Goal: Task Accomplishment & Management: Manage account settings

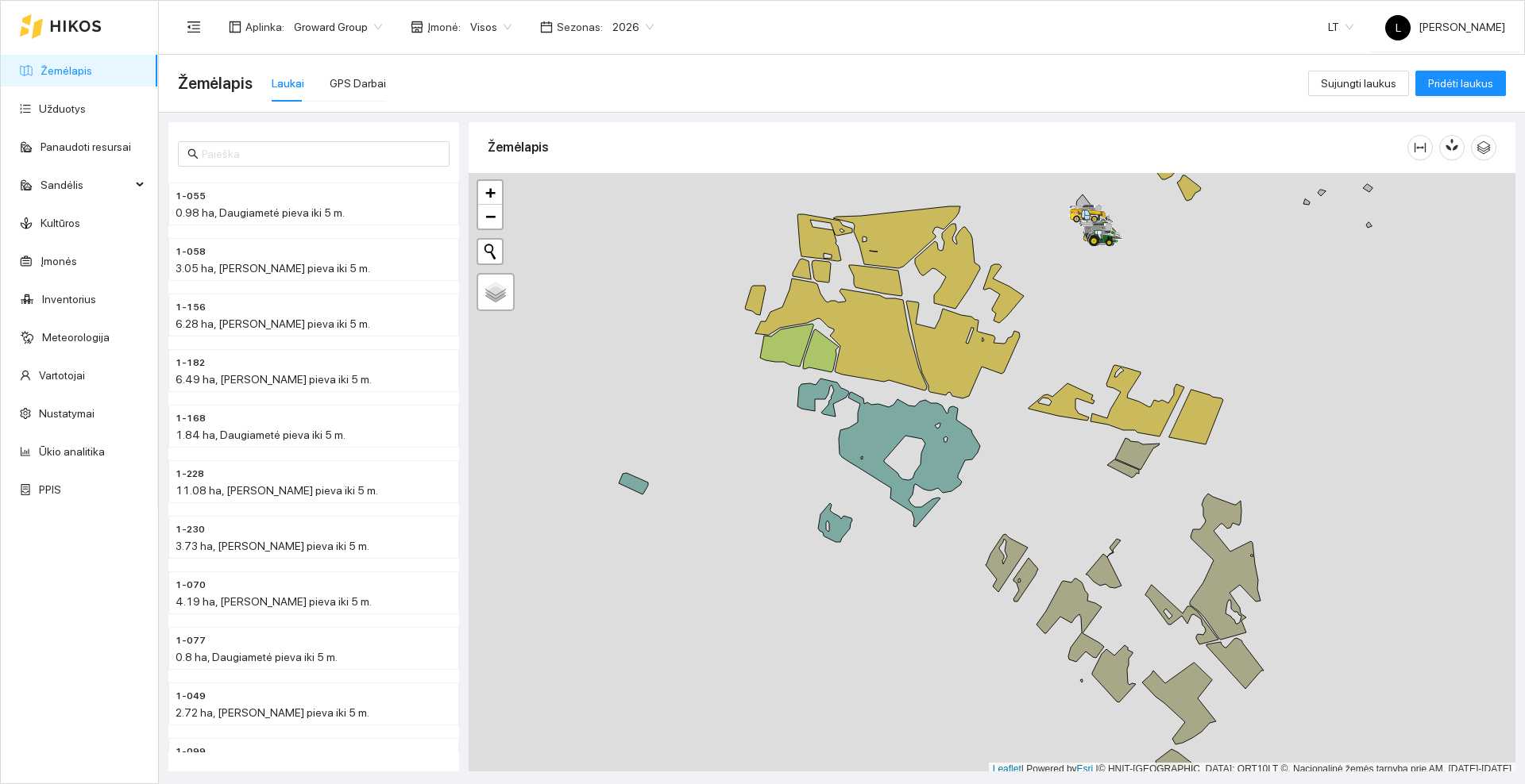
scroll to position [5, 0]
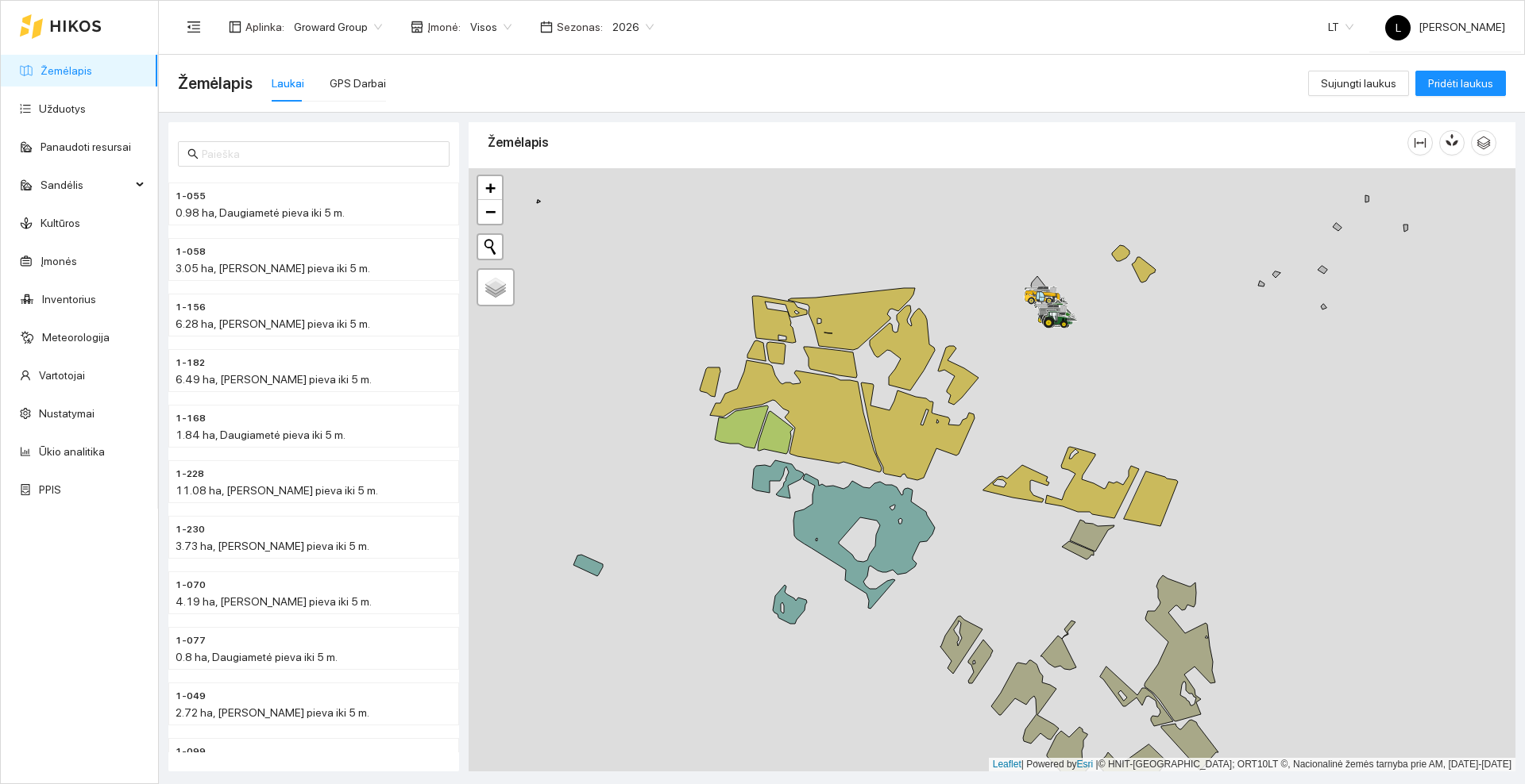
drag, startPoint x: 1060, startPoint y: 272, endPoint x: 994, endPoint y: 357, distance: 107.6
click at [988, 379] on div at bounding box center [992, 470] width 1047 height 603
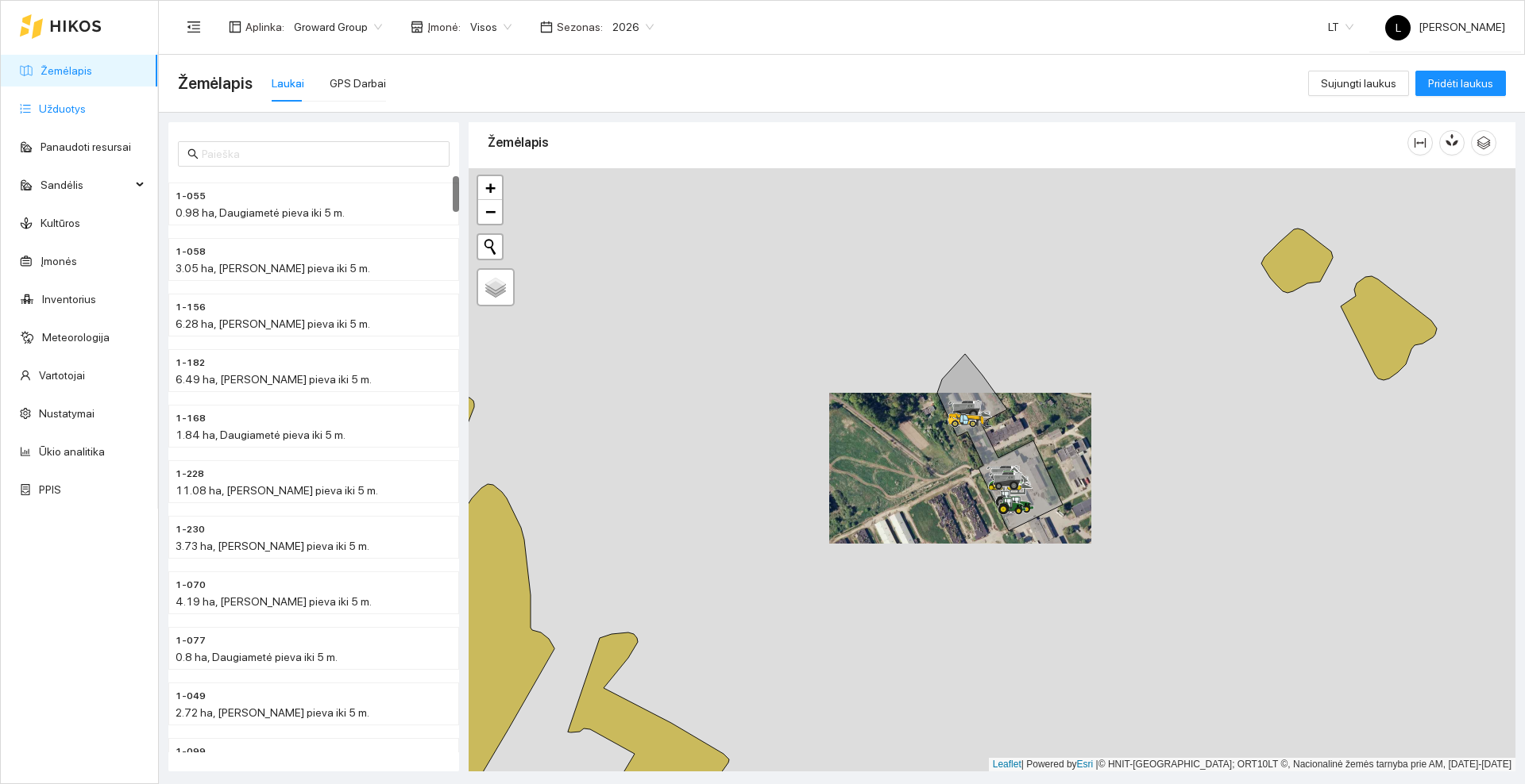
click at [40, 109] on link "Užduotys" at bounding box center [62, 108] width 47 height 12
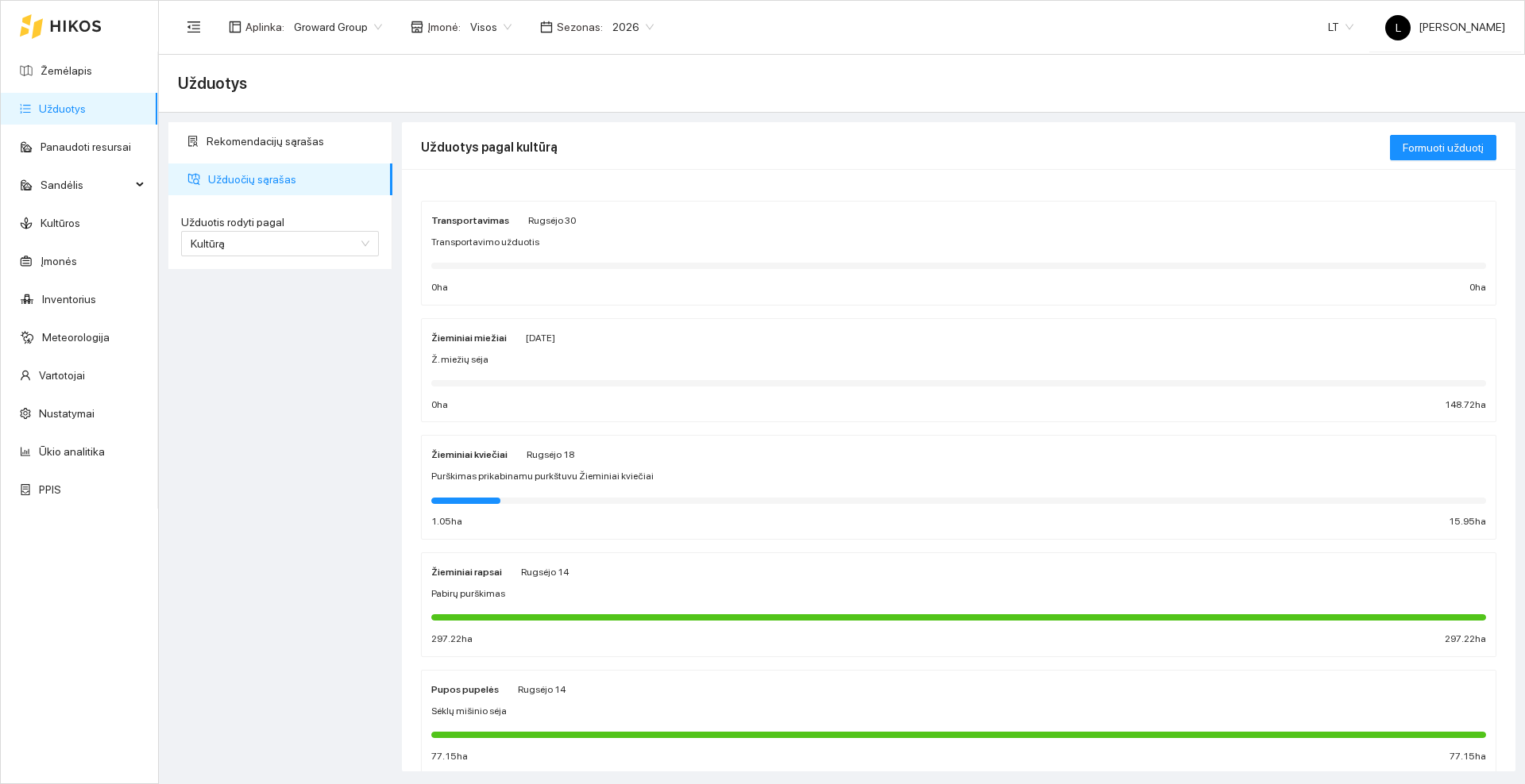
click at [594, 341] on div "Žieminiai miežiai [PERSON_NAME][DATE]" at bounding box center [958, 336] width 1054 height 17
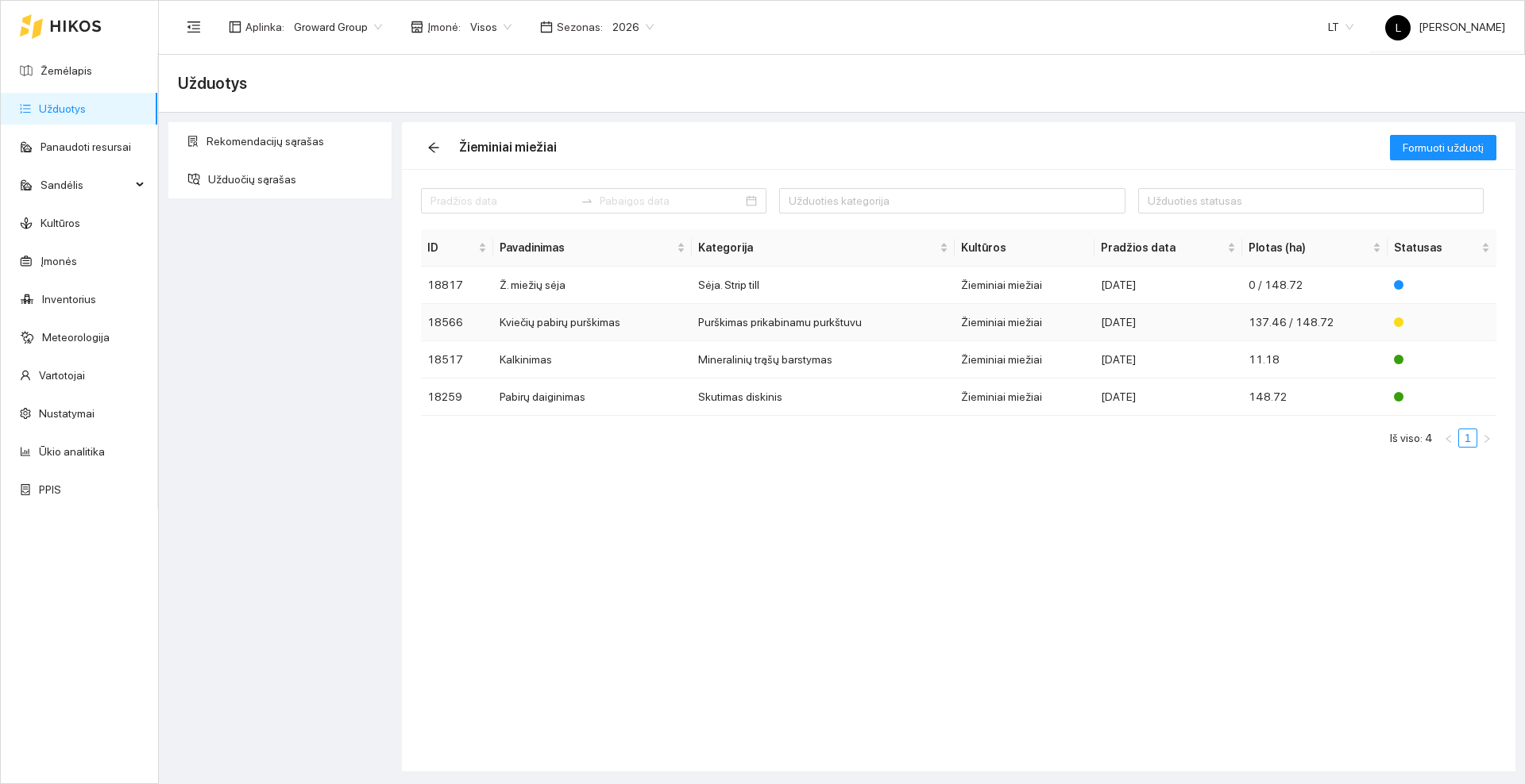
click at [630, 321] on td "Kviečių pabirų purškimas" at bounding box center [592, 322] width 198 height 37
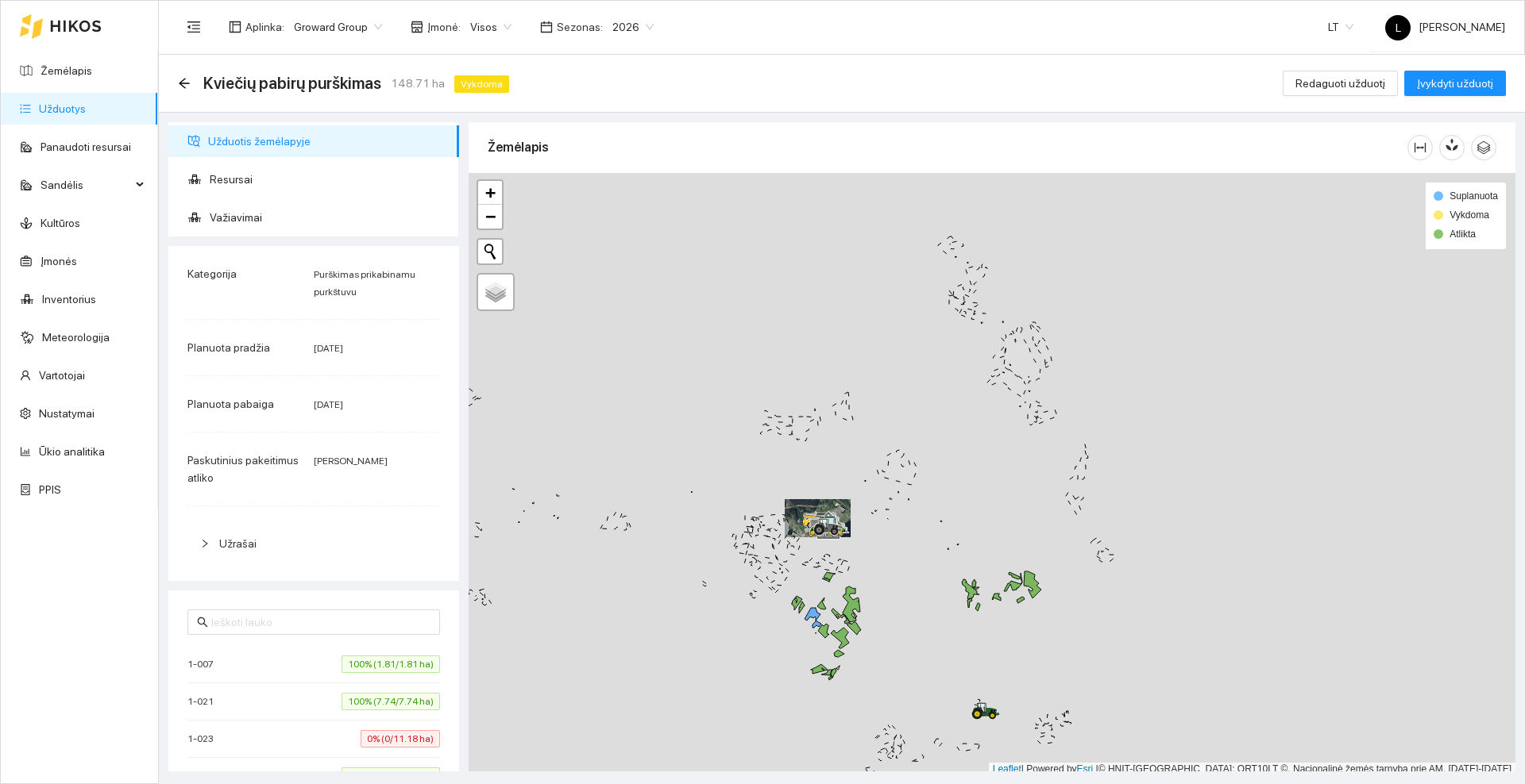
scroll to position [5, 0]
drag, startPoint x: 906, startPoint y: 595, endPoint x: 901, endPoint y: 442, distance: 153.1
click at [902, 442] on div at bounding box center [992, 470] width 1047 height 603
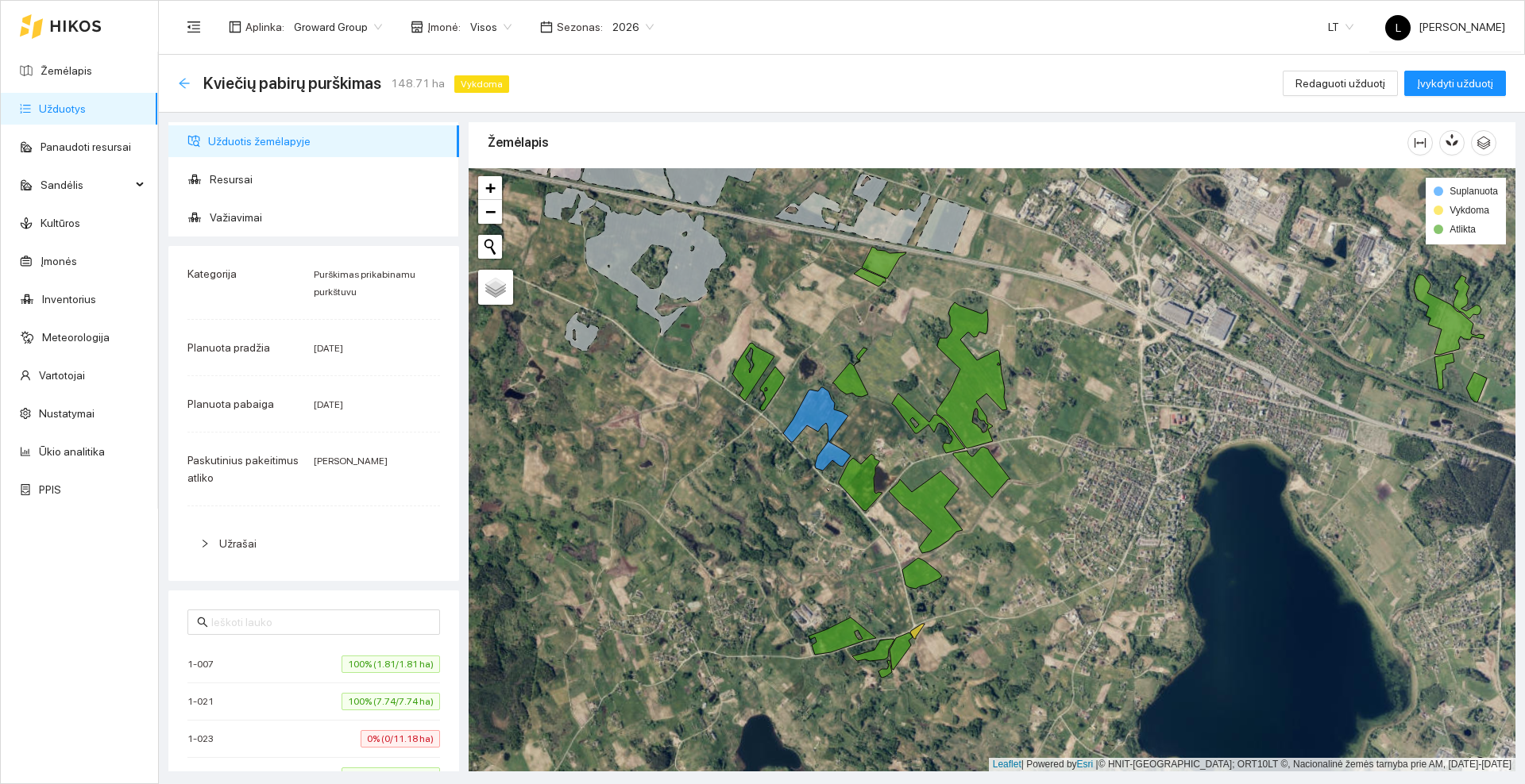
click at [188, 79] on icon "arrow-left" at bounding box center [184, 83] width 12 height 12
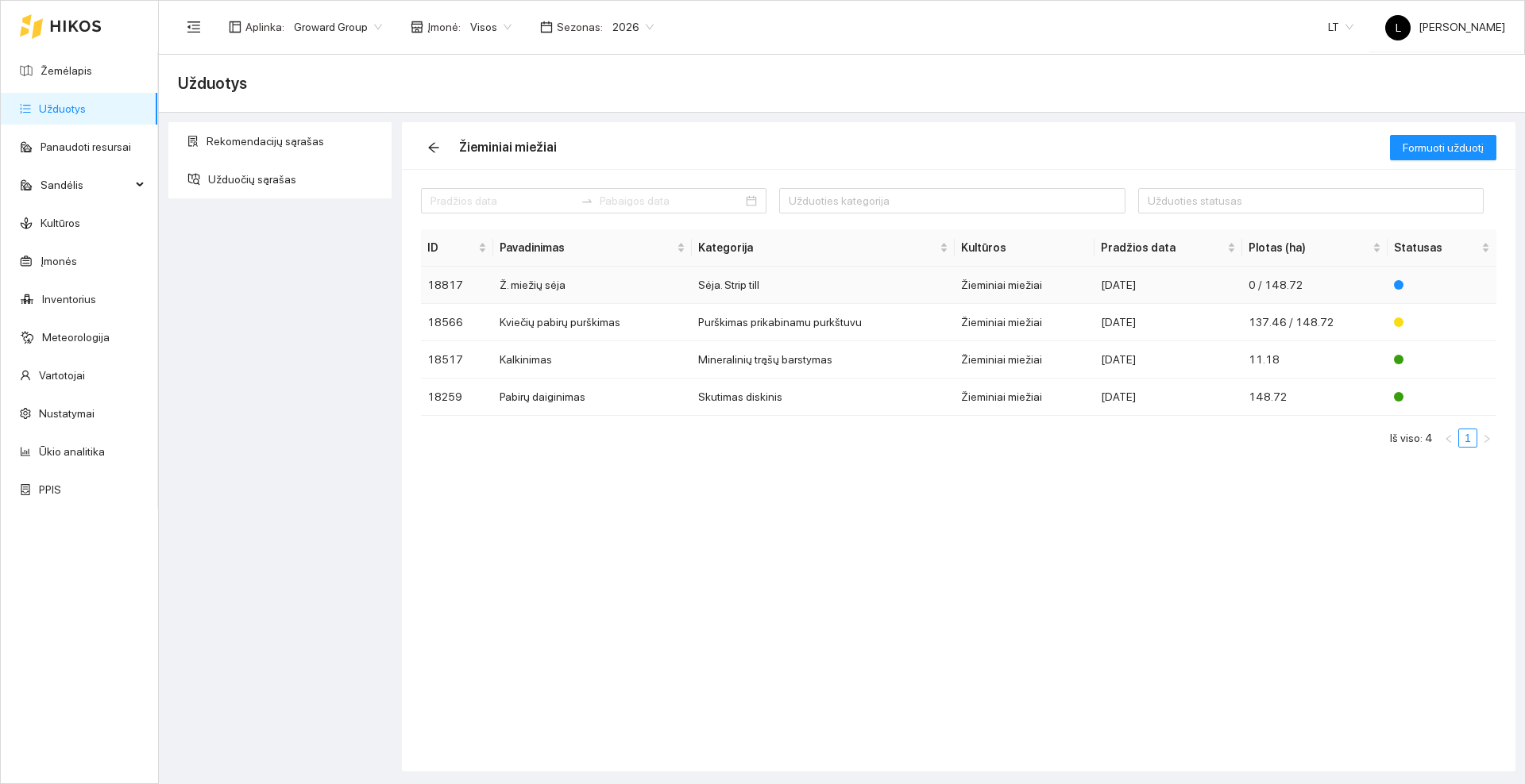
click at [616, 282] on td "Ž. miežių sėja" at bounding box center [592, 285] width 198 height 37
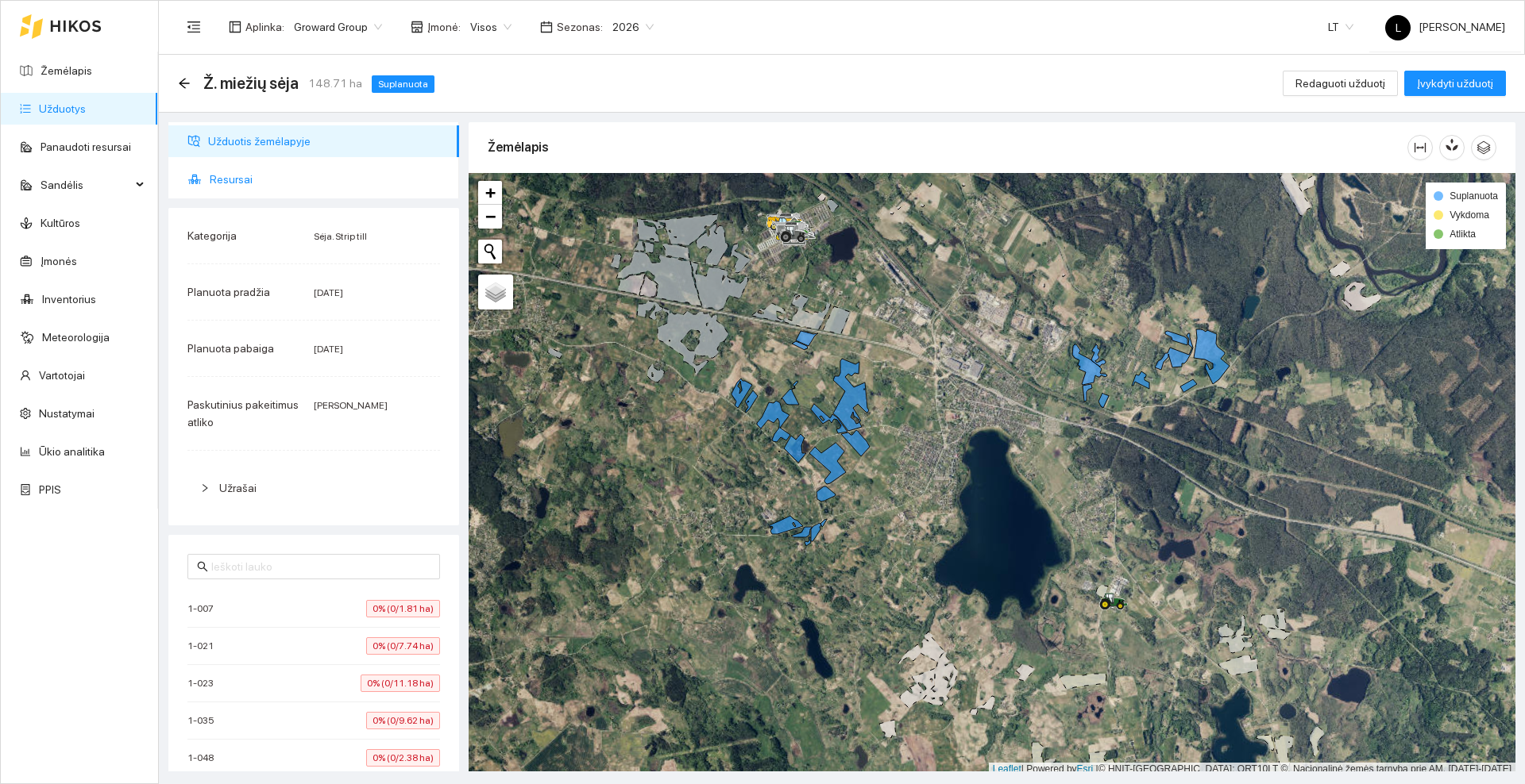
click at [267, 176] on span "Resursai" at bounding box center [328, 179] width 237 height 32
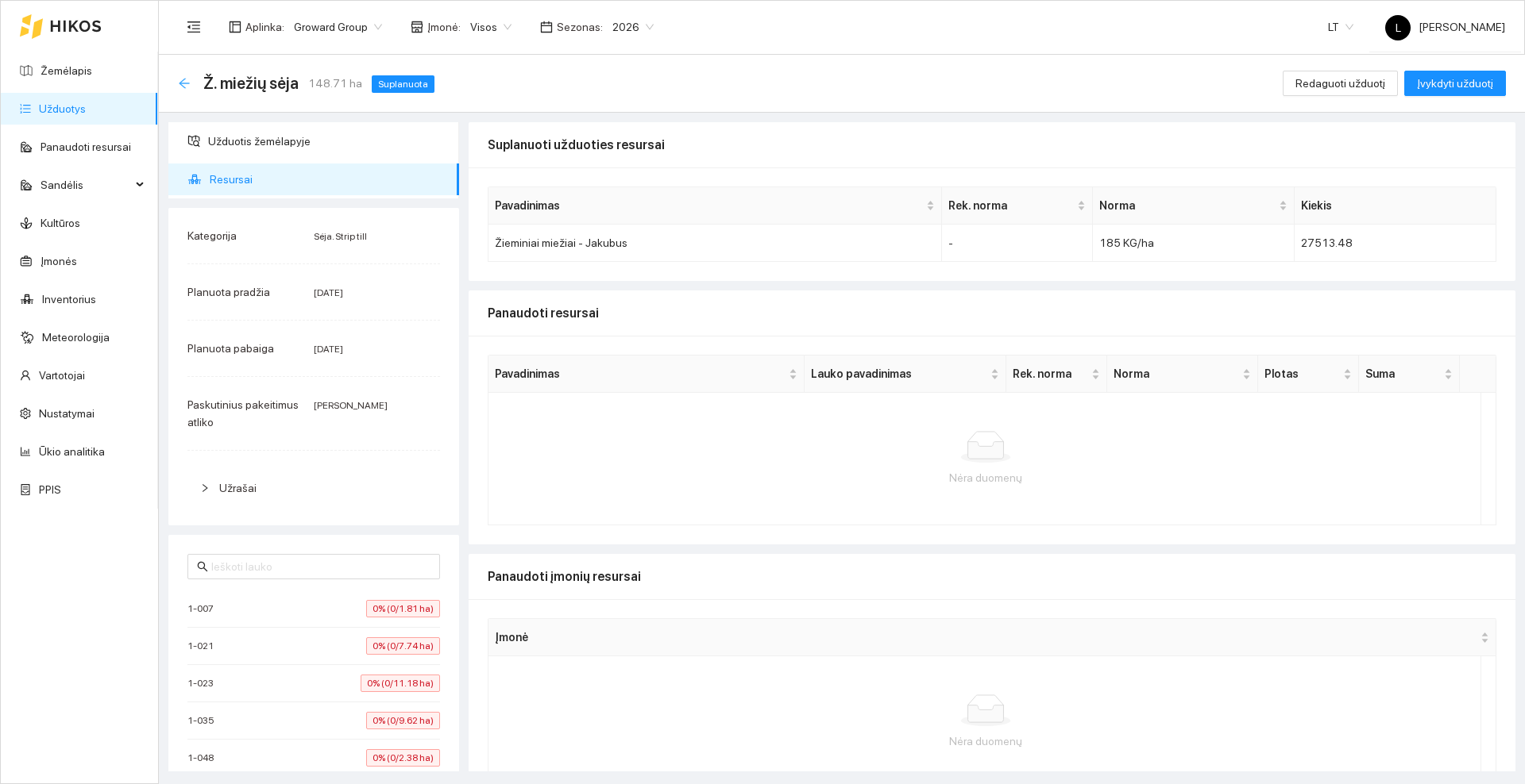
click at [187, 77] on icon "arrow-left" at bounding box center [184, 83] width 12 height 12
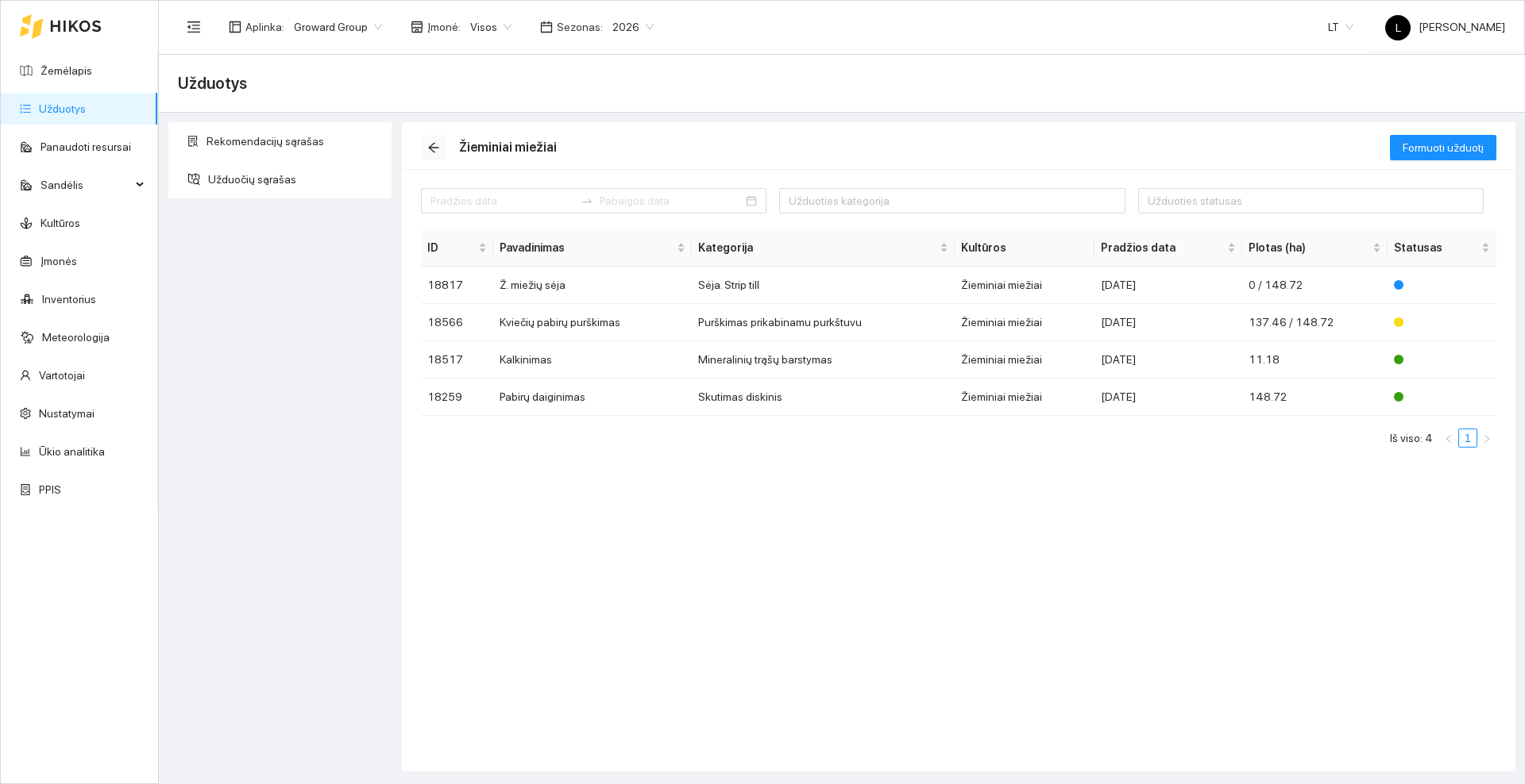
click at [427, 149] on icon "arrow-left" at bounding box center [433, 147] width 12 height 12
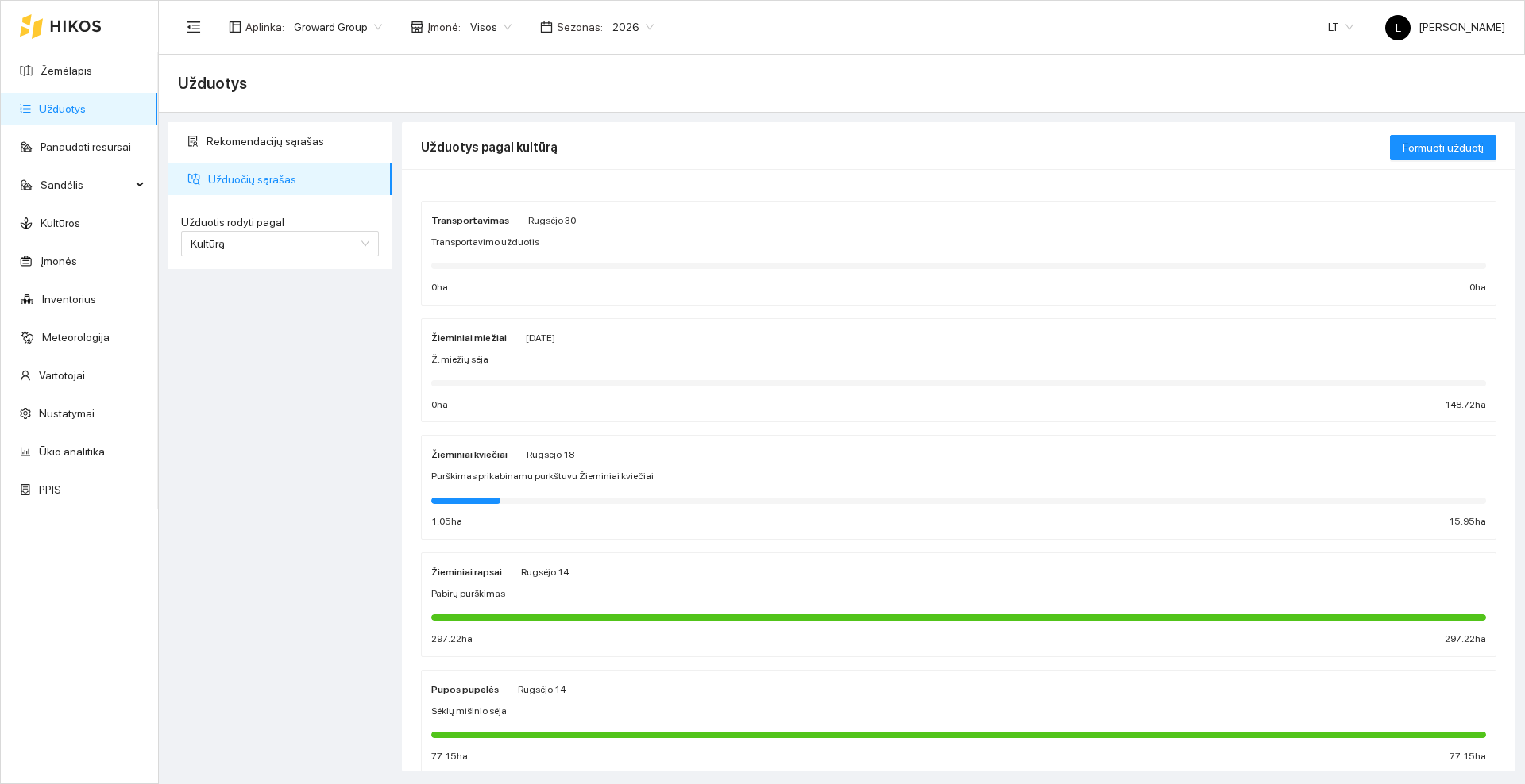
click at [755, 463] on div "Žieminiai kviečiai [PERSON_NAME][DATE] Purškimas prikabinamu purkštuvu Žieminia…" at bounding box center [958, 487] width 1054 height 84
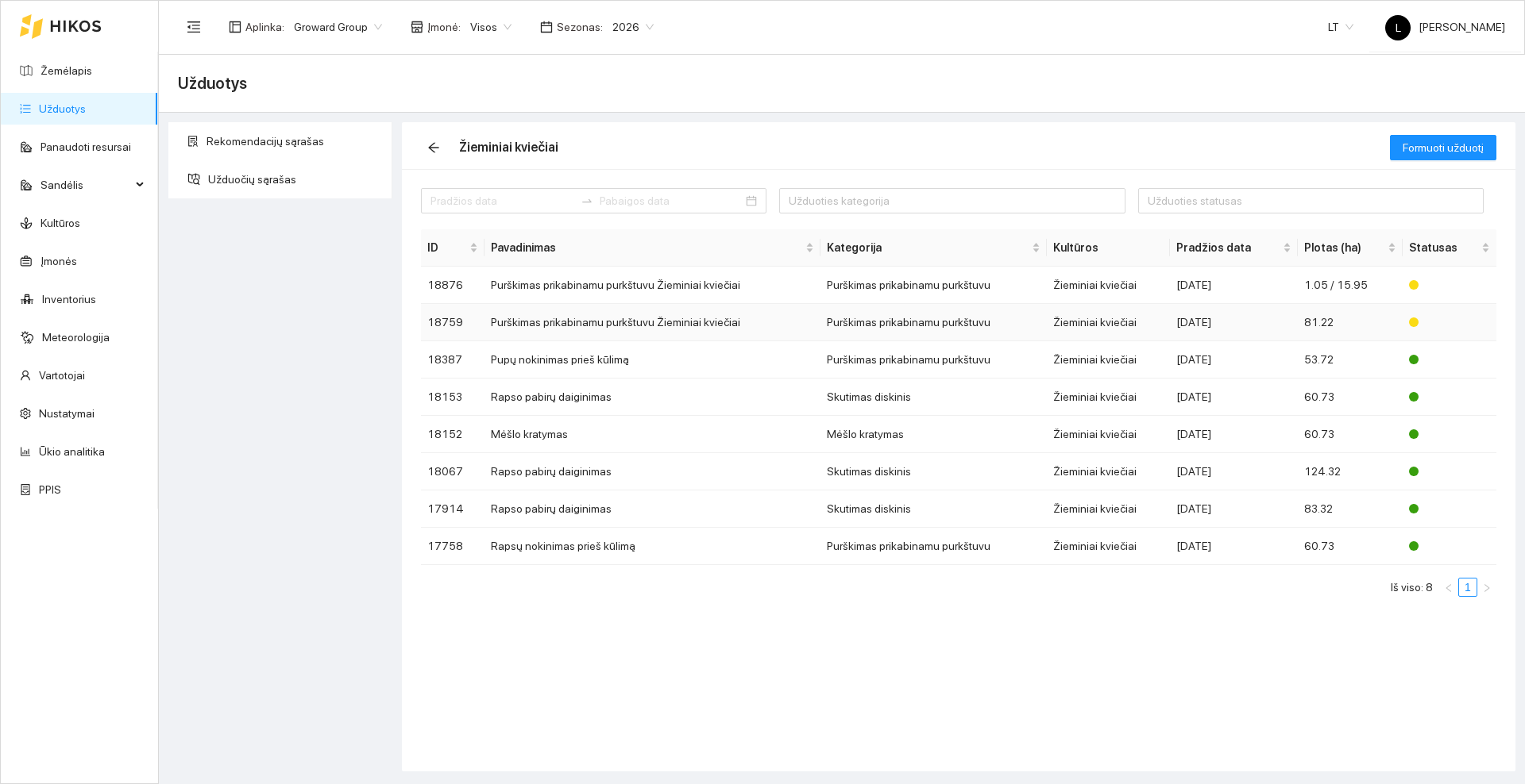
click at [663, 322] on td "Purškimas prikabinamu purkštuvu Žieminiai kviečiai" at bounding box center [653, 322] width 337 height 37
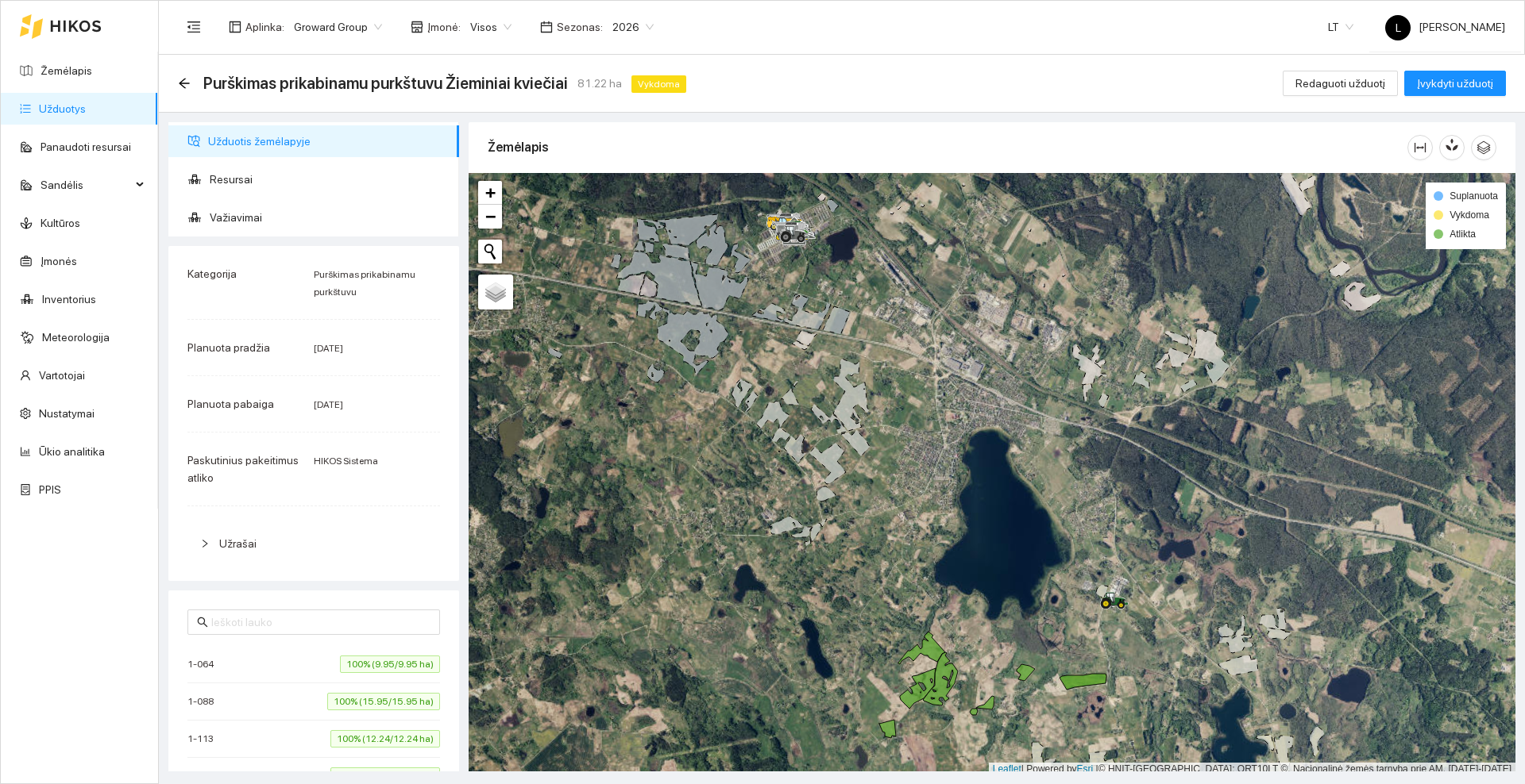
scroll to position [5, 0]
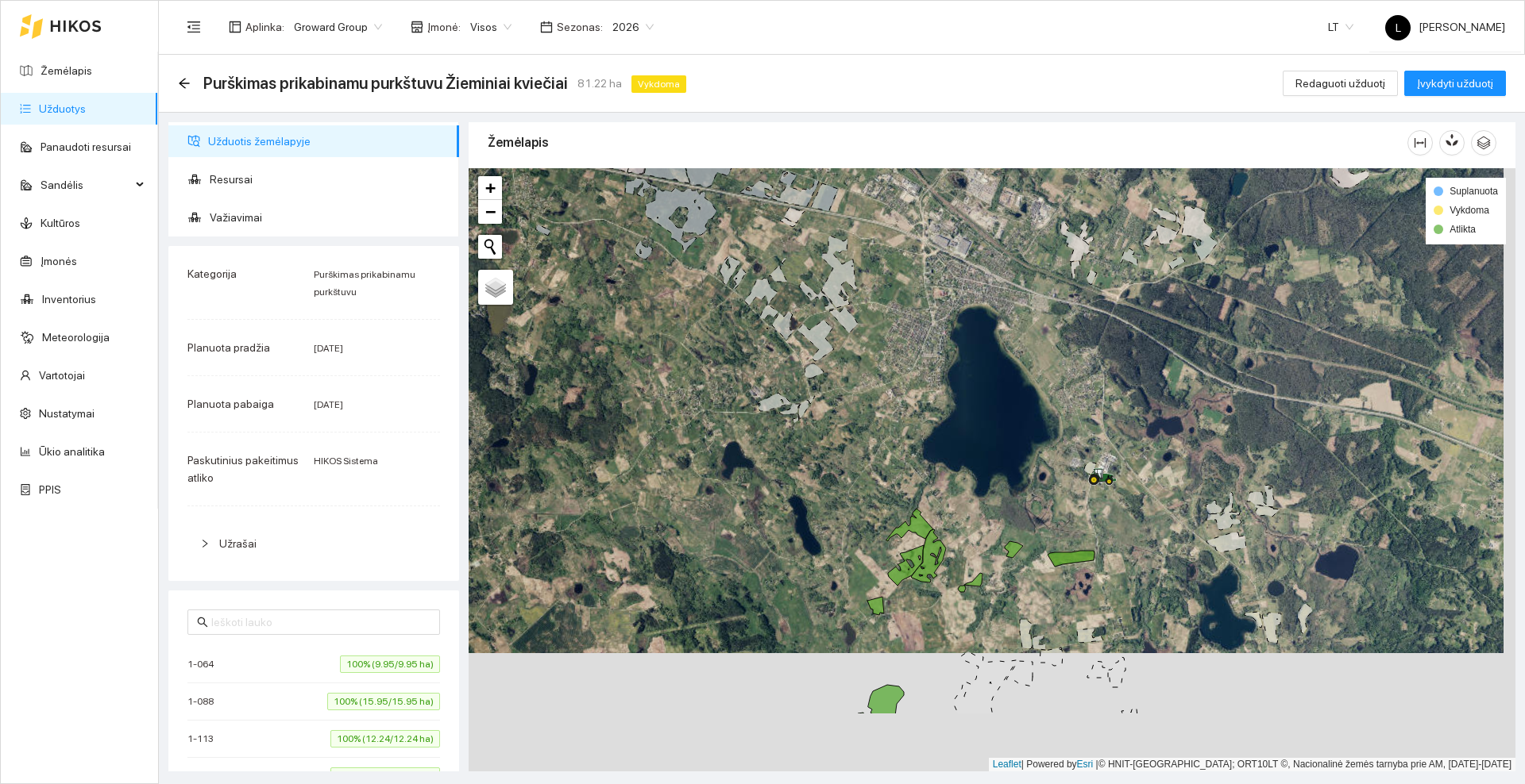
drag, startPoint x: 911, startPoint y: 533, endPoint x: 885, endPoint y: 328, distance: 206.6
click at [885, 328] on div at bounding box center [992, 470] width 1047 height 603
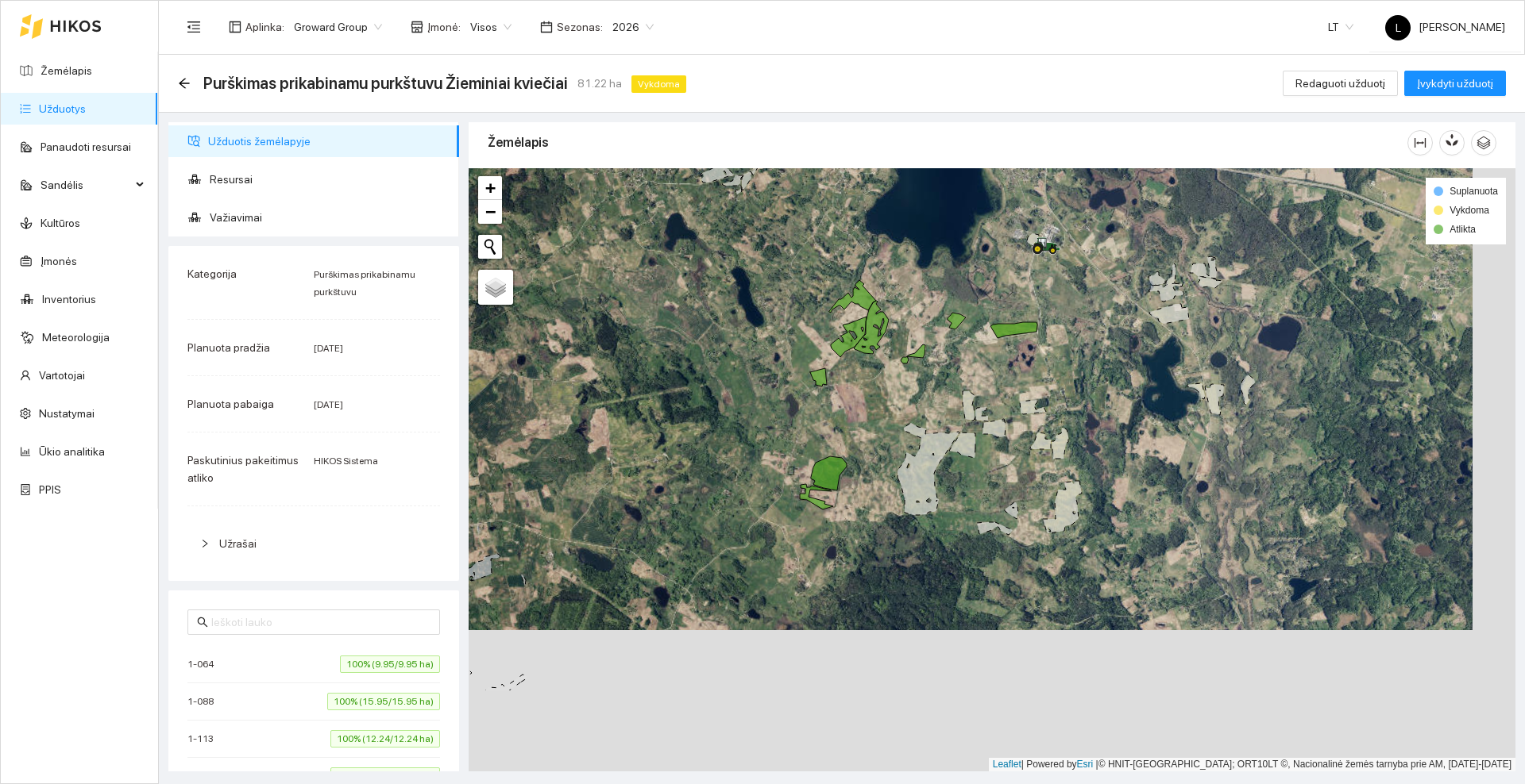
drag, startPoint x: 807, startPoint y: 530, endPoint x: 760, endPoint y: 383, distance: 154.3
click at [760, 383] on div at bounding box center [992, 470] width 1047 height 603
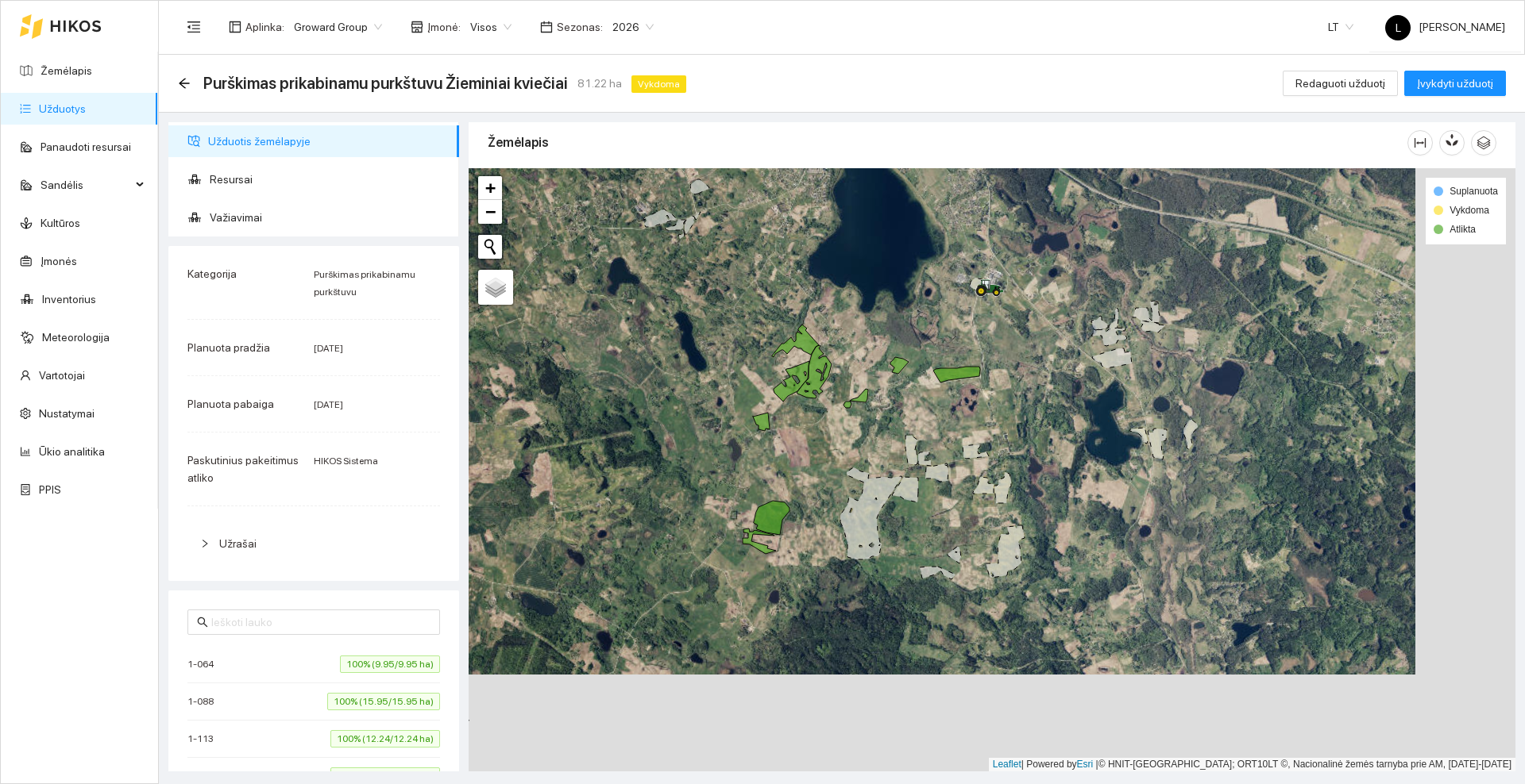
drag, startPoint x: 706, startPoint y: 341, endPoint x: 691, endPoint y: 362, distance: 25.8
click at [690, 364] on div at bounding box center [992, 470] width 1047 height 603
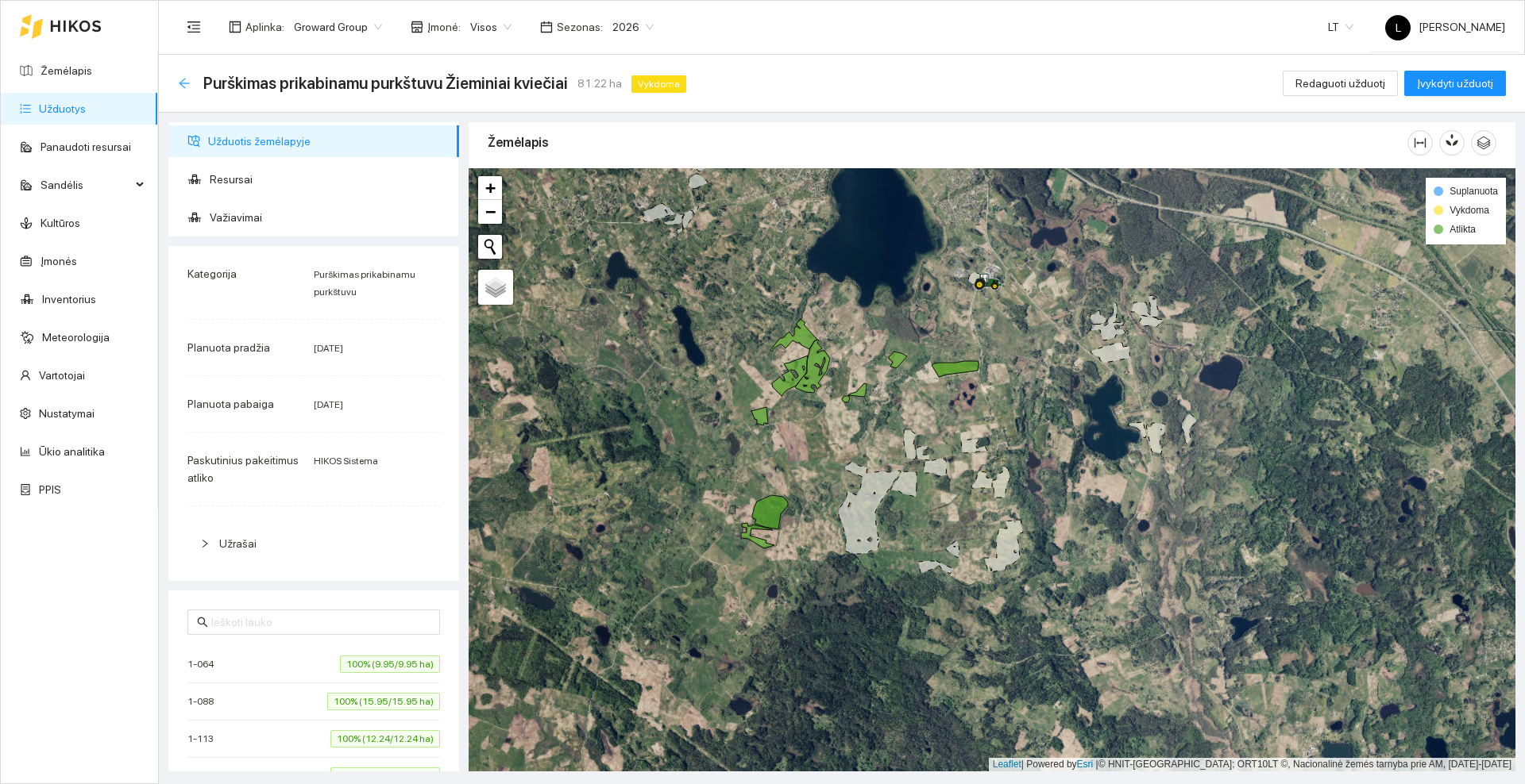
click at [181, 84] on icon "arrow-left" at bounding box center [184, 83] width 11 height 11
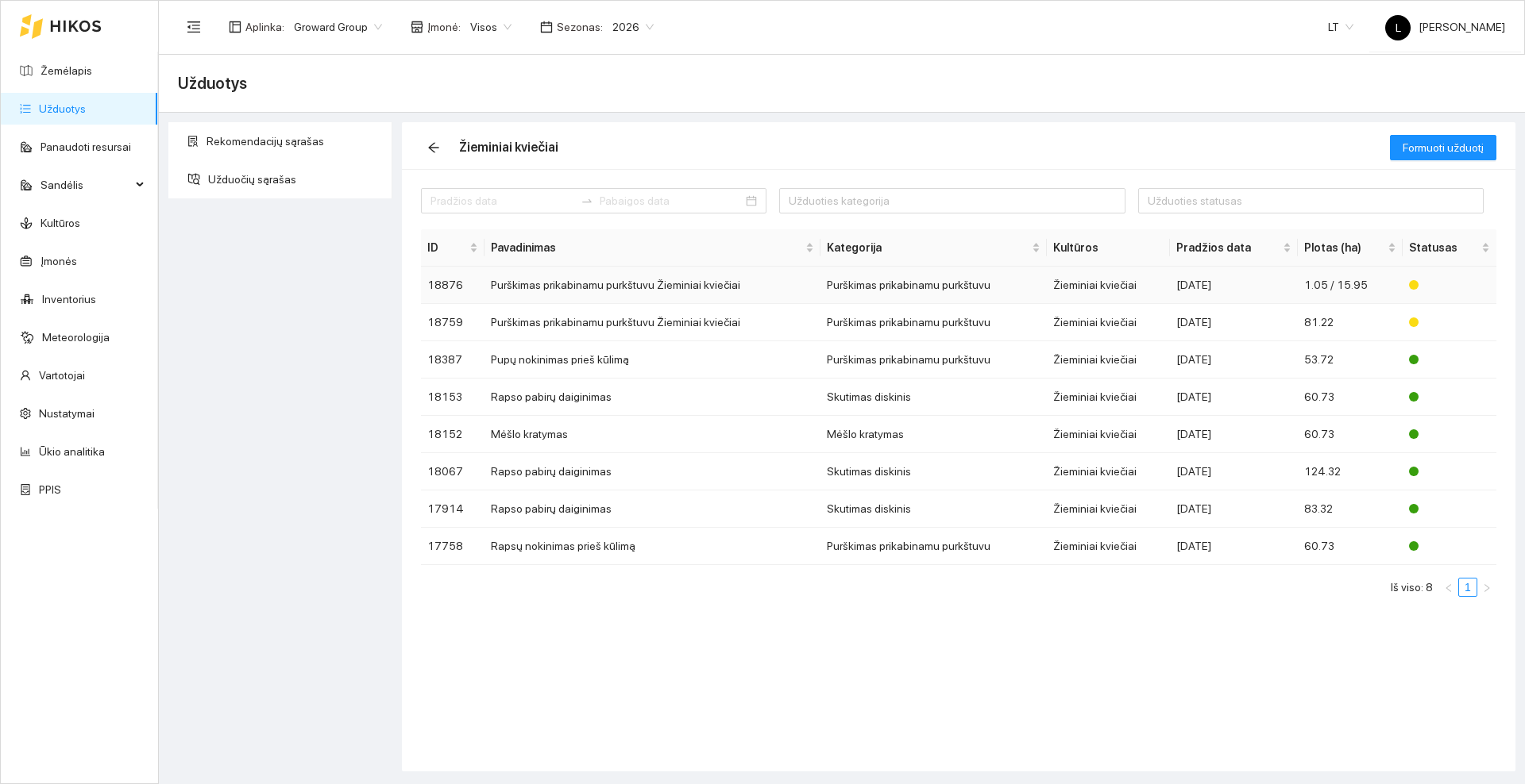
click at [596, 283] on td "Purškimas prikabinamu purkštuvu Žieminiai kviečiai" at bounding box center [653, 285] width 337 height 37
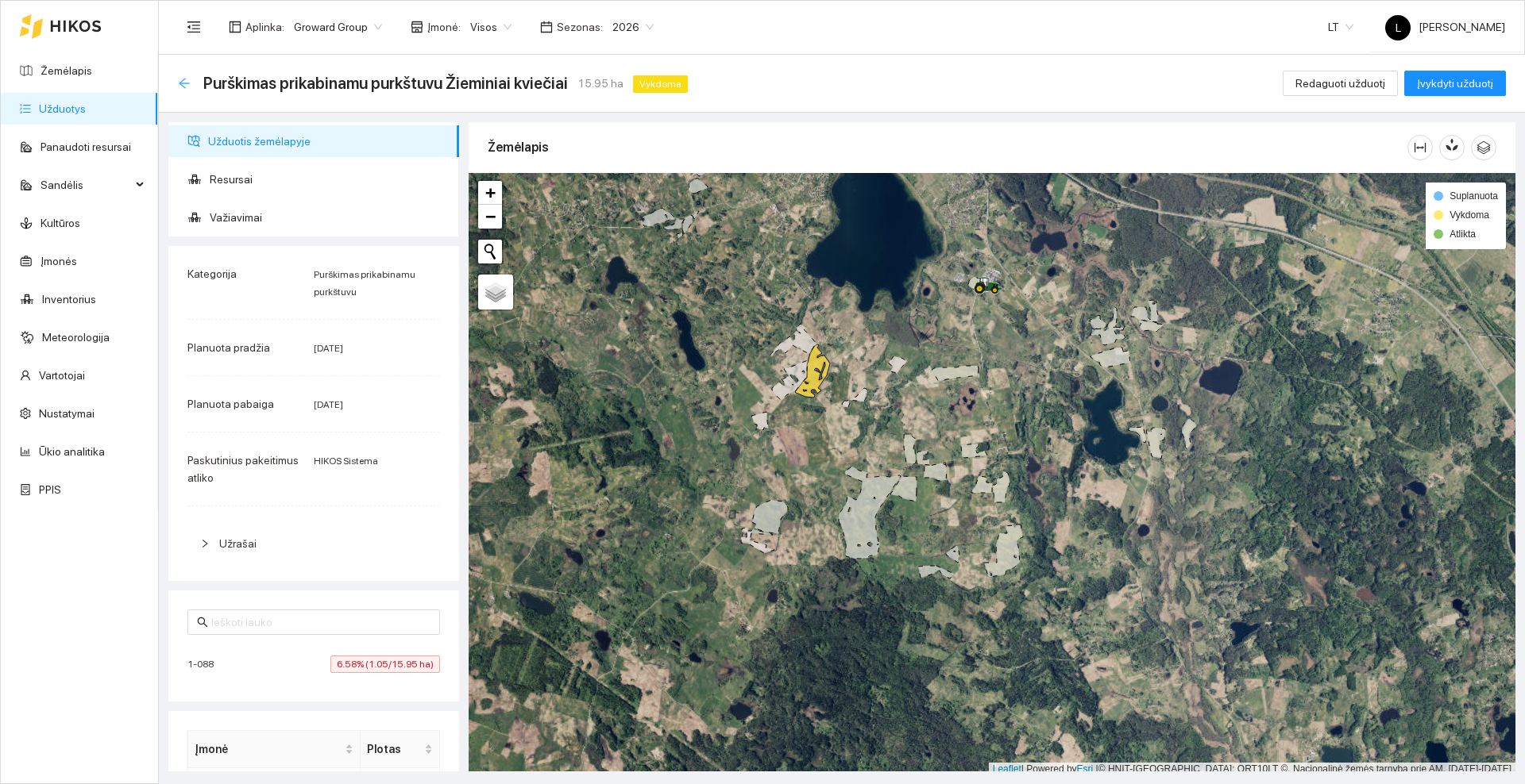
click at [183, 84] on icon "arrow-left" at bounding box center [184, 83] width 12 height 12
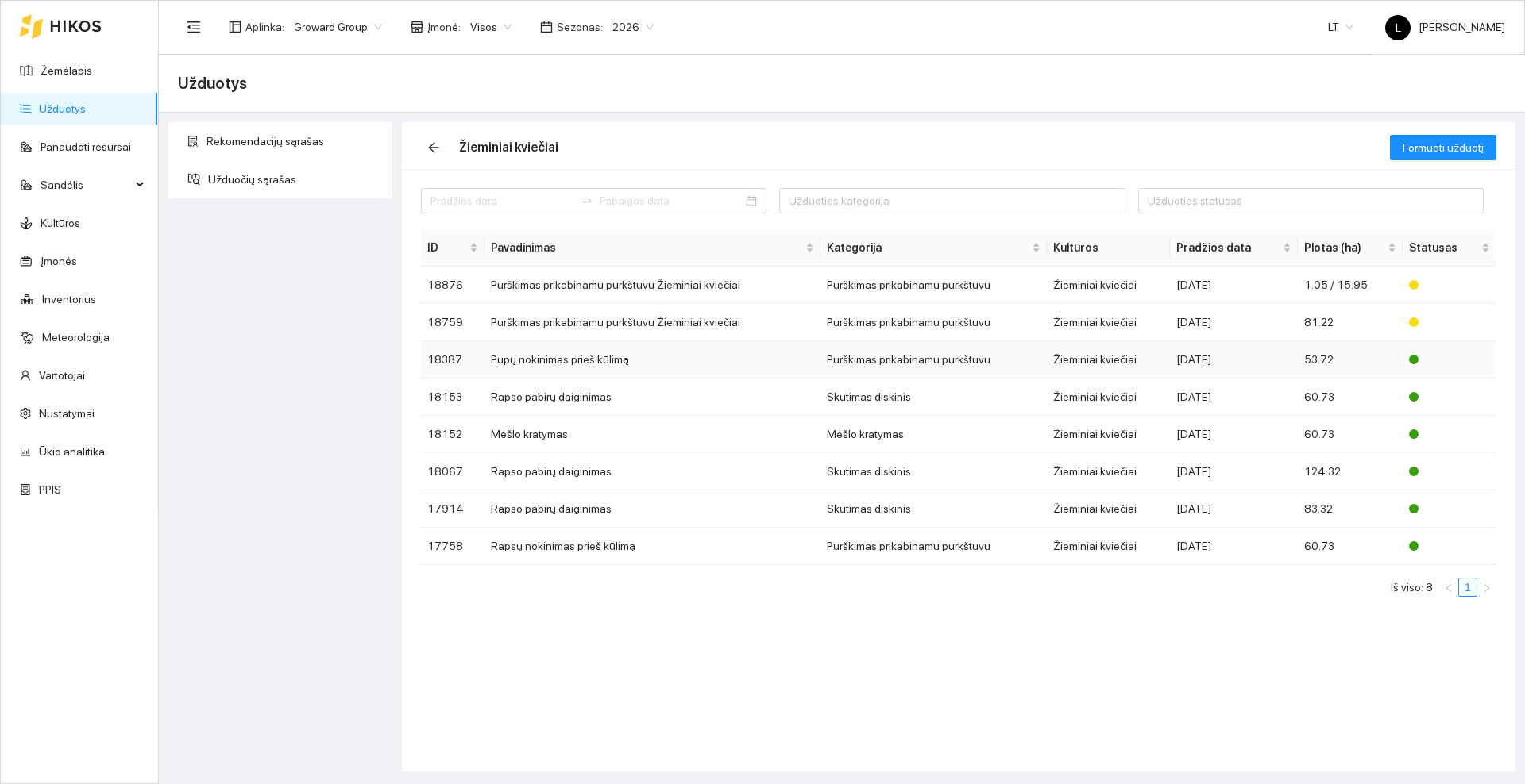
click at [554, 355] on td "Pupų nokinimas prieš kūlimą" at bounding box center [653, 360] width 337 height 37
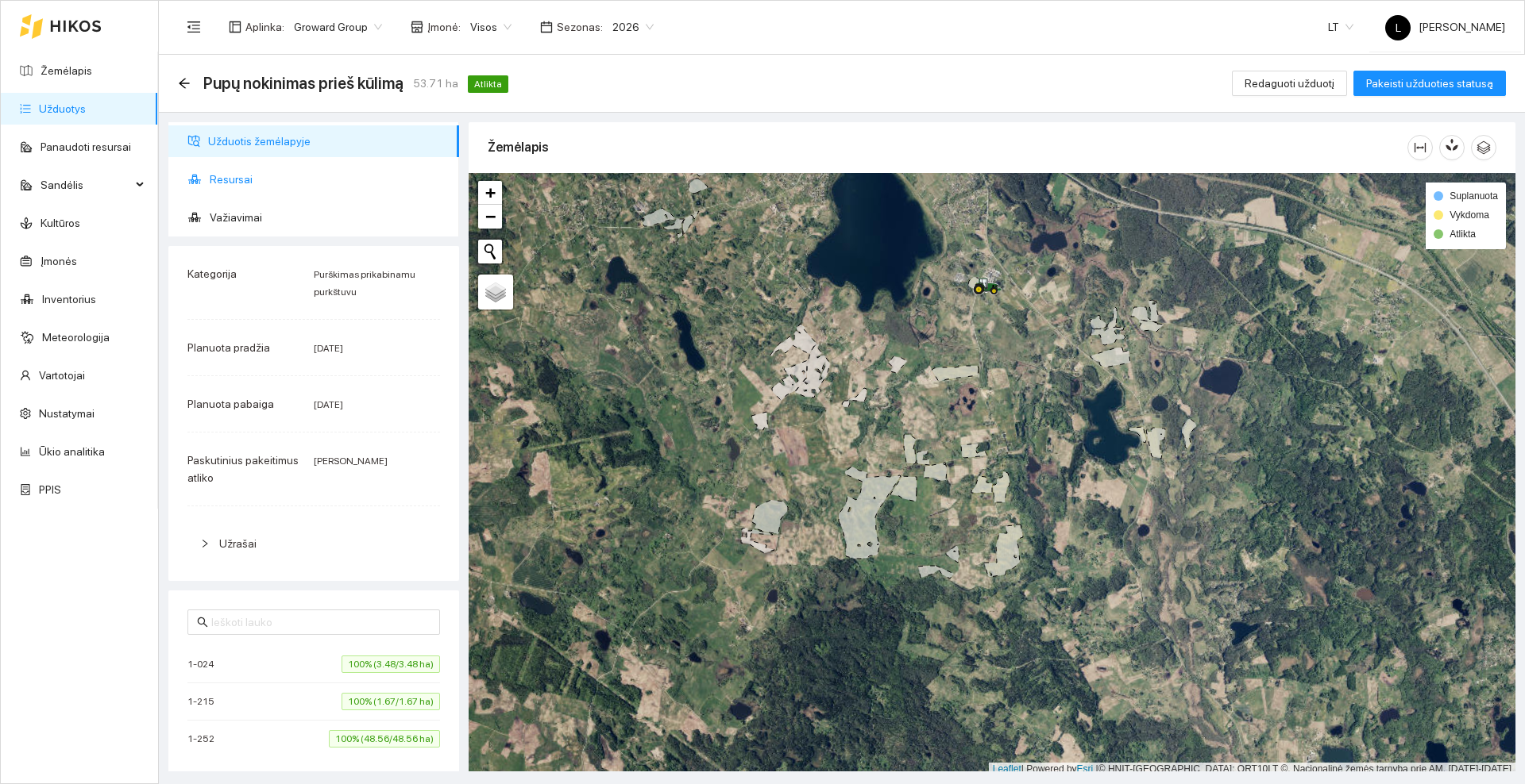
click at [236, 174] on span "Resursai" at bounding box center [328, 179] width 237 height 32
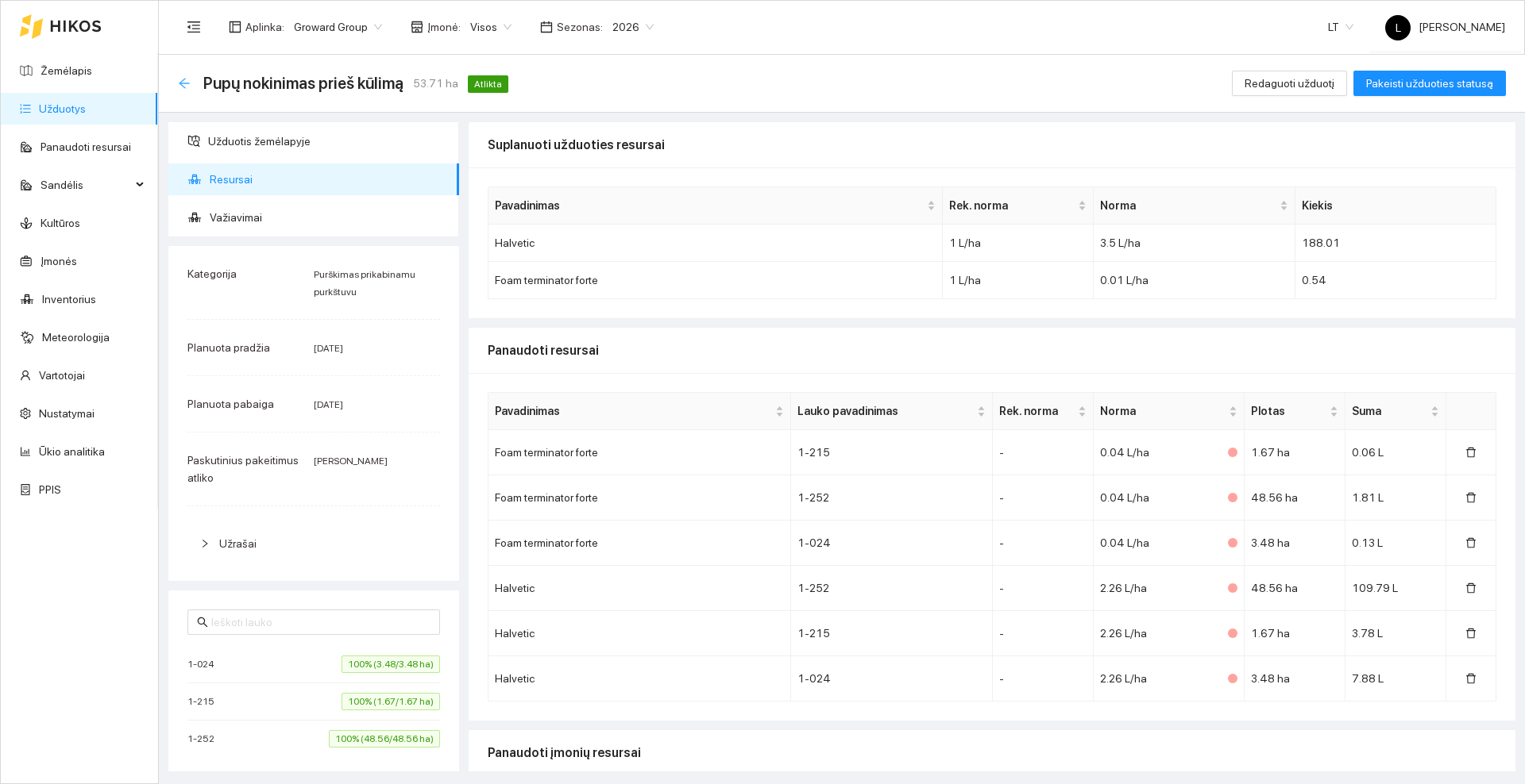
click at [184, 83] on icon "arrow-left" at bounding box center [184, 83] width 12 height 12
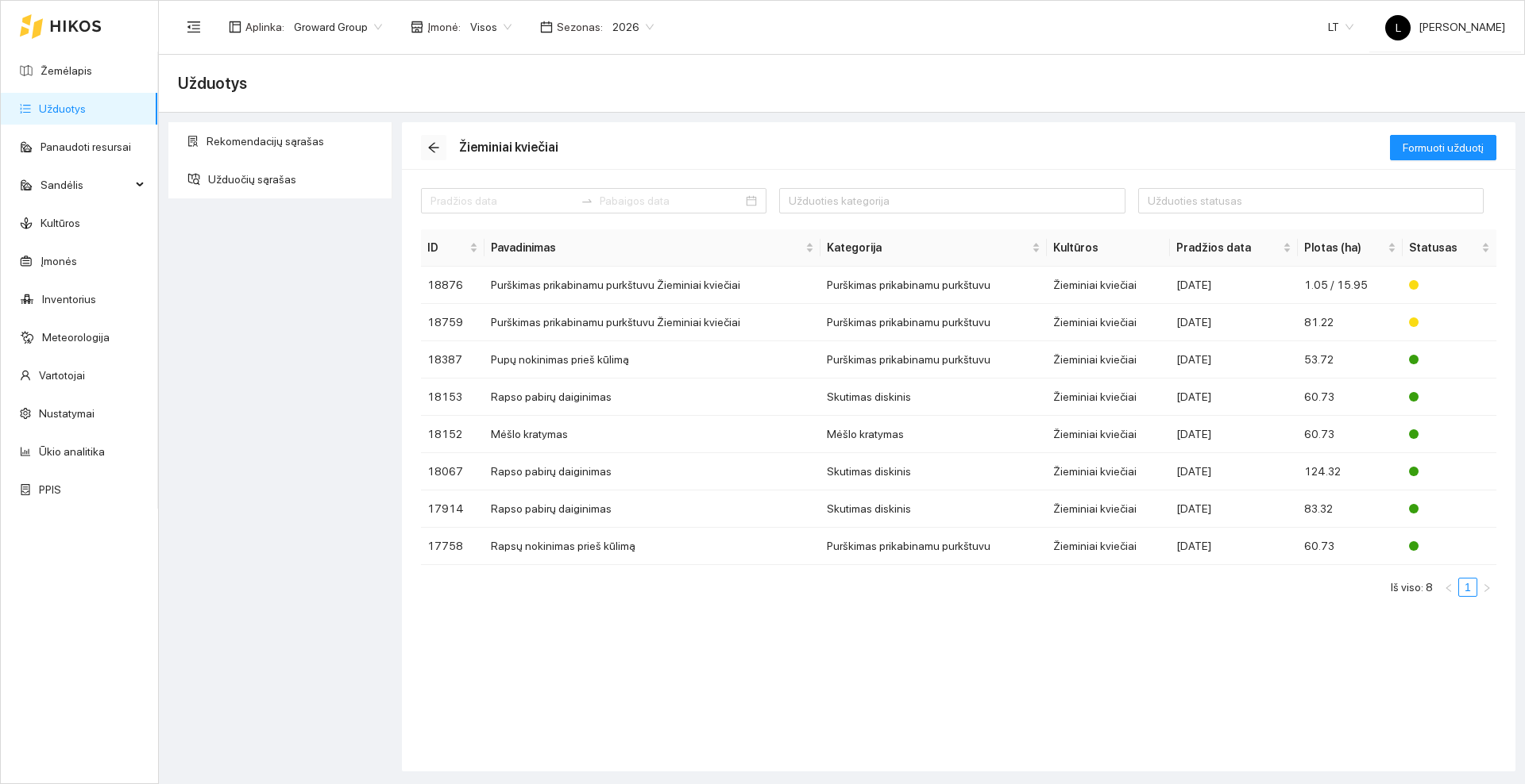
click at [432, 141] on icon "arrow-left" at bounding box center [433, 147] width 12 height 12
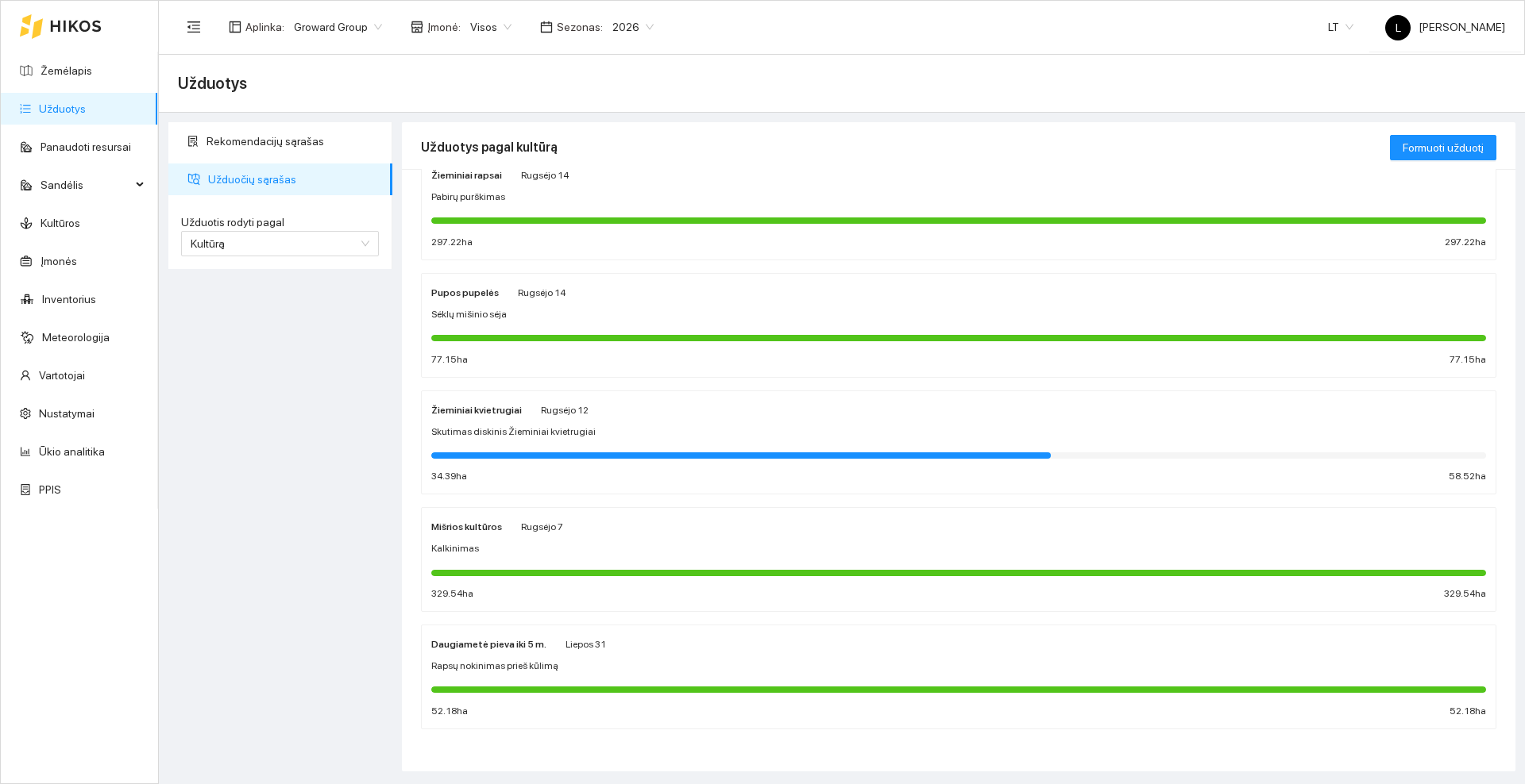
scroll to position [399, 0]
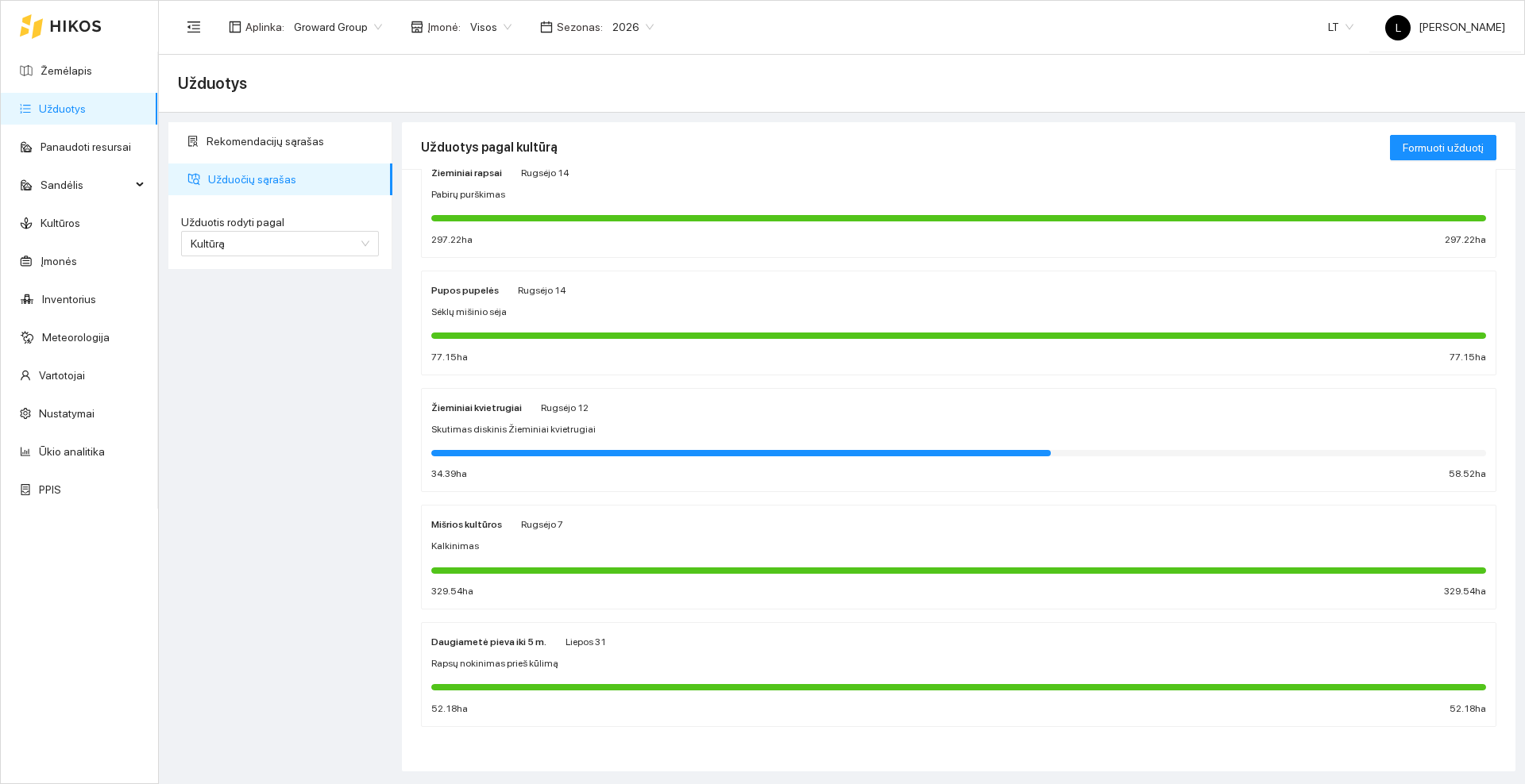
click at [626, 420] on div "Žieminiai kvietrugiai [DATE] Skutimas diskinis Žieminiai kvietrugiai 34.39 ha 5…" at bounding box center [958, 440] width 1054 height 84
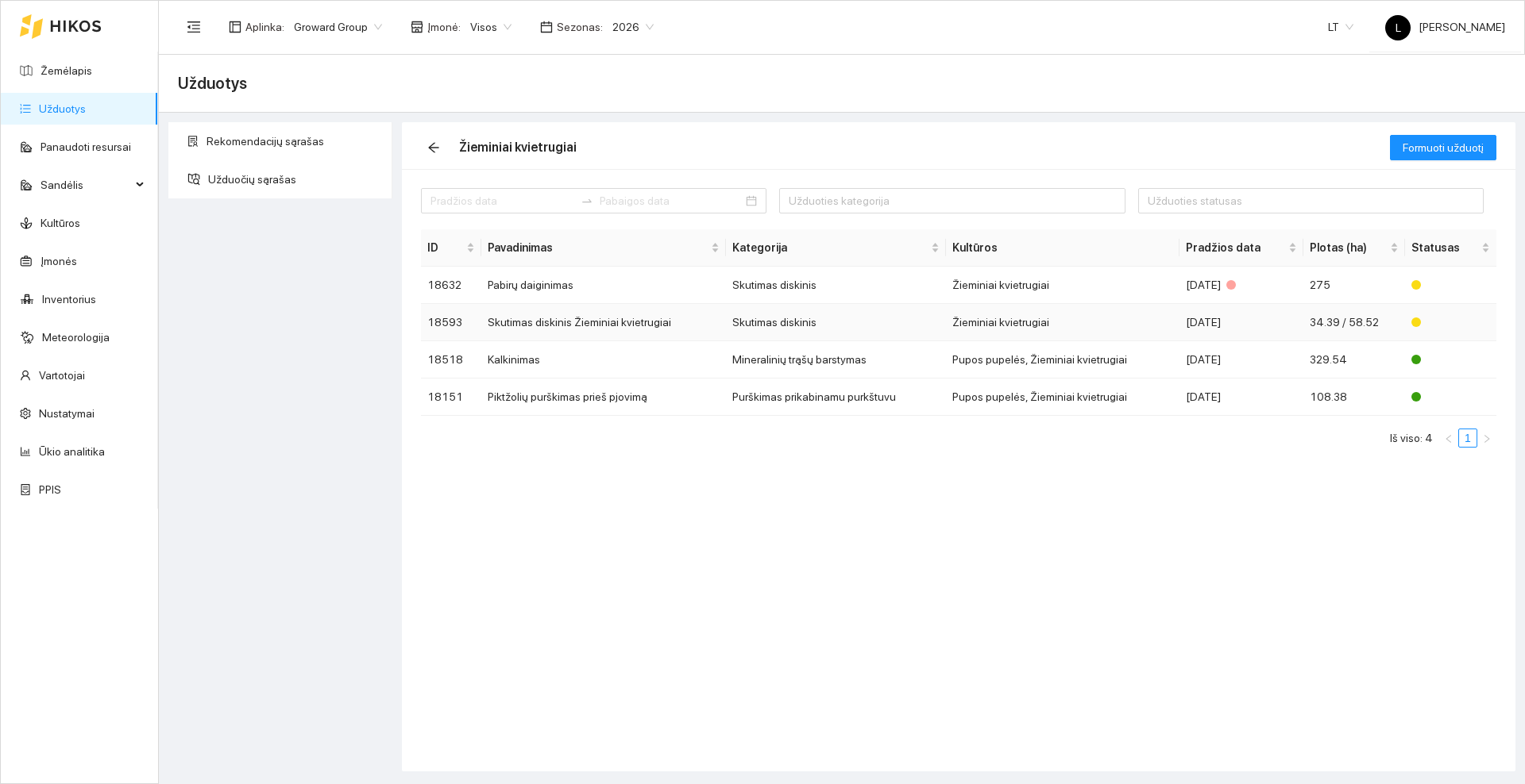
click at [557, 322] on td "Skutimas diskinis Žieminiai kvietrugiai" at bounding box center [603, 322] width 244 height 37
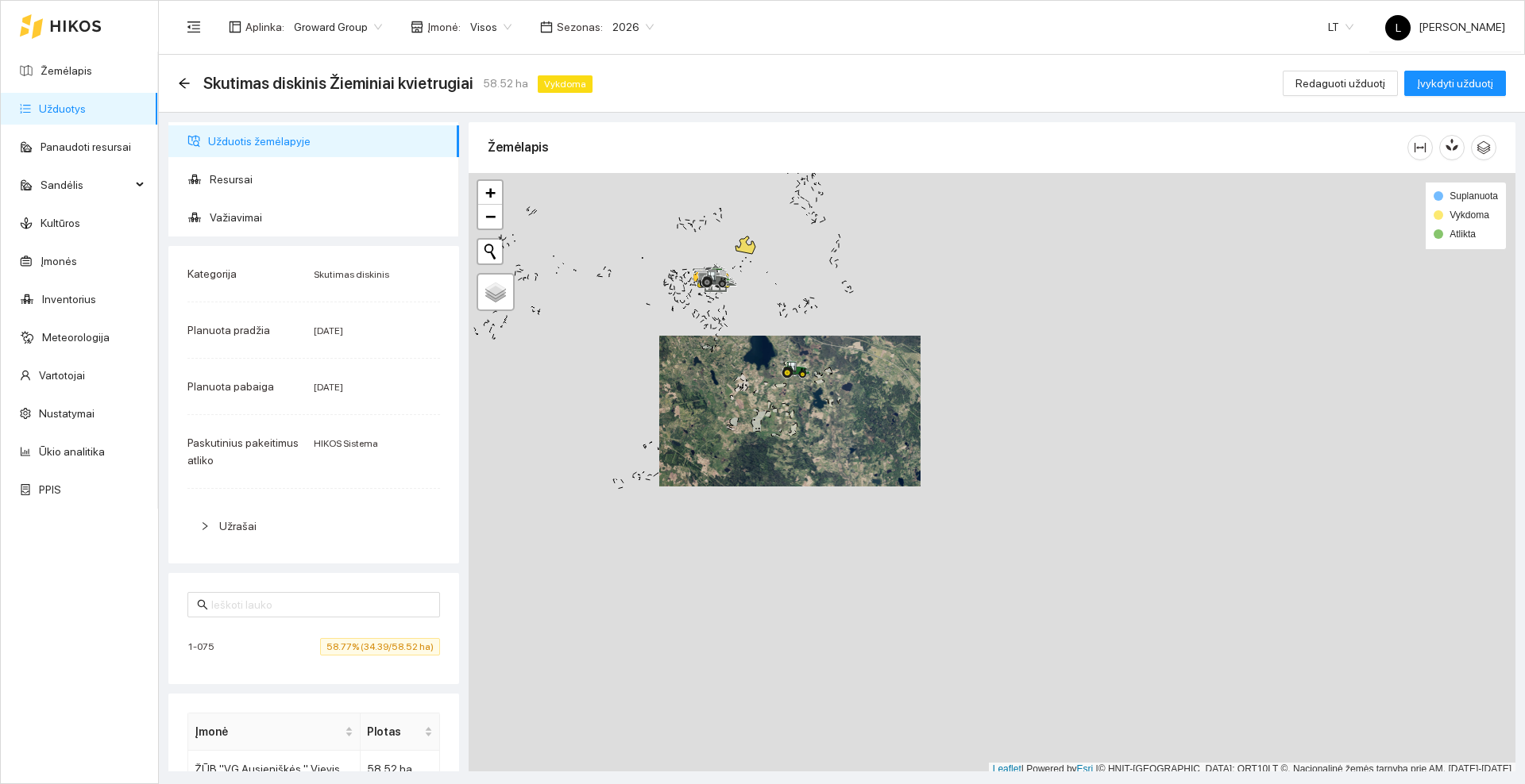
scroll to position [5, 0]
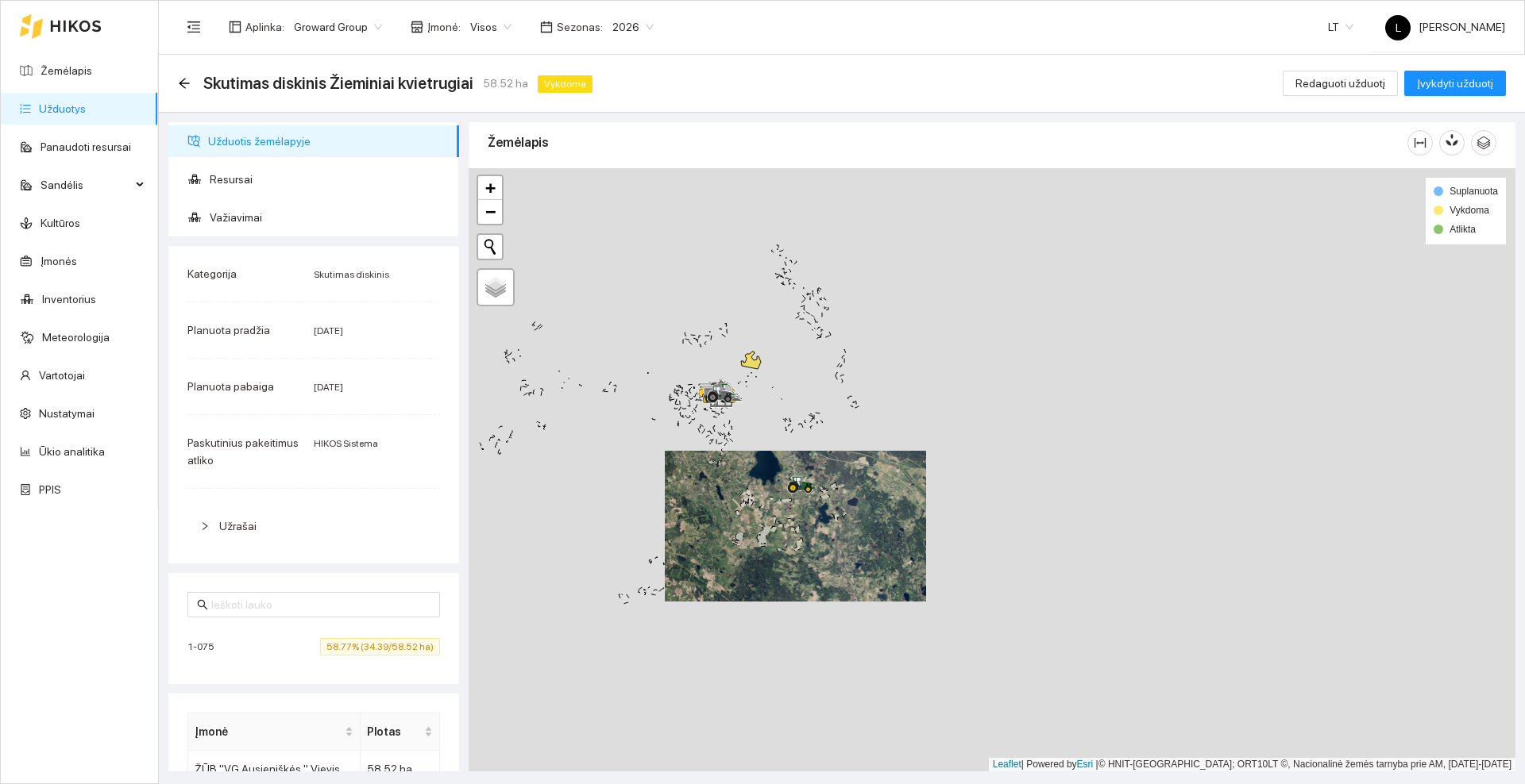
drag, startPoint x: 765, startPoint y: 430, endPoint x: 765, endPoint y: 445, distance: 15.0
click at [765, 445] on div at bounding box center [992, 470] width 1047 height 603
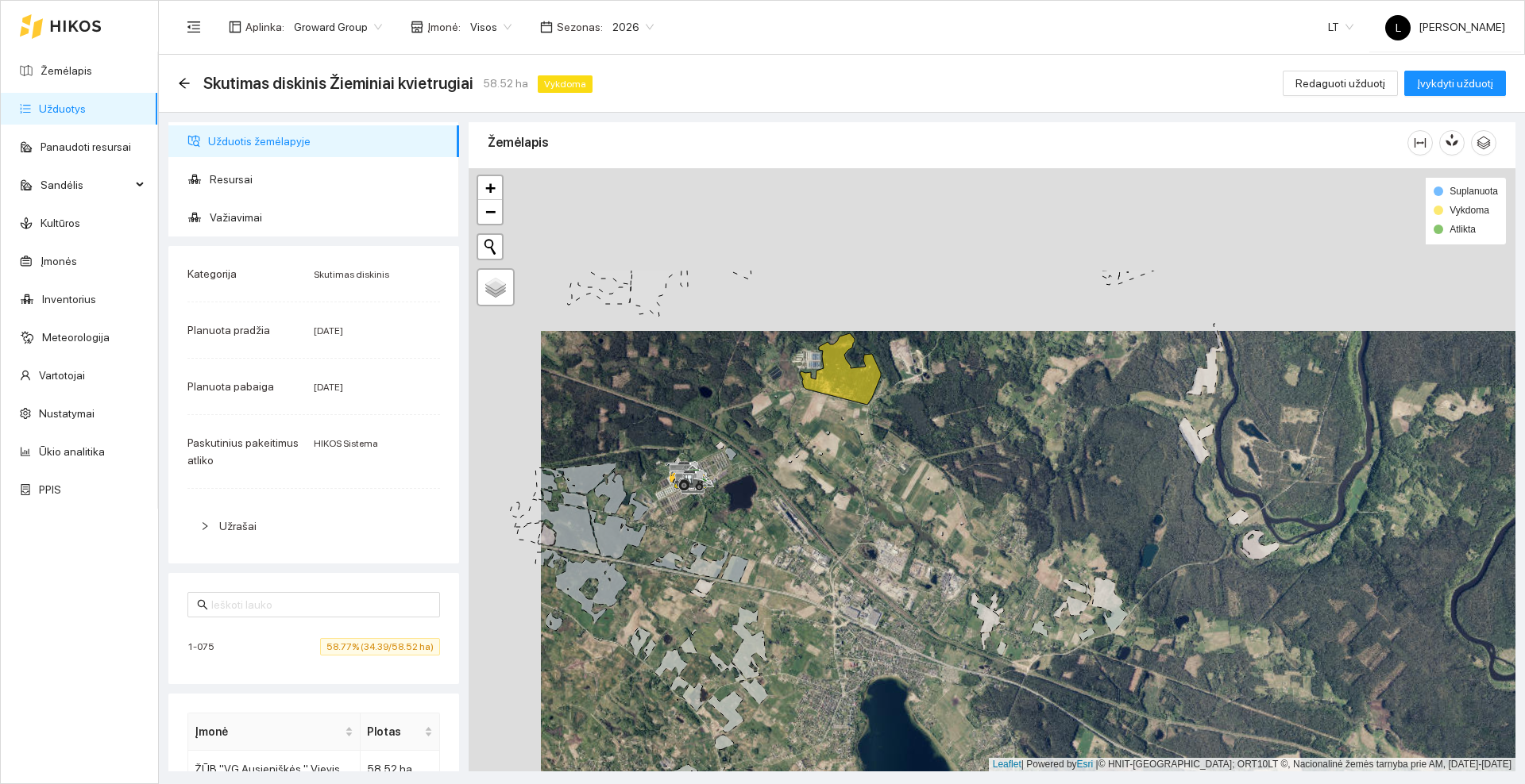
drag, startPoint x: 756, startPoint y: 290, endPoint x: 788, endPoint y: 375, distance: 90.8
click at [788, 375] on div at bounding box center [992, 470] width 1047 height 603
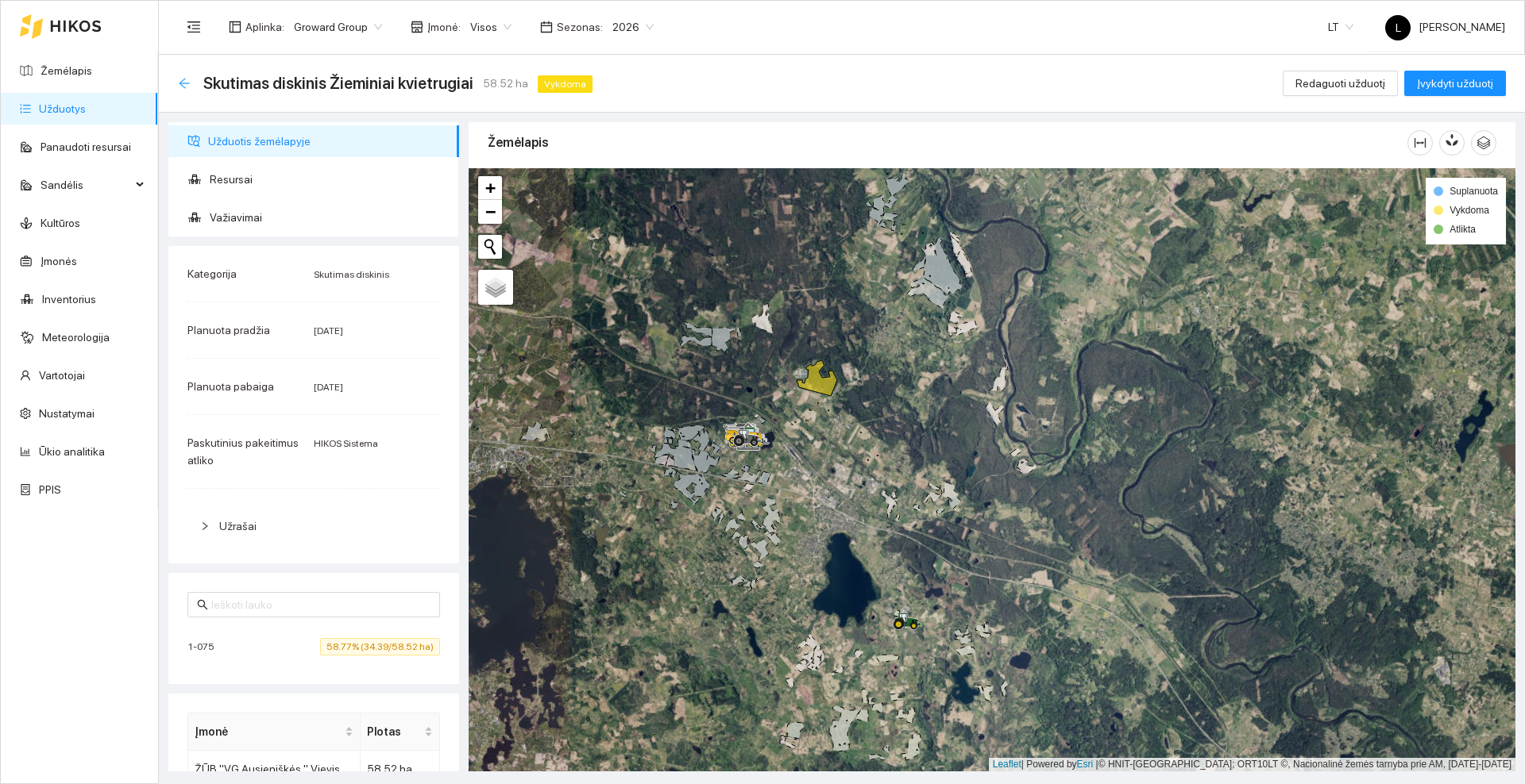
click at [185, 78] on icon "arrow-left" at bounding box center [184, 83] width 11 height 11
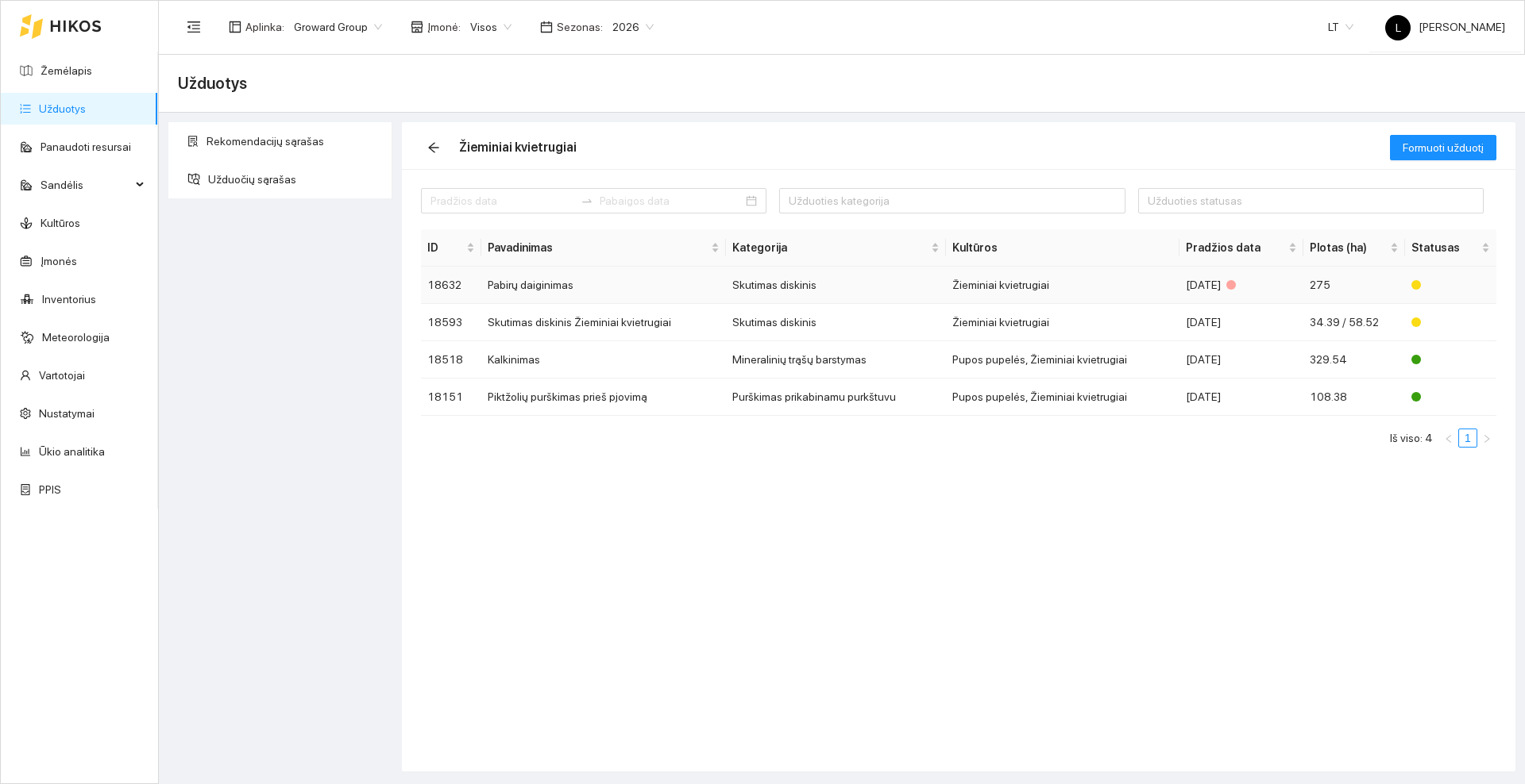
click at [564, 285] on td "Pabirų daiginimas" at bounding box center [603, 285] width 244 height 37
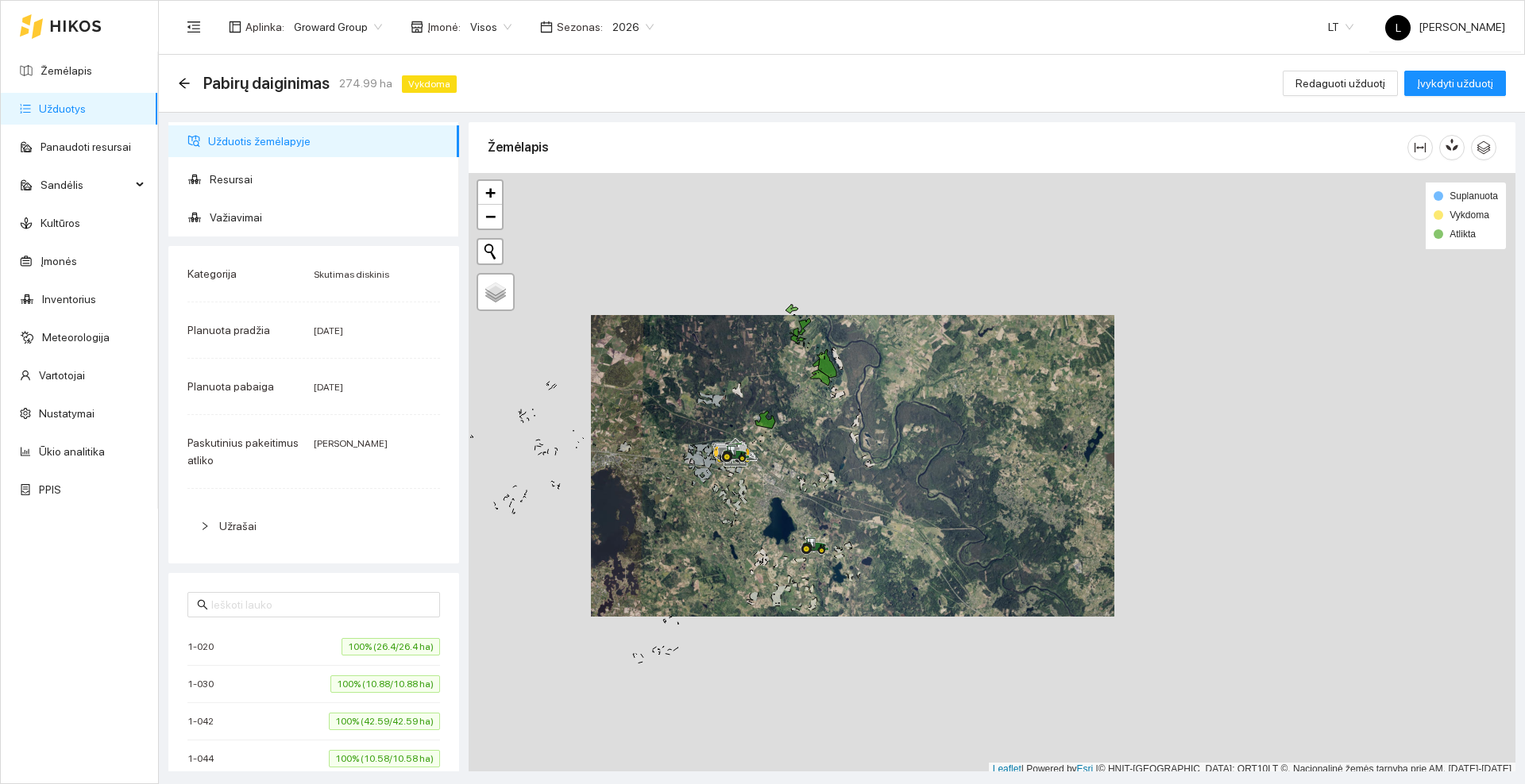
scroll to position [5, 0]
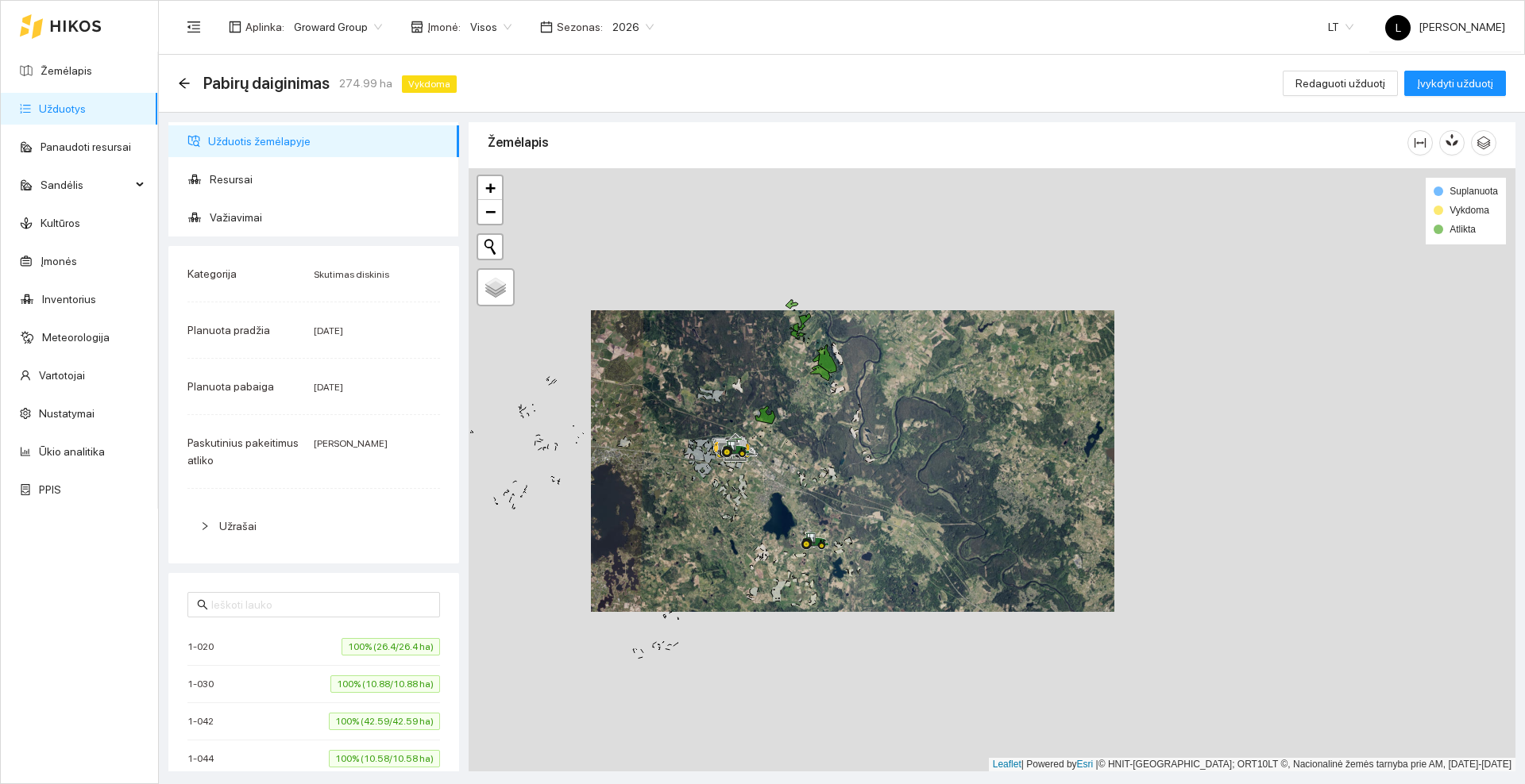
drag, startPoint x: 729, startPoint y: 502, endPoint x: 752, endPoint y: 383, distance: 121.2
click at [752, 383] on div at bounding box center [992, 470] width 1047 height 603
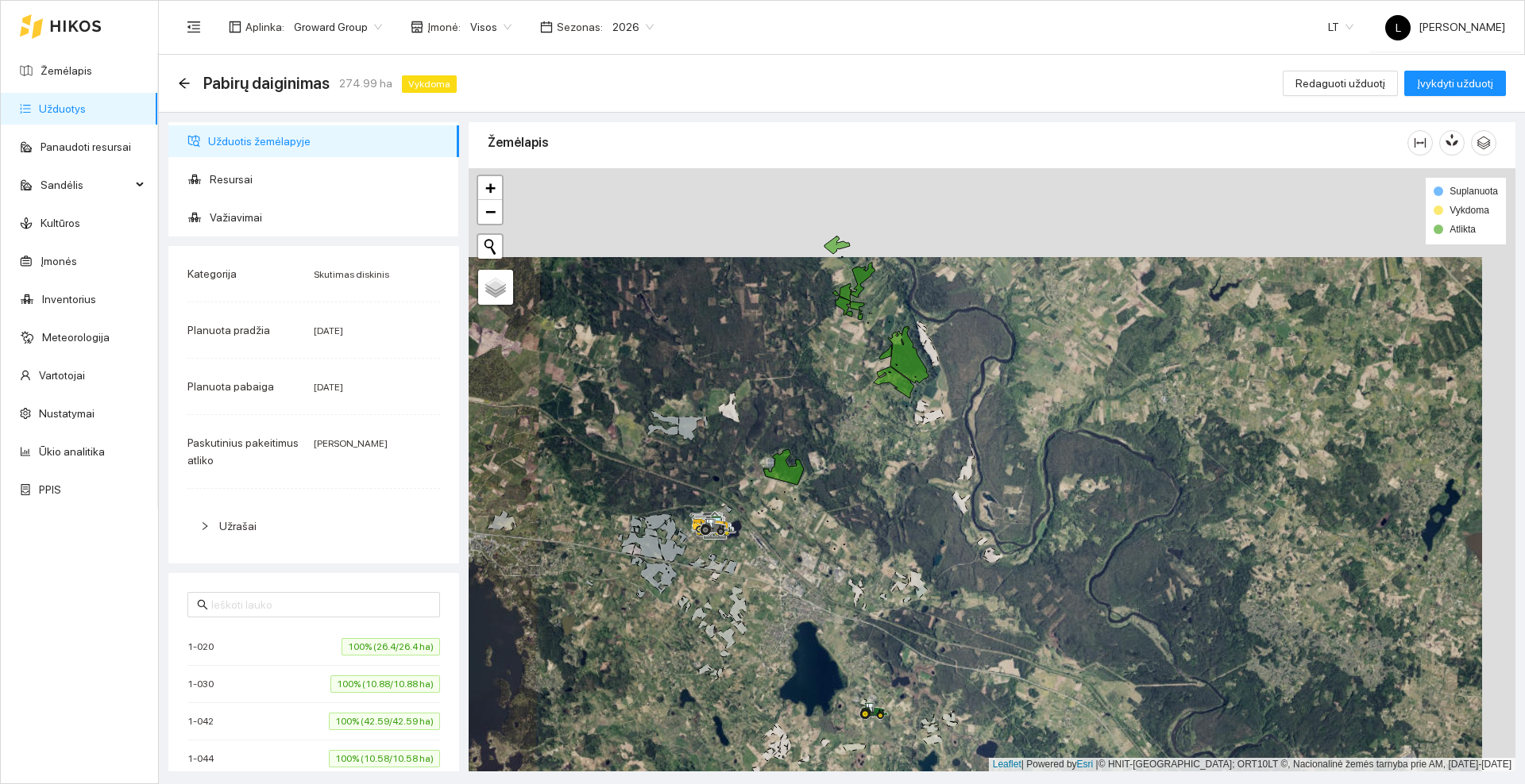
drag, startPoint x: 793, startPoint y: 364, endPoint x: 790, endPoint y: 378, distance: 14.3
click at [790, 378] on div at bounding box center [992, 470] width 1047 height 603
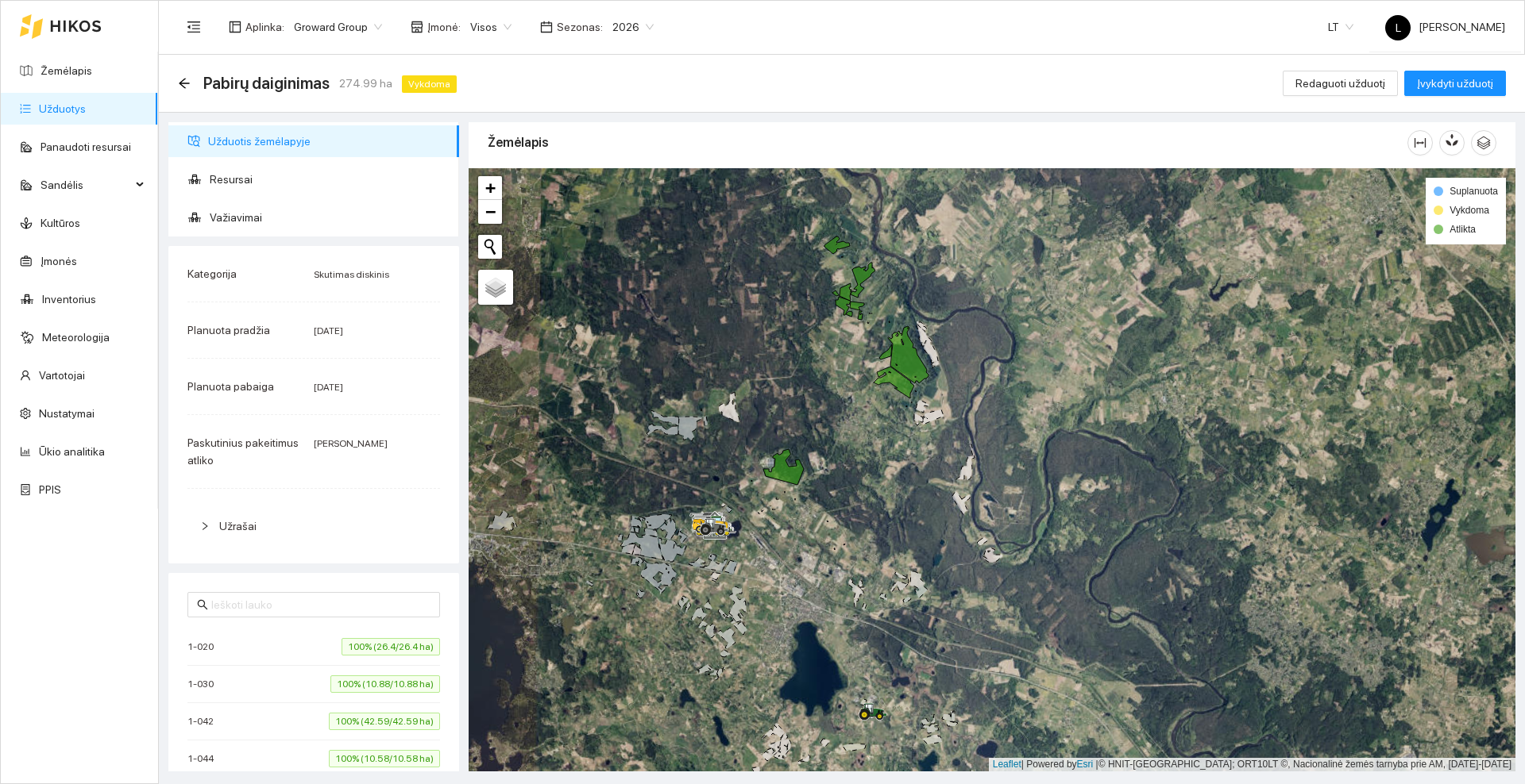
drag, startPoint x: 778, startPoint y: 369, endPoint x: 792, endPoint y: 407, distance: 40.5
click at [792, 407] on div at bounding box center [992, 470] width 1047 height 603
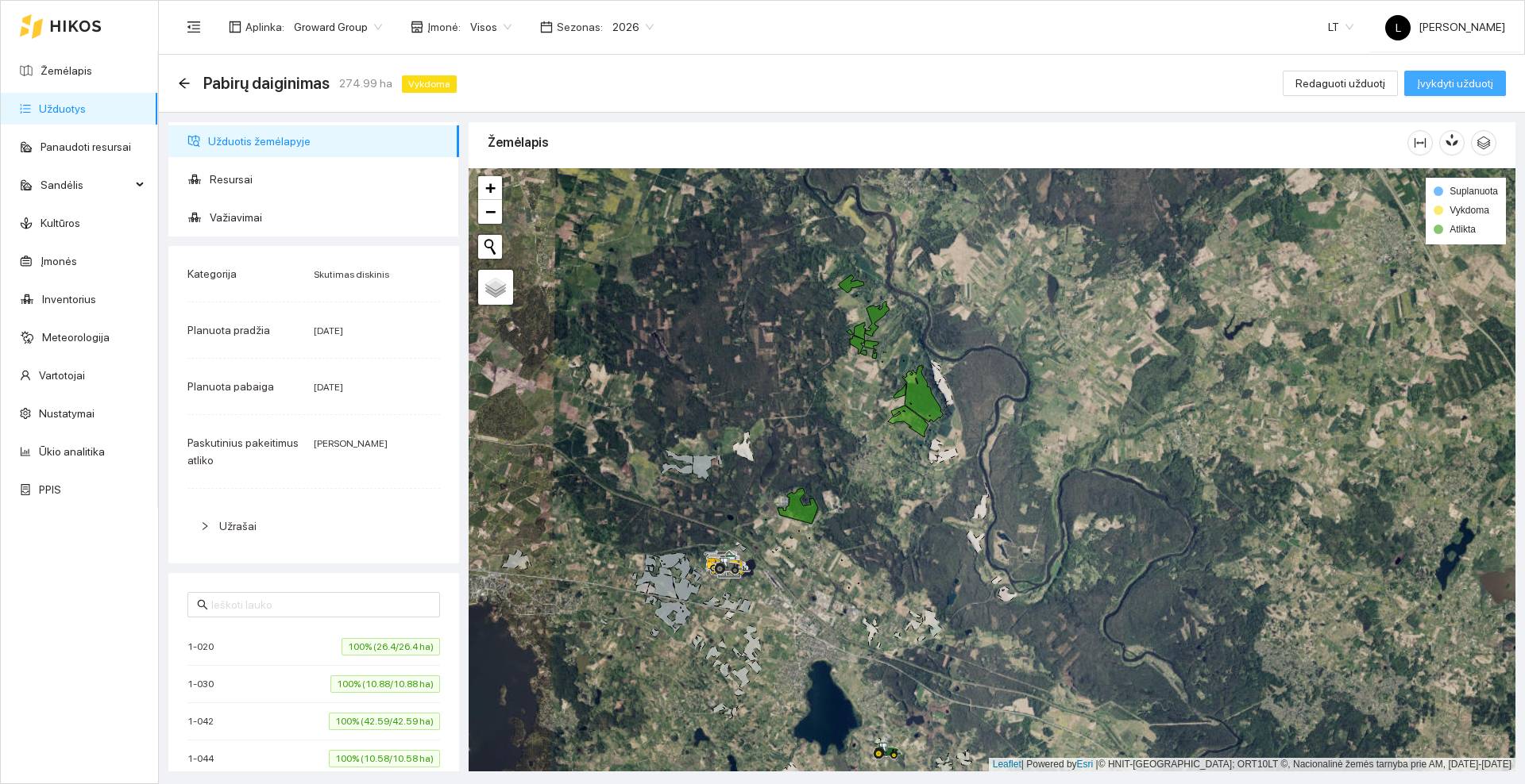
click at [1420, 92] on button "Įvykdyti užduotį" at bounding box center [1455, 83] width 102 height 26
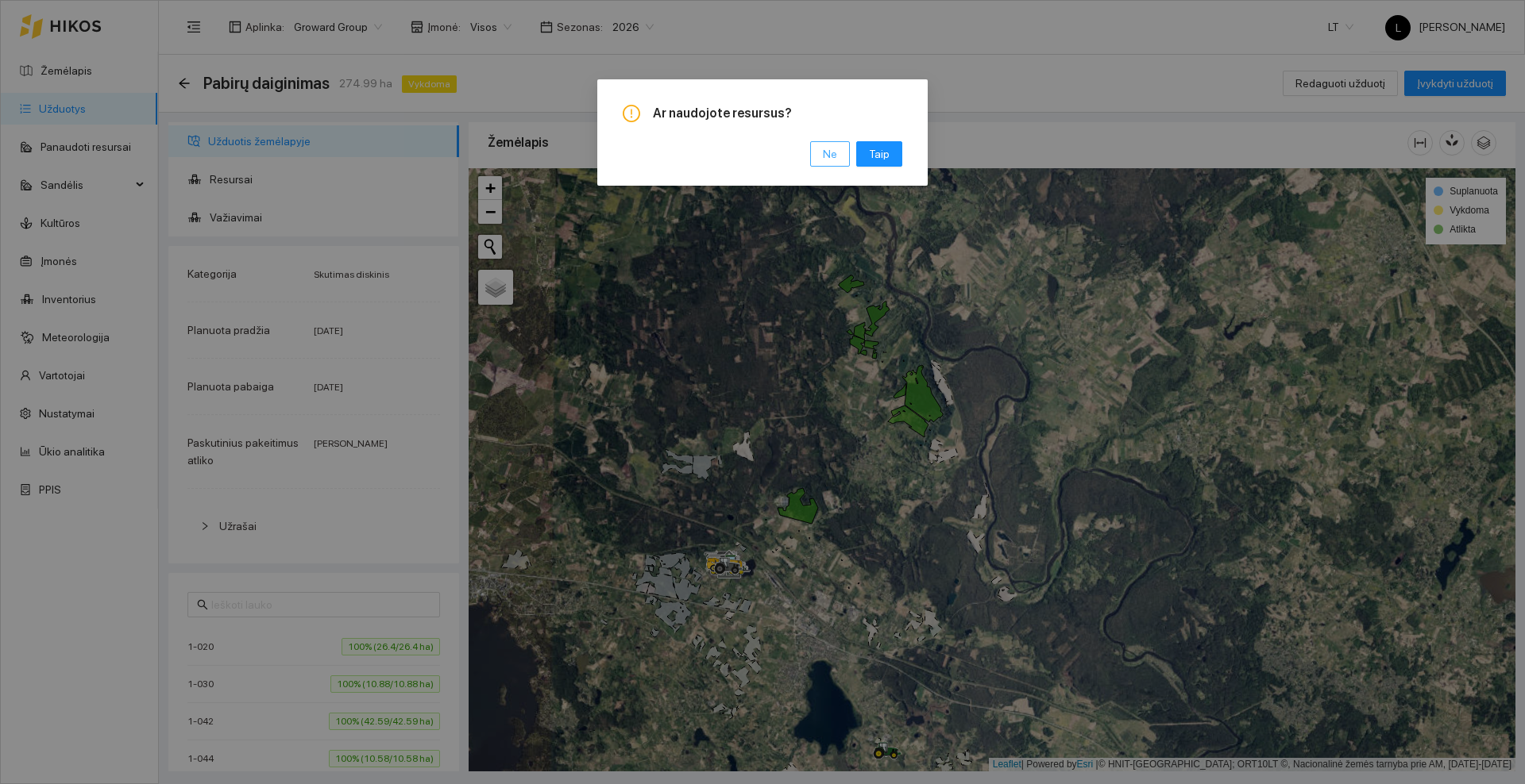
click at [822, 151] on button "Ne" at bounding box center [830, 154] width 40 height 26
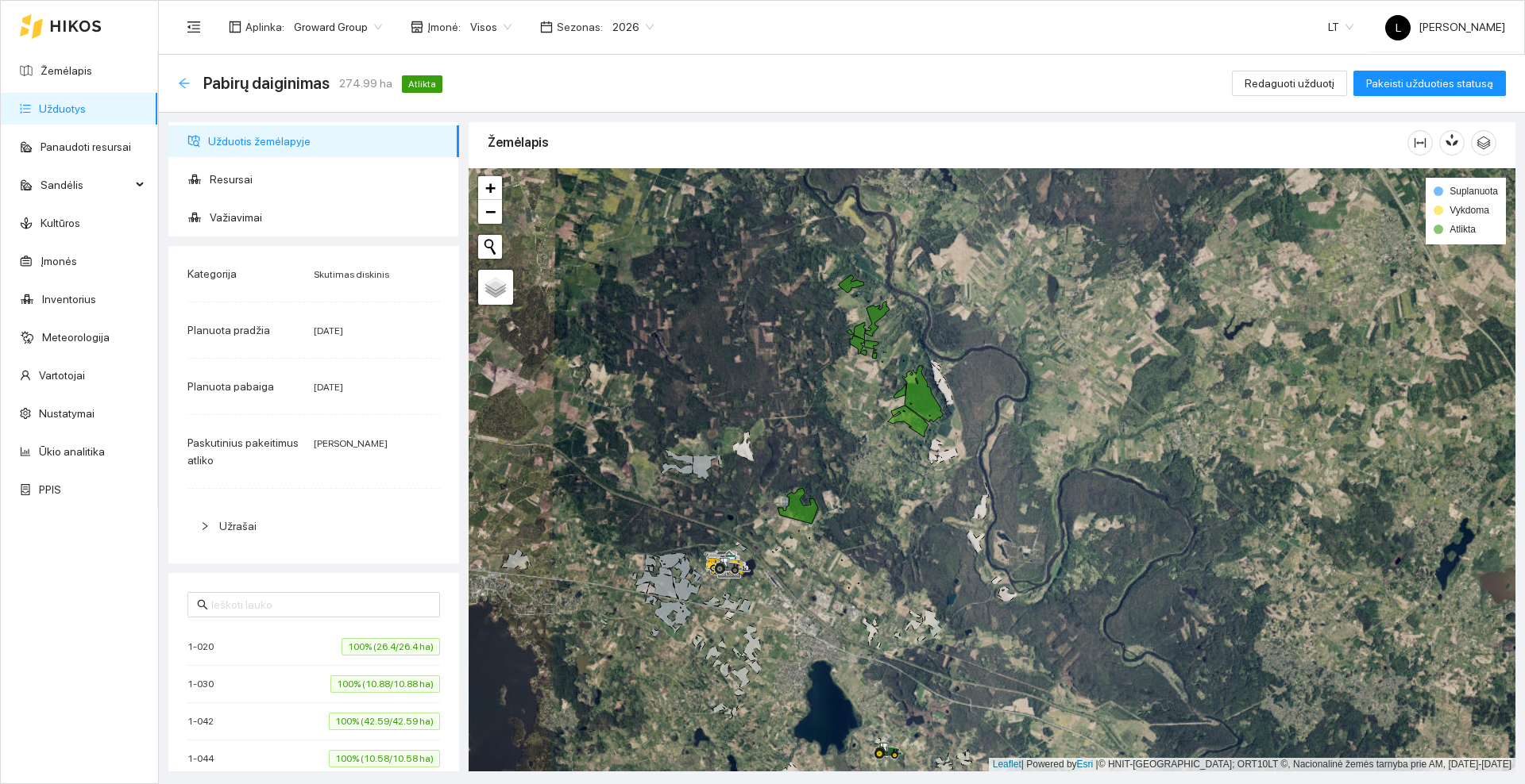
click at [183, 81] on icon "arrow-left" at bounding box center [184, 83] width 12 height 12
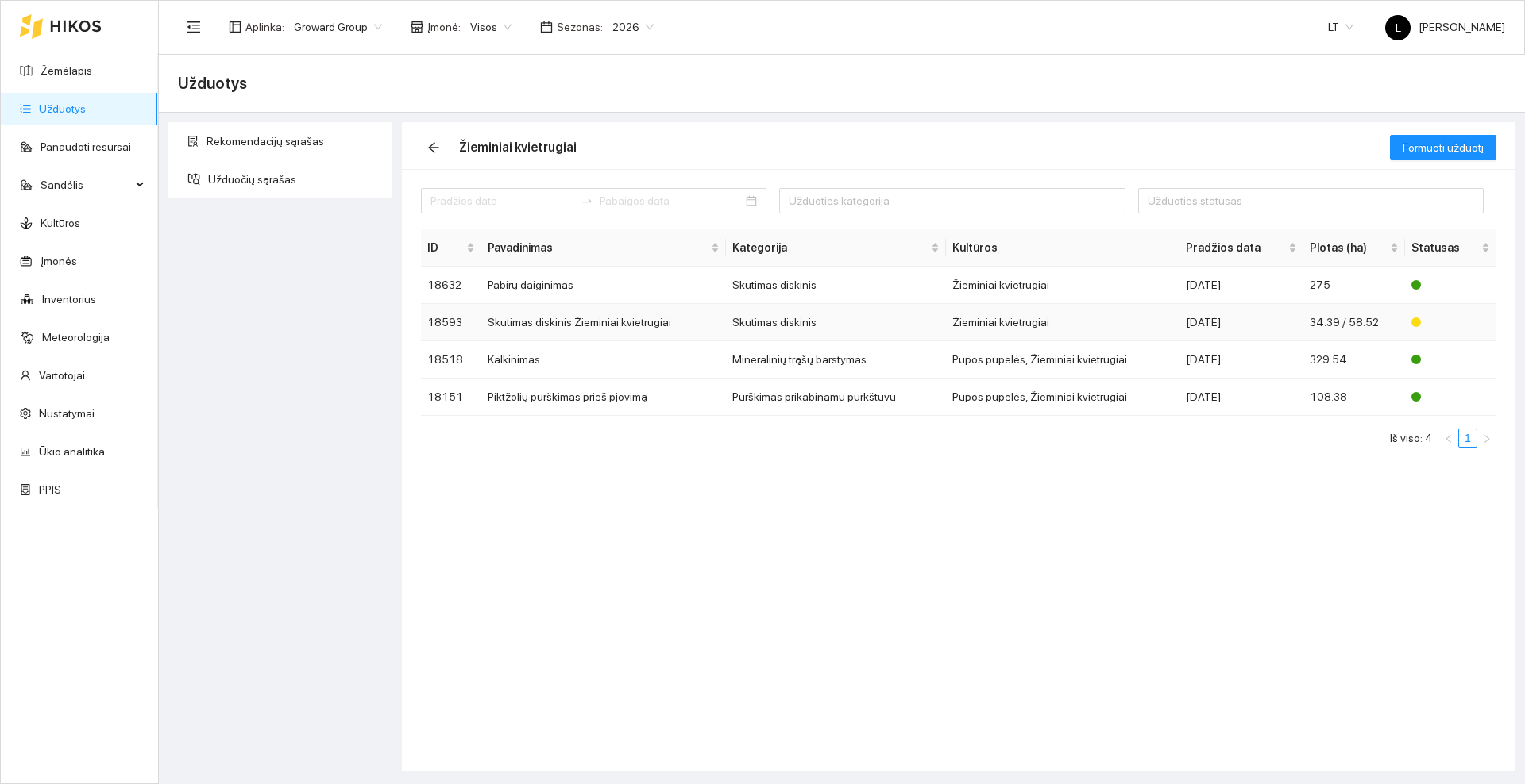
click at [596, 327] on td "Skutimas diskinis Žieminiai kvietrugiai" at bounding box center [603, 322] width 244 height 37
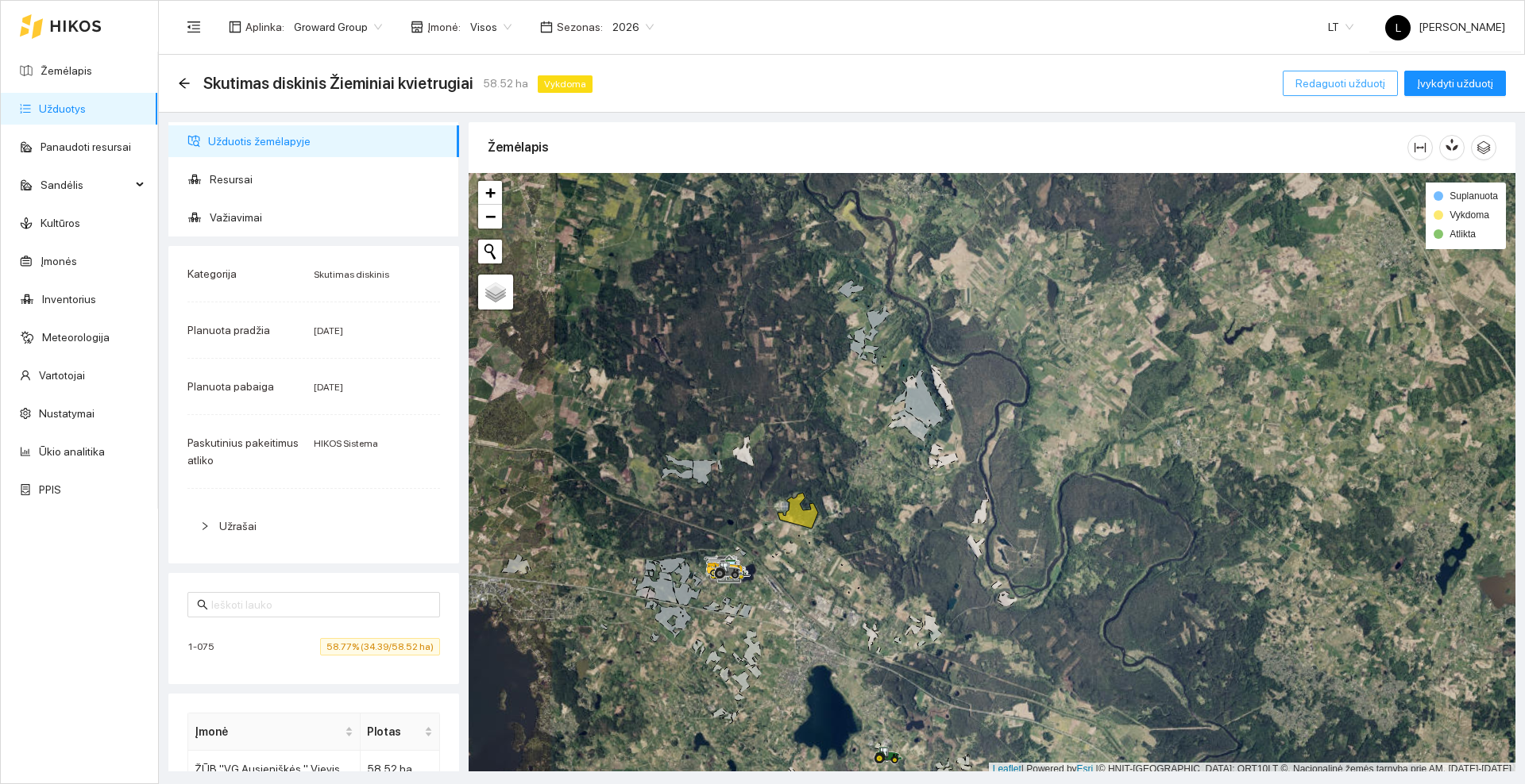
click at [1344, 90] on span "Redaguoti užduotį" at bounding box center [1340, 83] width 90 height 17
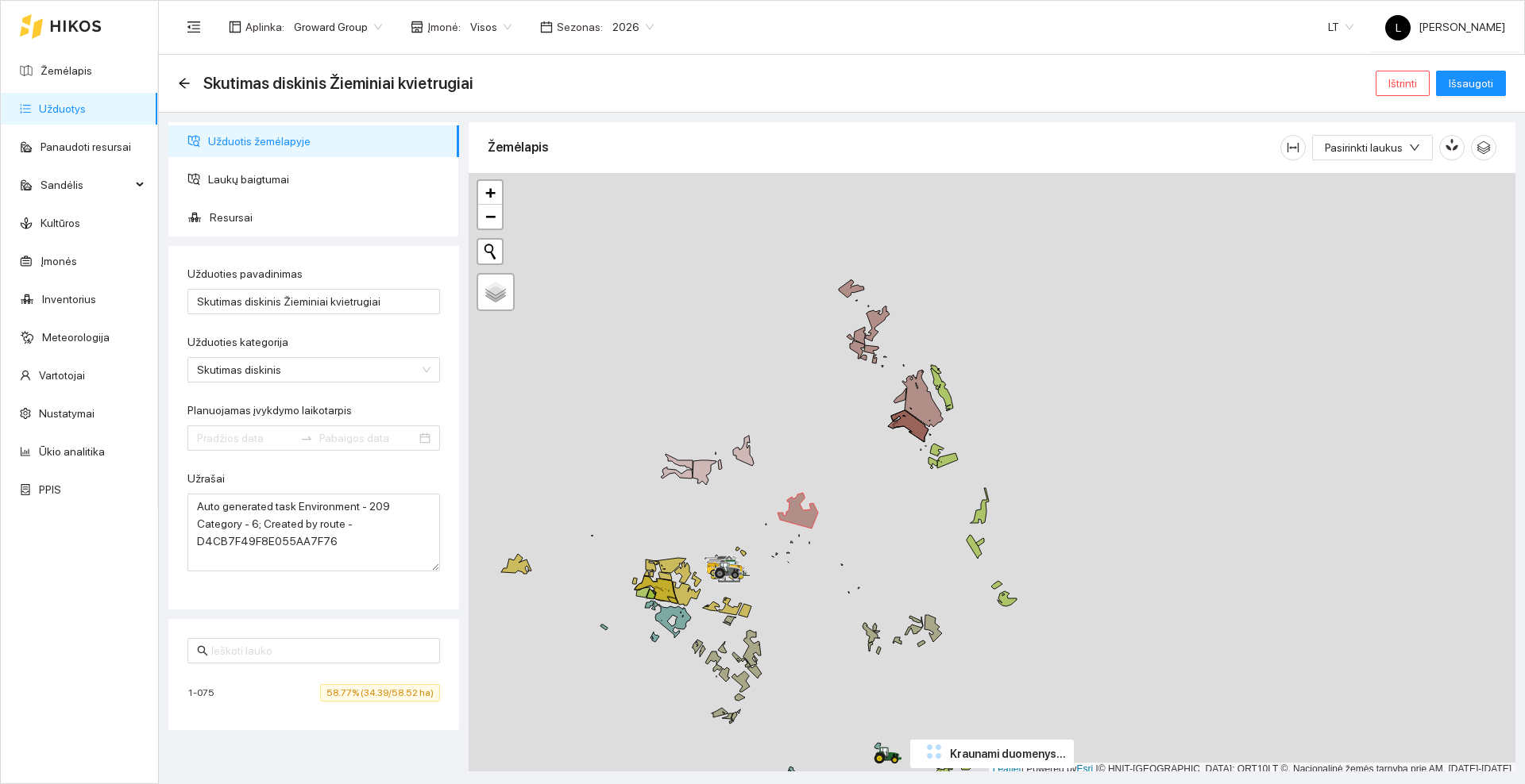
type input "[DATE]"
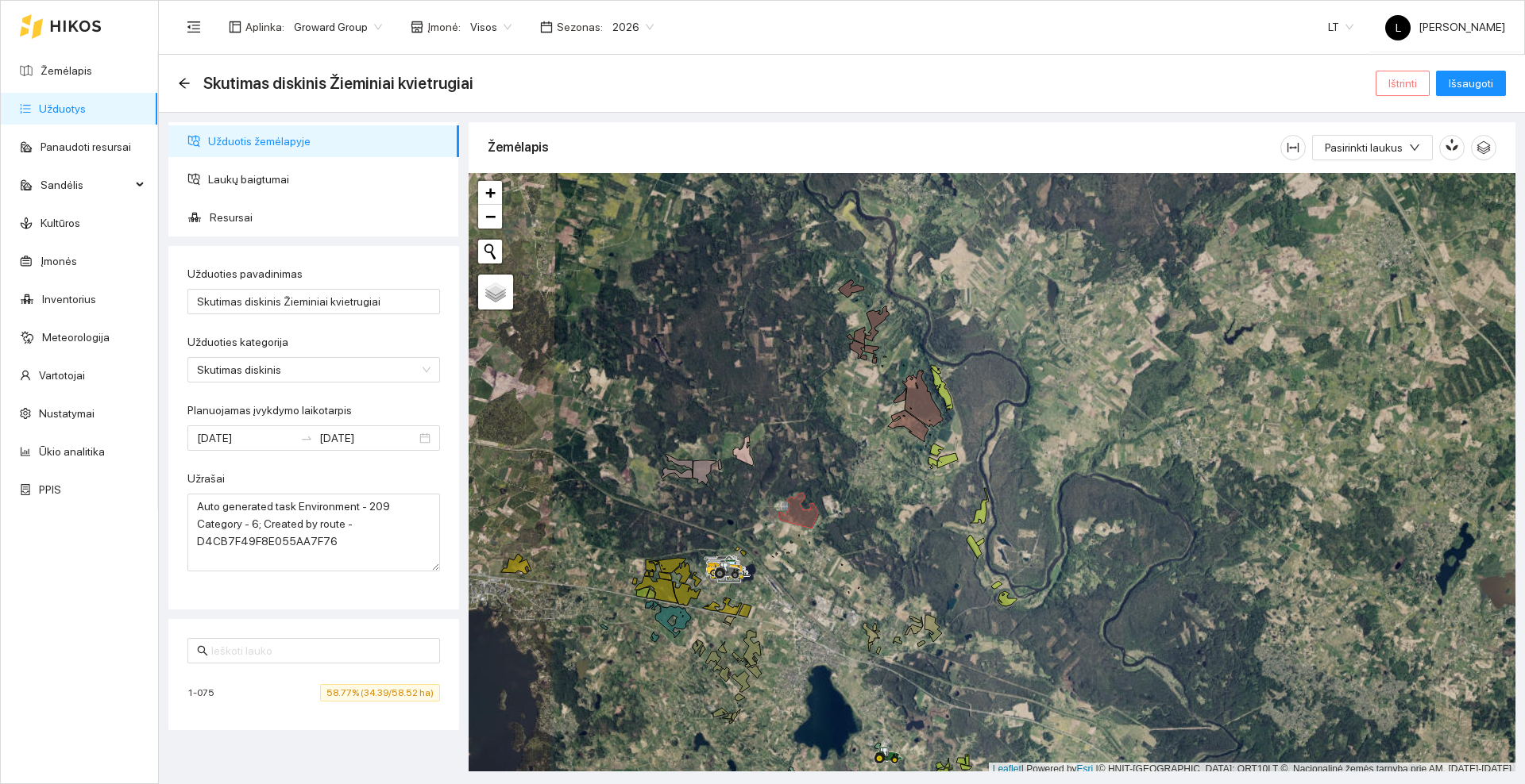
click at [1397, 77] on span "Ištrinti" at bounding box center [1402, 83] width 29 height 17
click at [1399, 164] on span "Taip" at bounding box center [1407, 160] width 21 height 17
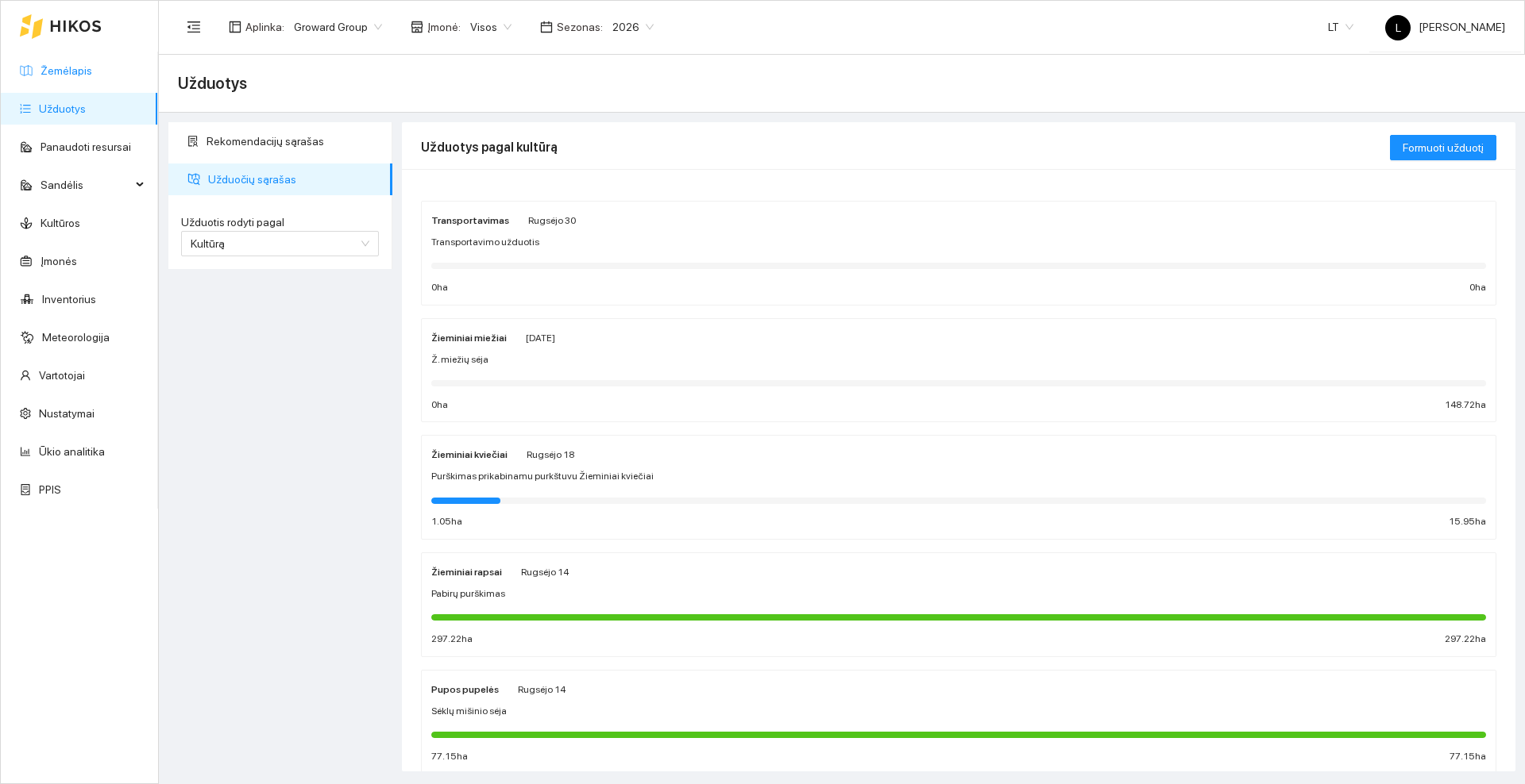
click at [76, 70] on link "Žemėlapis" at bounding box center [66, 70] width 52 height 12
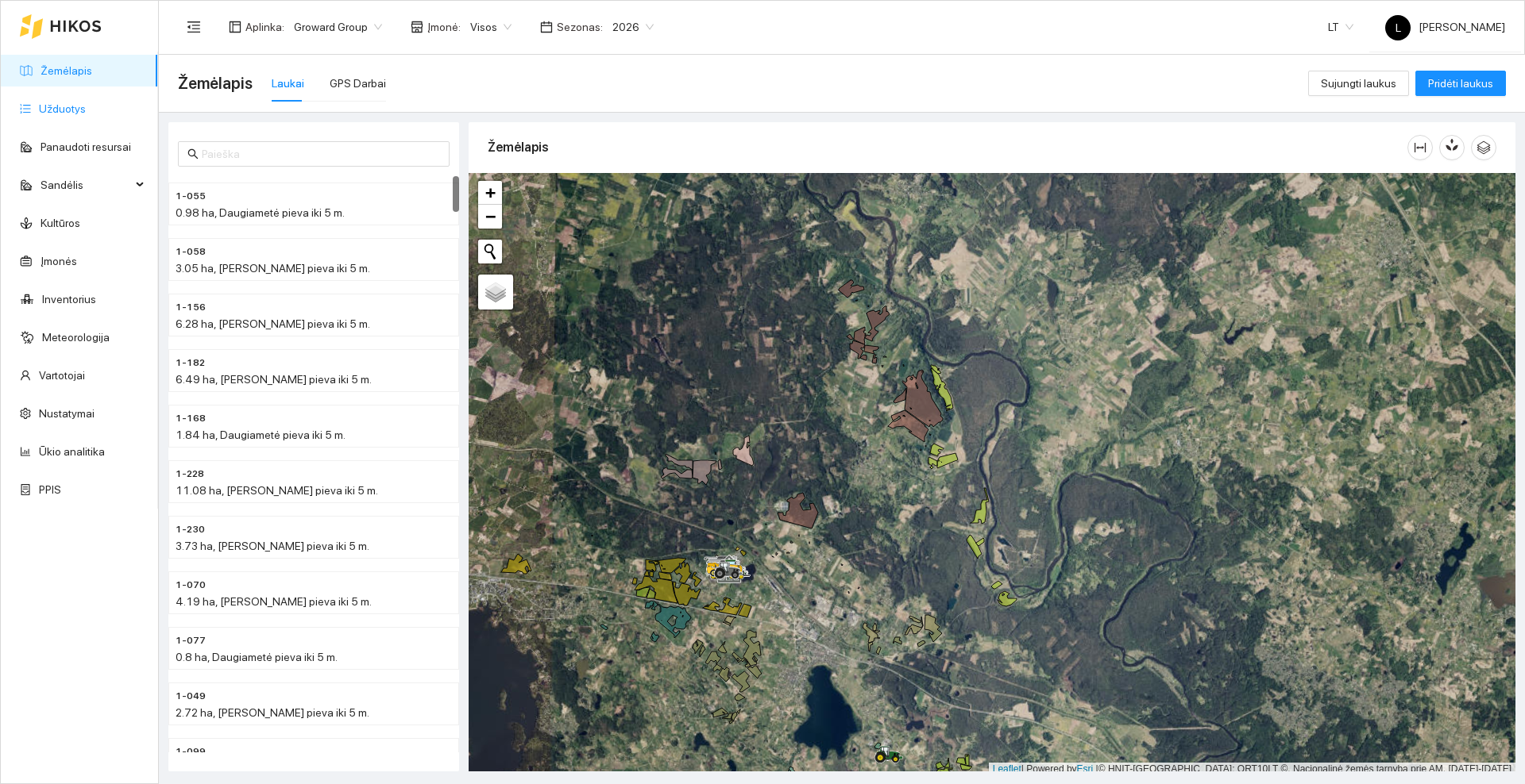
click at [63, 115] on link "Užduotys" at bounding box center [62, 108] width 47 height 12
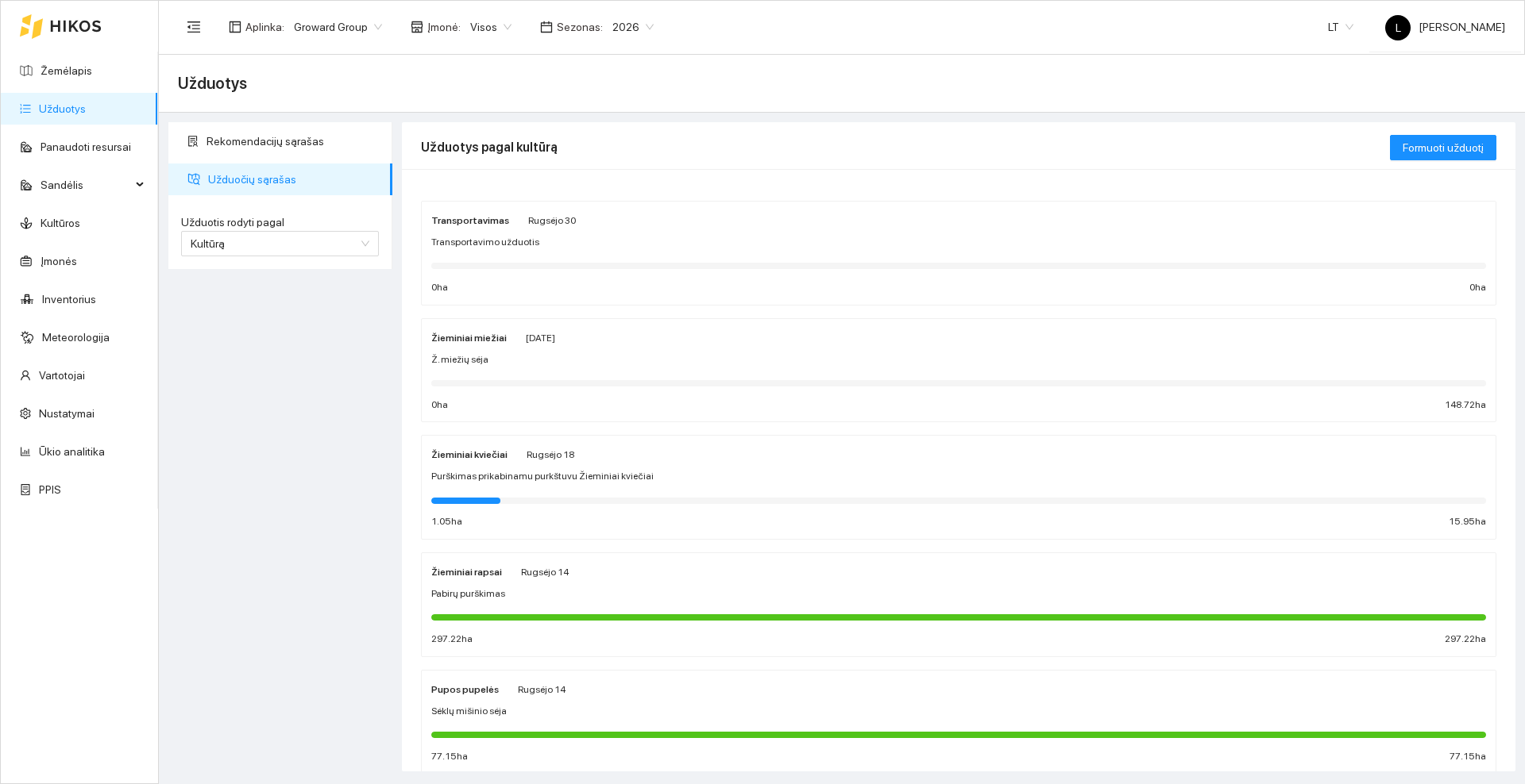
click at [593, 467] on div "Žieminiai kviečiai [PERSON_NAME][DATE] Purškimas prikabinamu purkštuvu Žieminia…" at bounding box center [958, 487] width 1054 height 84
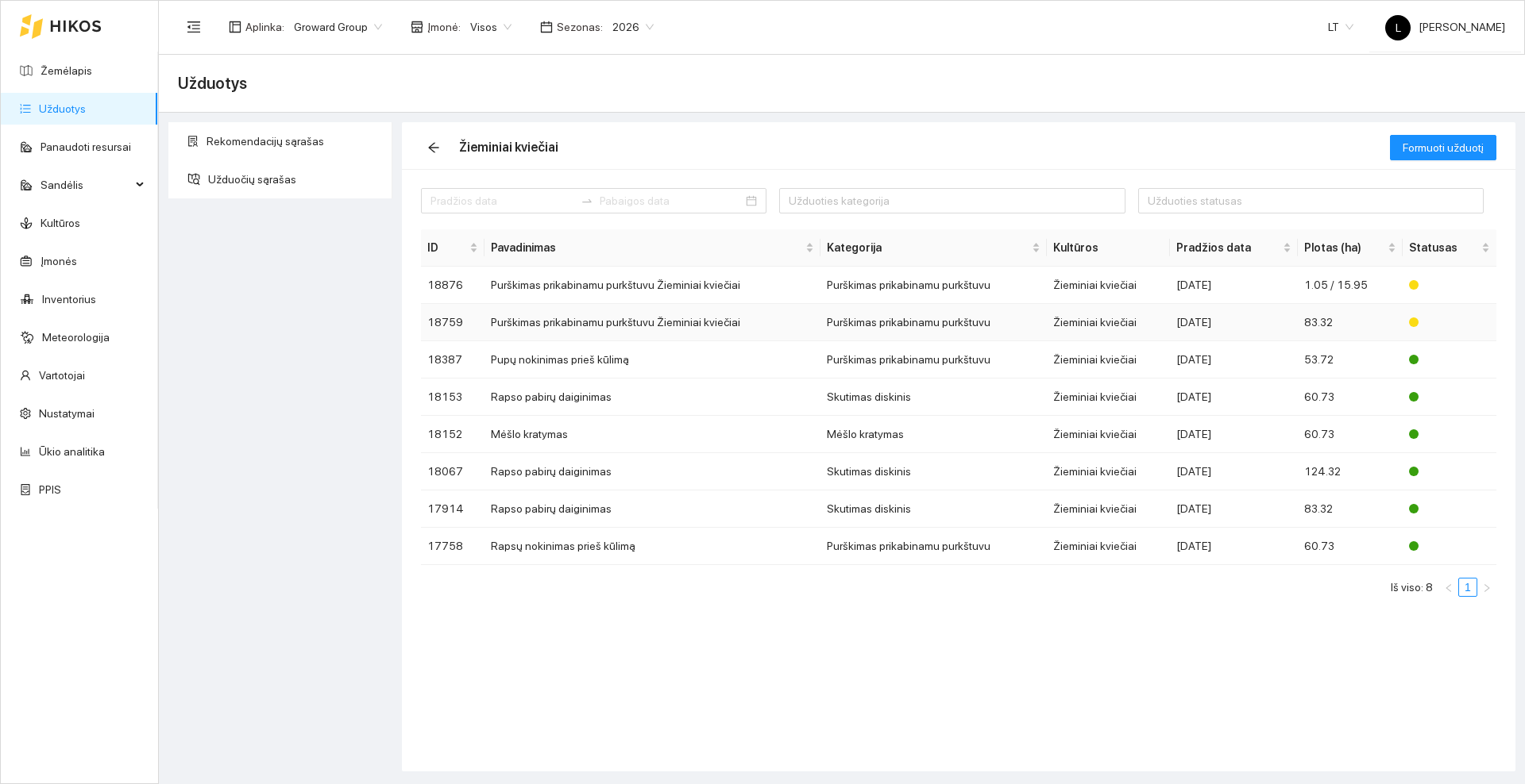
click at [574, 326] on td "Purškimas prikabinamu purkštuvu Žieminiai kviečiai" at bounding box center [653, 322] width 337 height 37
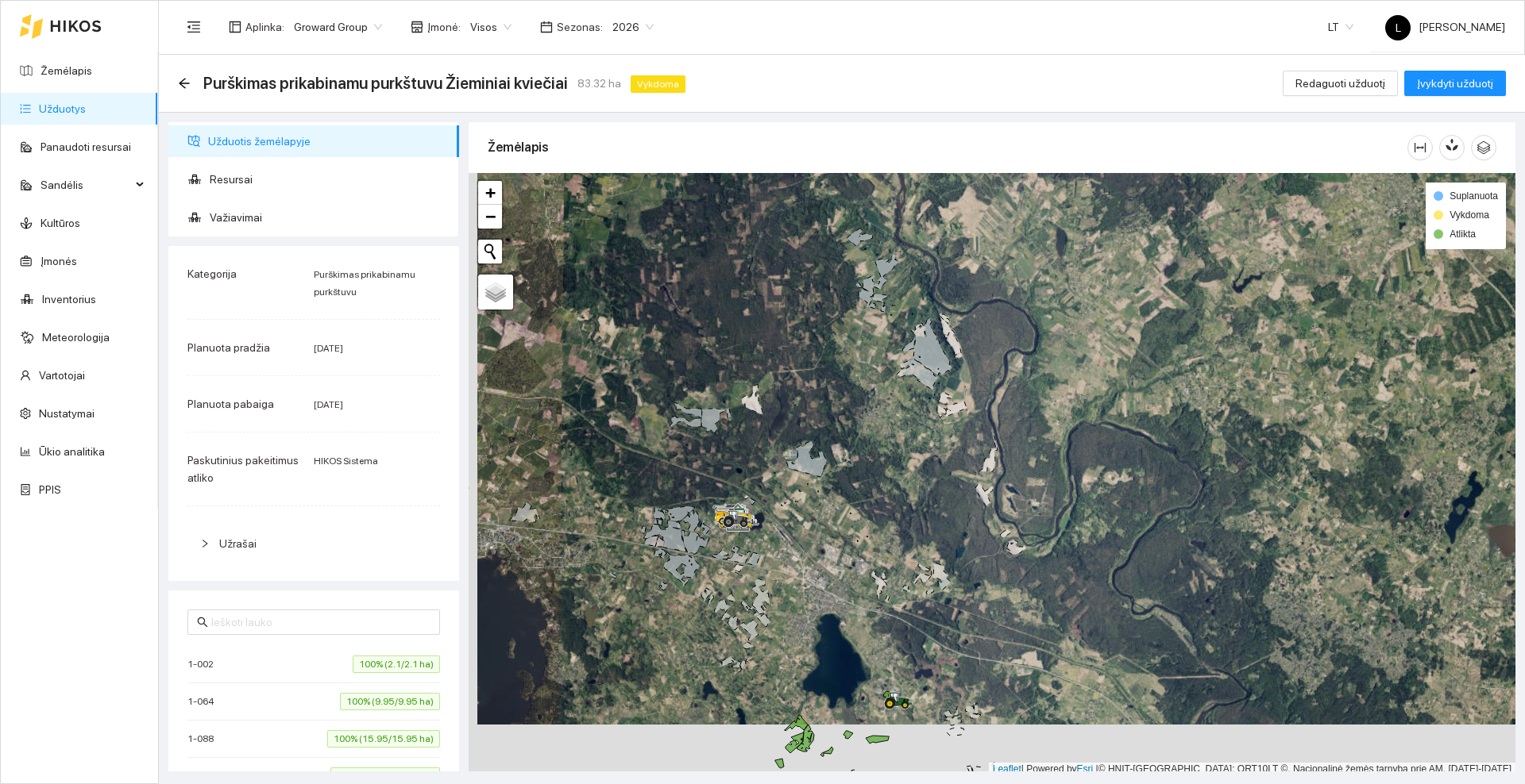
scroll to position [5, 0]
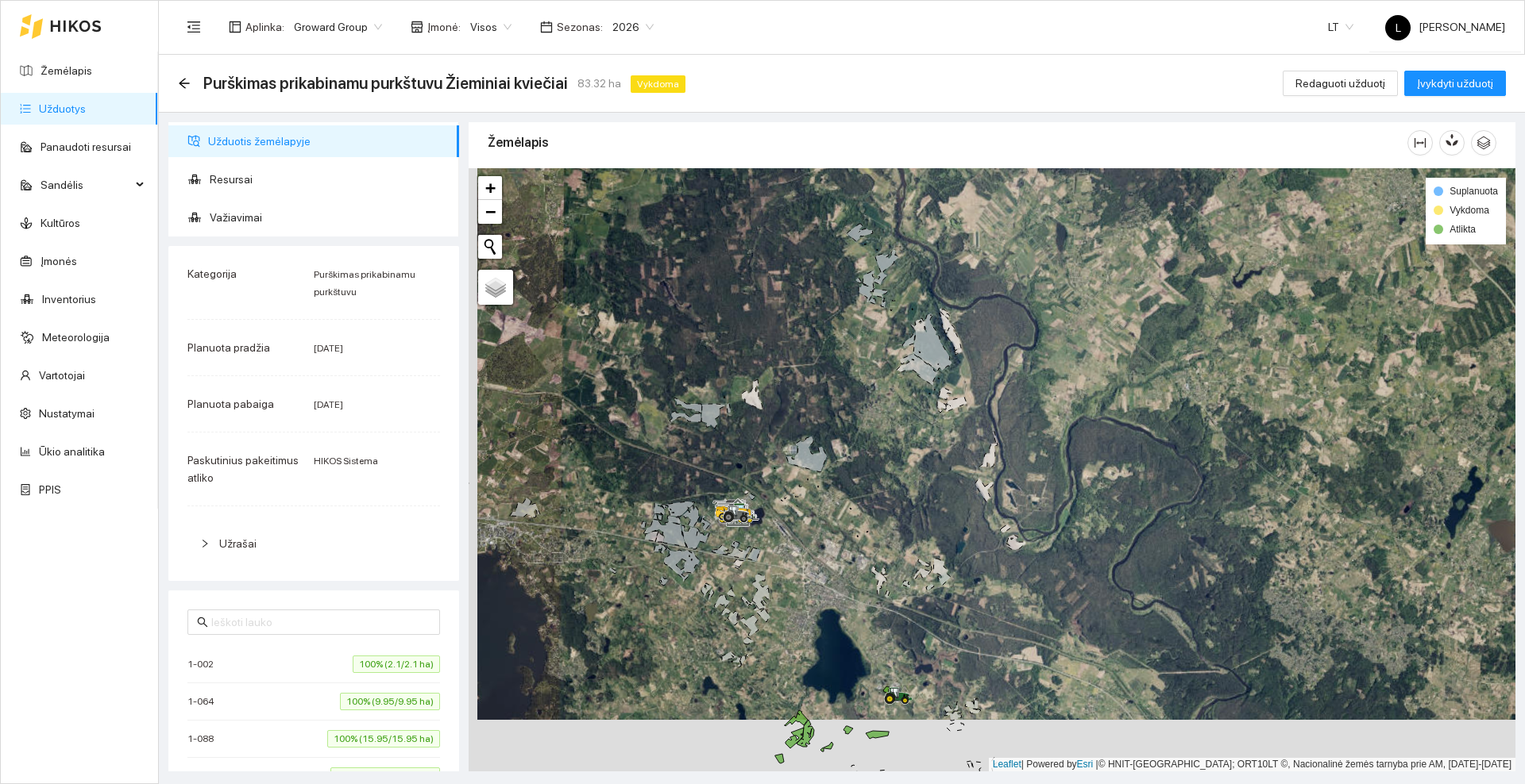
drag, startPoint x: 649, startPoint y: 583, endPoint x: 737, endPoint y: 392, distance: 210.3
click at [737, 393] on div at bounding box center [992, 470] width 1047 height 603
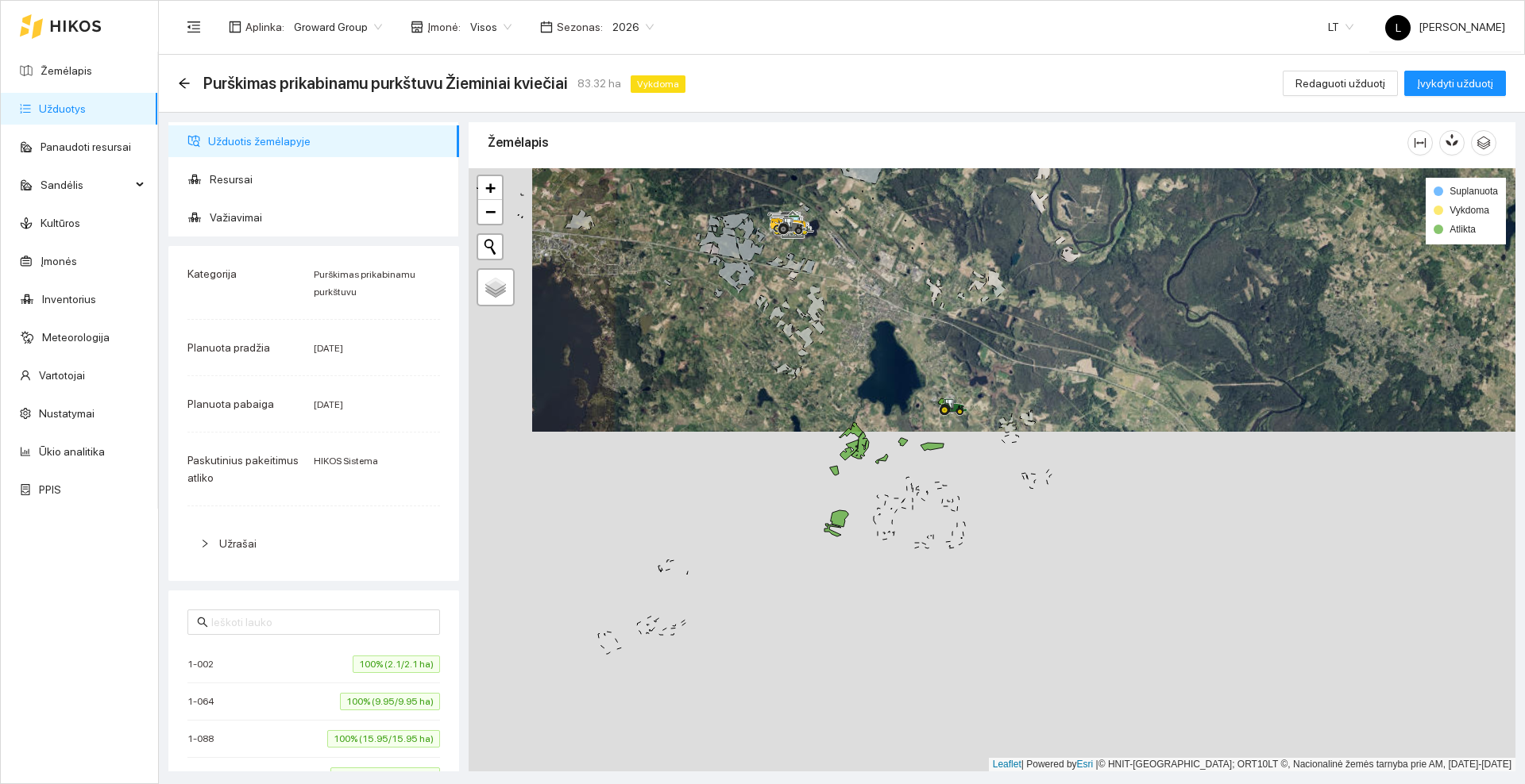
drag, startPoint x: 772, startPoint y: 485, endPoint x: 743, endPoint y: 392, distance: 97.4
click at [743, 392] on div at bounding box center [992, 470] width 1047 height 603
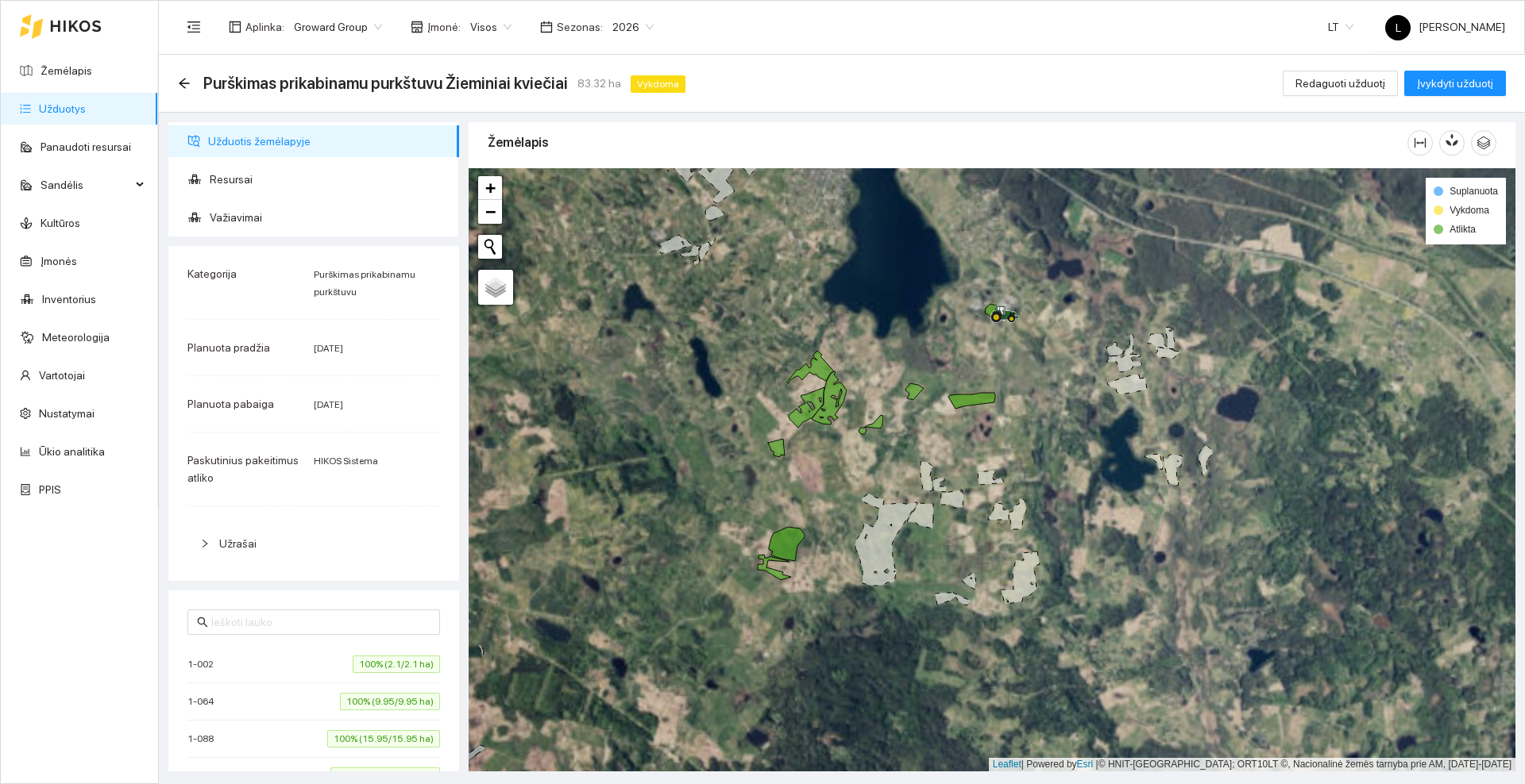
drag, startPoint x: 918, startPoint y: 333, endPoint x: 923, endPoint y: 374, distance: 41.3
click at [923, 374] on div at bounding box center [992, 470] width 1047 height 603
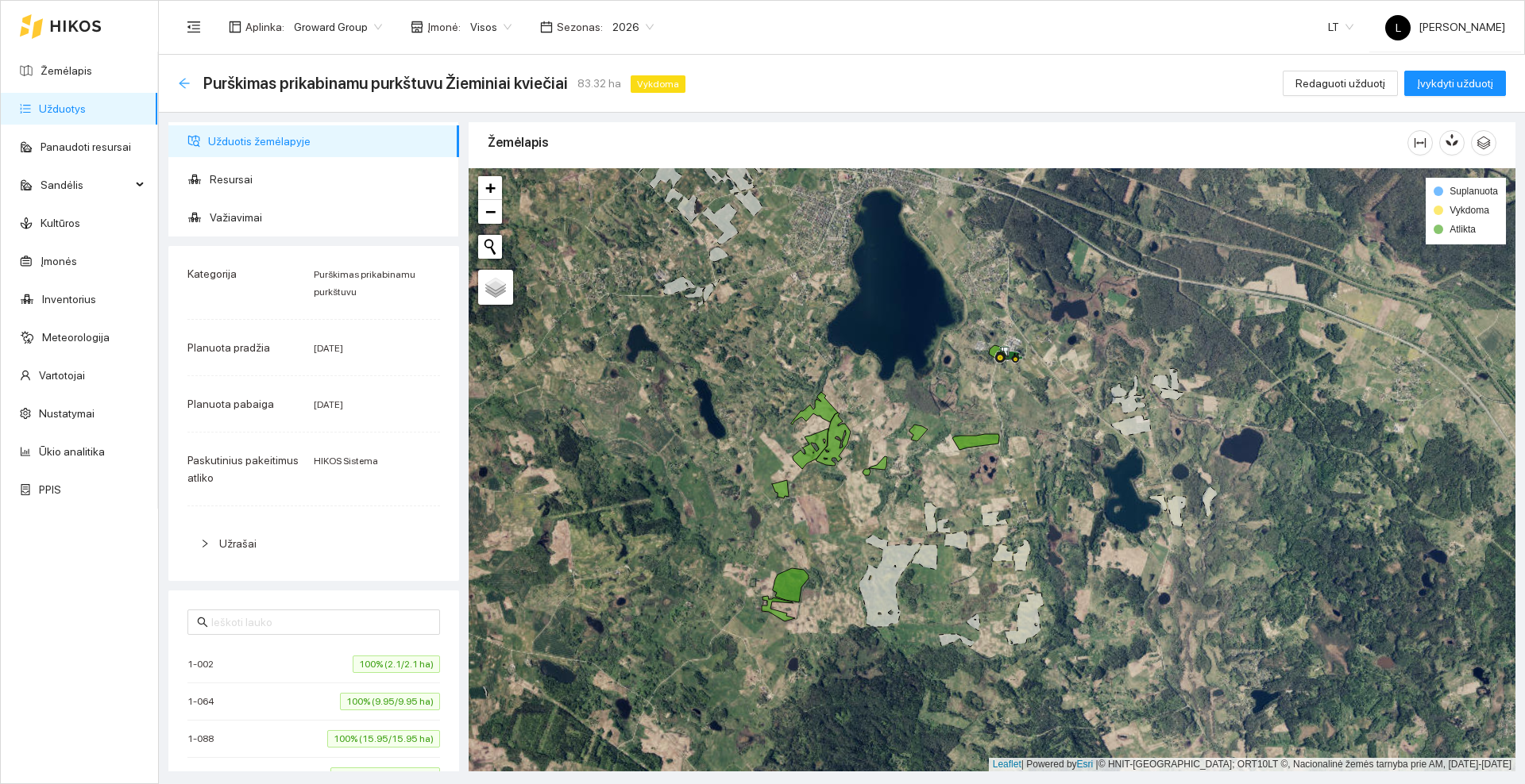
click at [184, 85] on icon "arrow-left" at bounding box center [184, 83] width 12 height 12
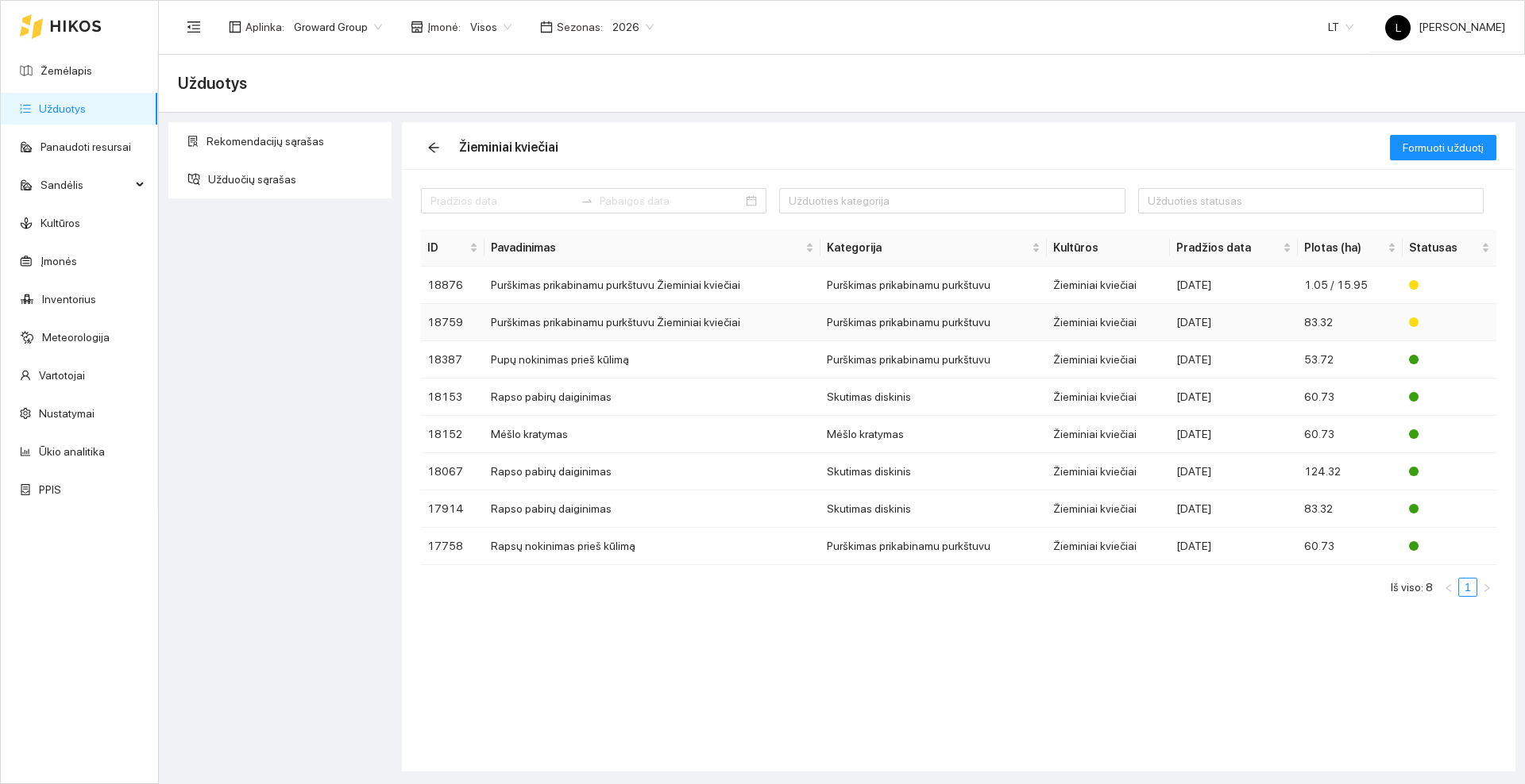
click at [602, 324] on td "Purškimas prikabinamu purkštuvu Žieminiai kviečiai" at bounding box center [653, 322] width 337 height 37
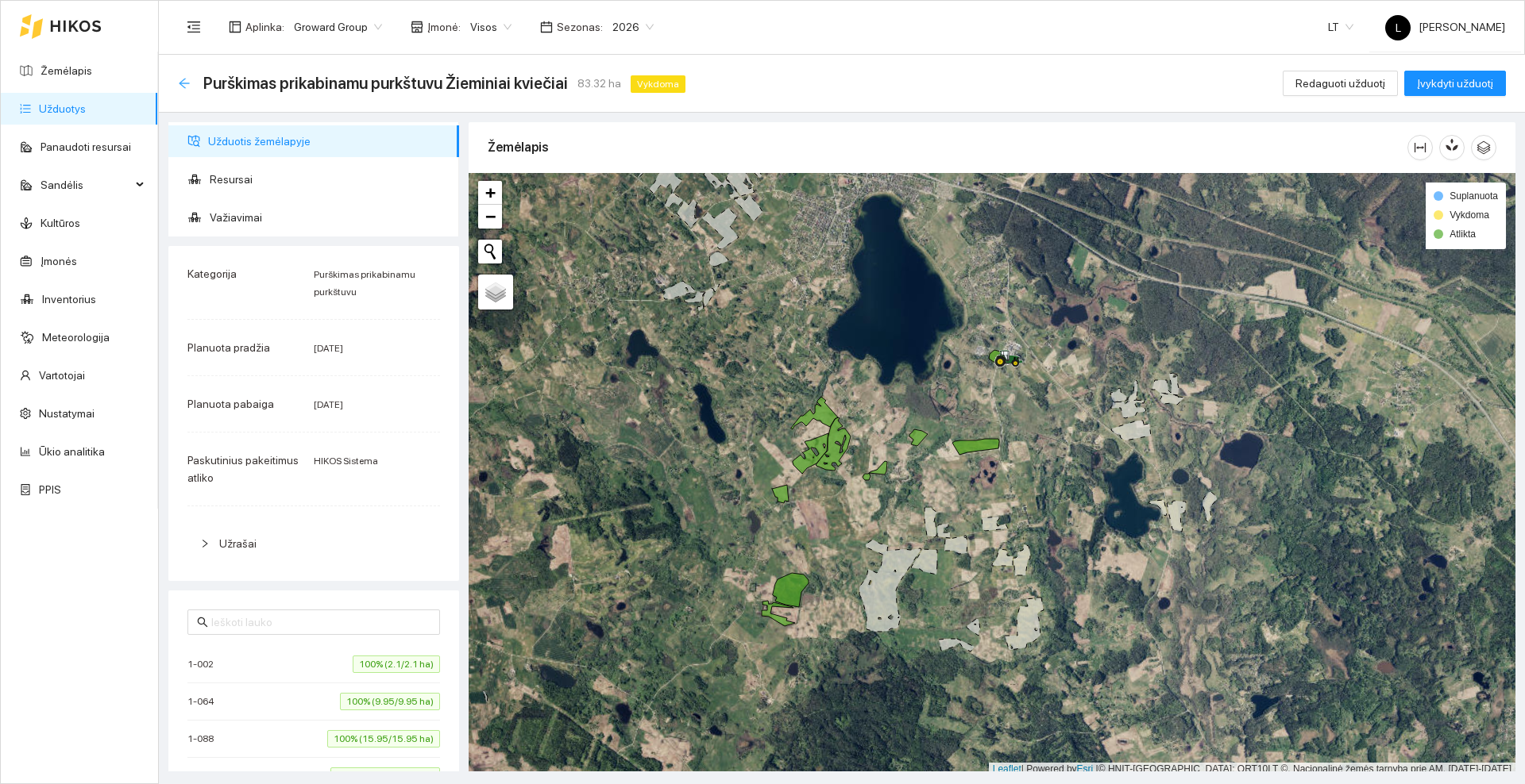
click at [183, 79] on icon "arrow-left" at bounding box center [184, 83] width 11 height 11
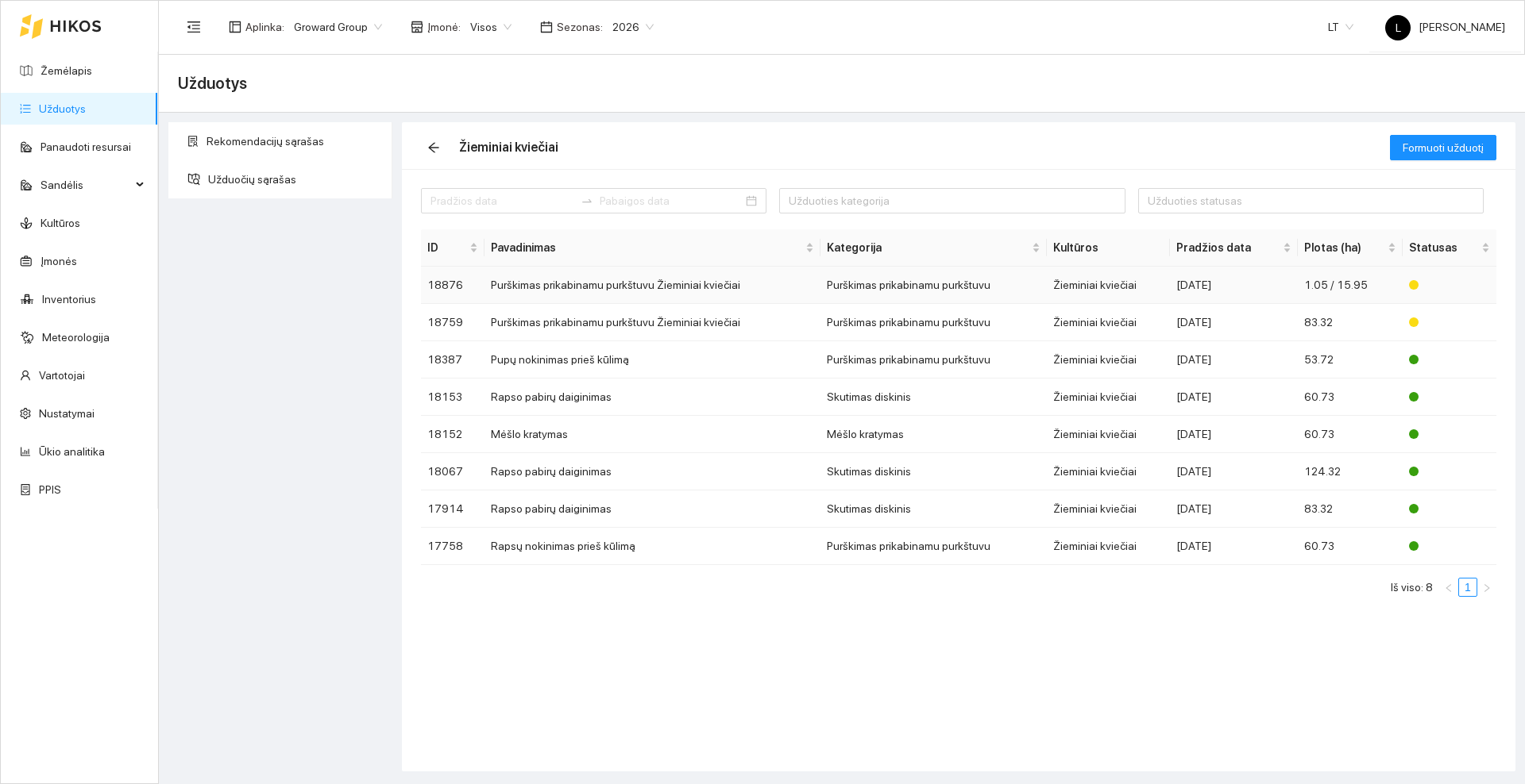
click at [663, 285] on td "Purškimas prikabinamu purkštuvu Žieminiai kviečiai" at bounding box center [653, 285] width 337 height 37
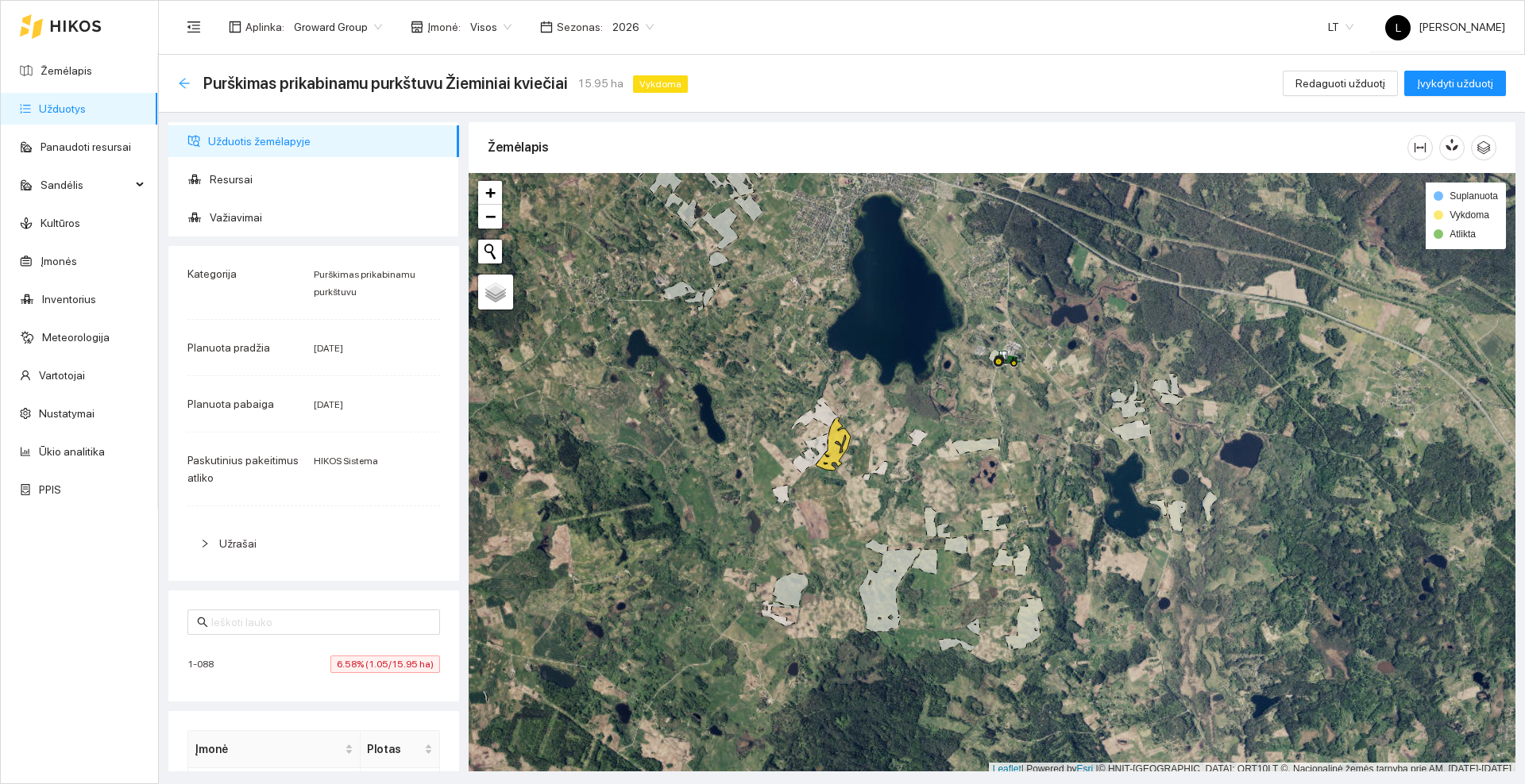
click at [178, 77] on div "Purškimas prikabinamu purkštuvu Žieminiai kviečiai 15.95 ha Vykdoma Redaguoti u…" at bounding box center [842, 84] width 1366 height 58
click at [181, 79] on icon "arrow-left" at bounding box center [184, 83] width 12 height 12
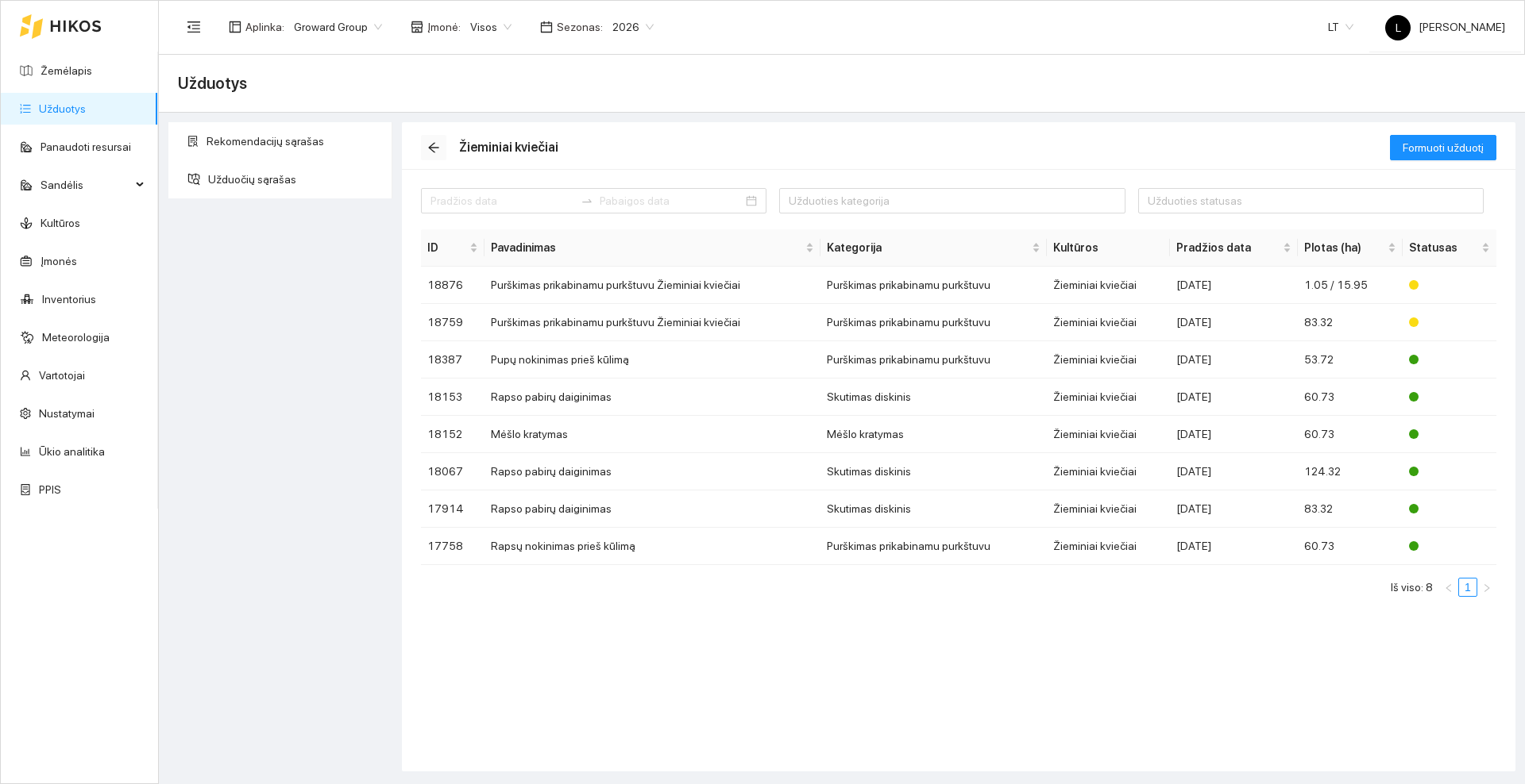
click at [436, 144] on icon "arrow-left" at bounding box center [433, 147] width 12 height 12
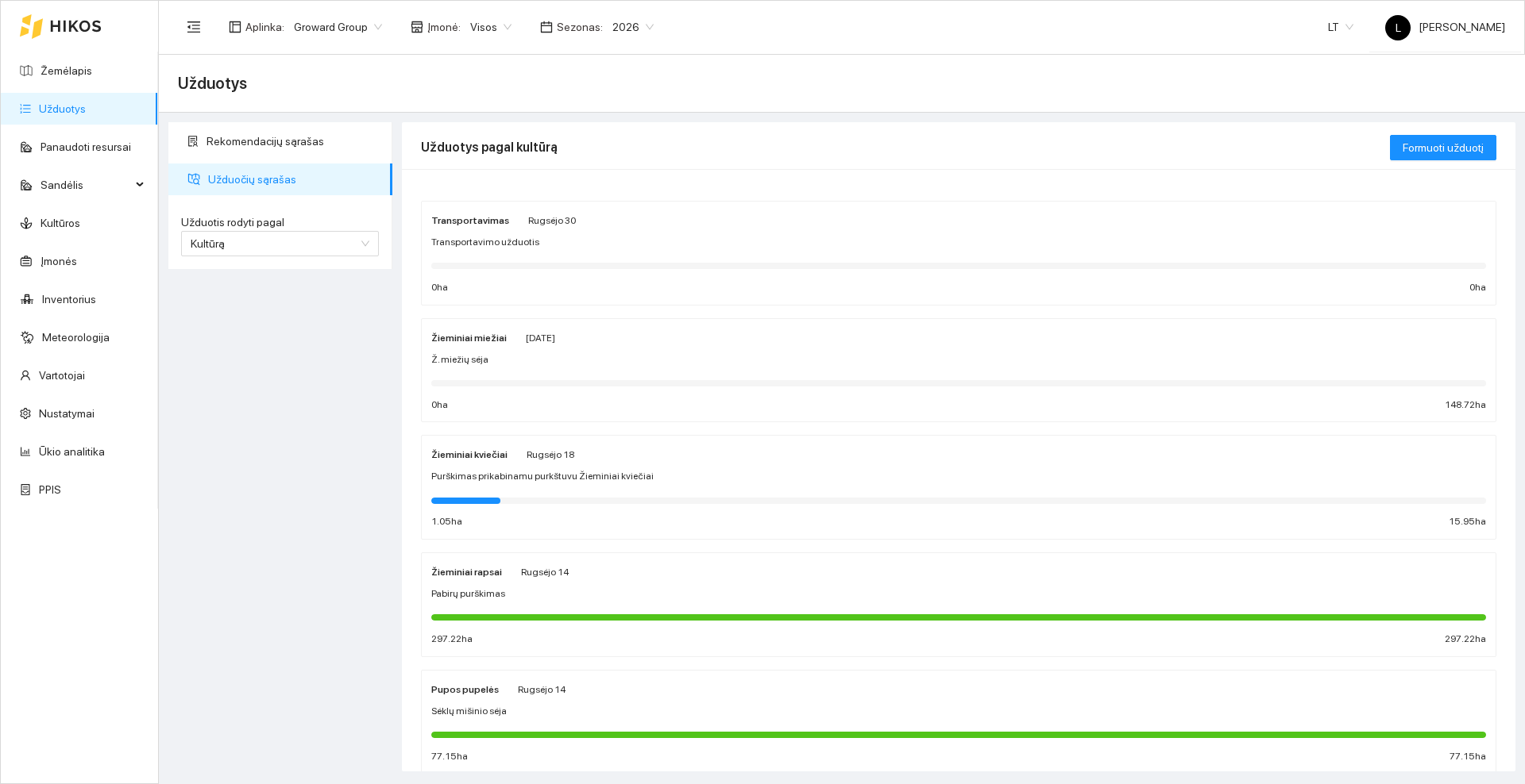
click at [588, 331] on div "Žieminiai miežiai [PERSON_NAME][DATE]" at bounding box center [958, 336] width 1054 height 17
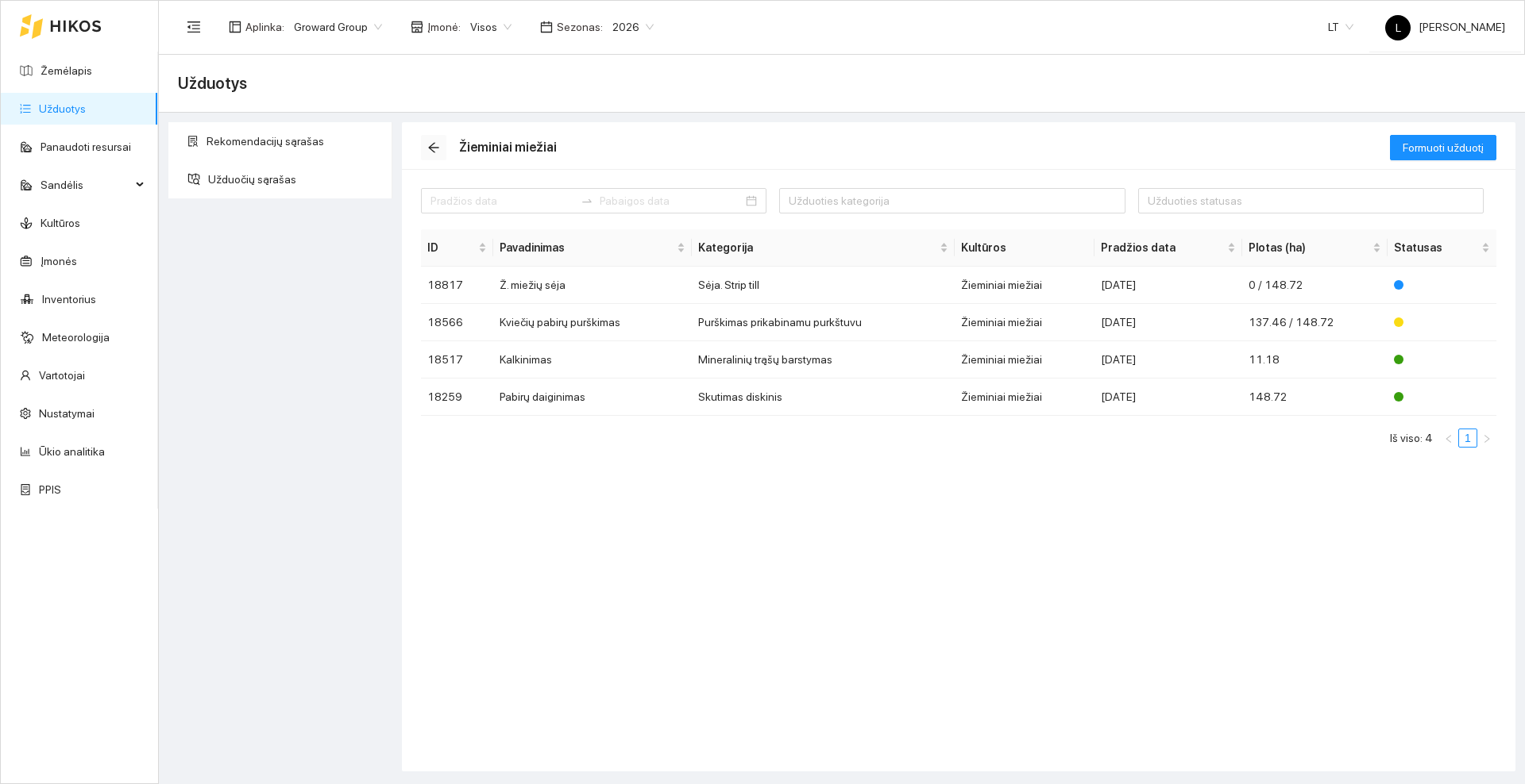
click at [432, 143] on icon "arrow-left" at bounding box center [433, 147] width 12 height 12
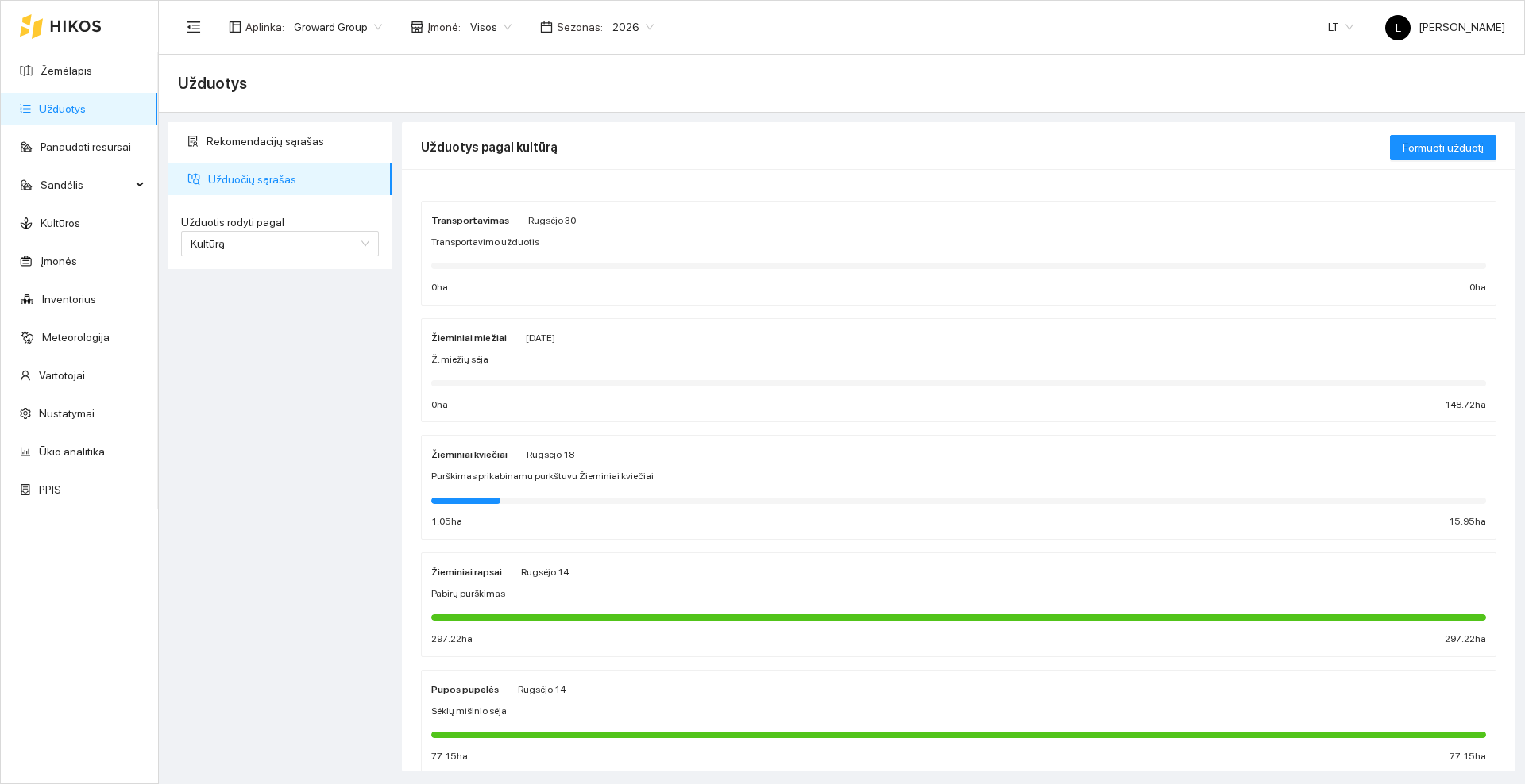
click at [66, 31] on icon at bounding box center [76, 26] width 52 height 12
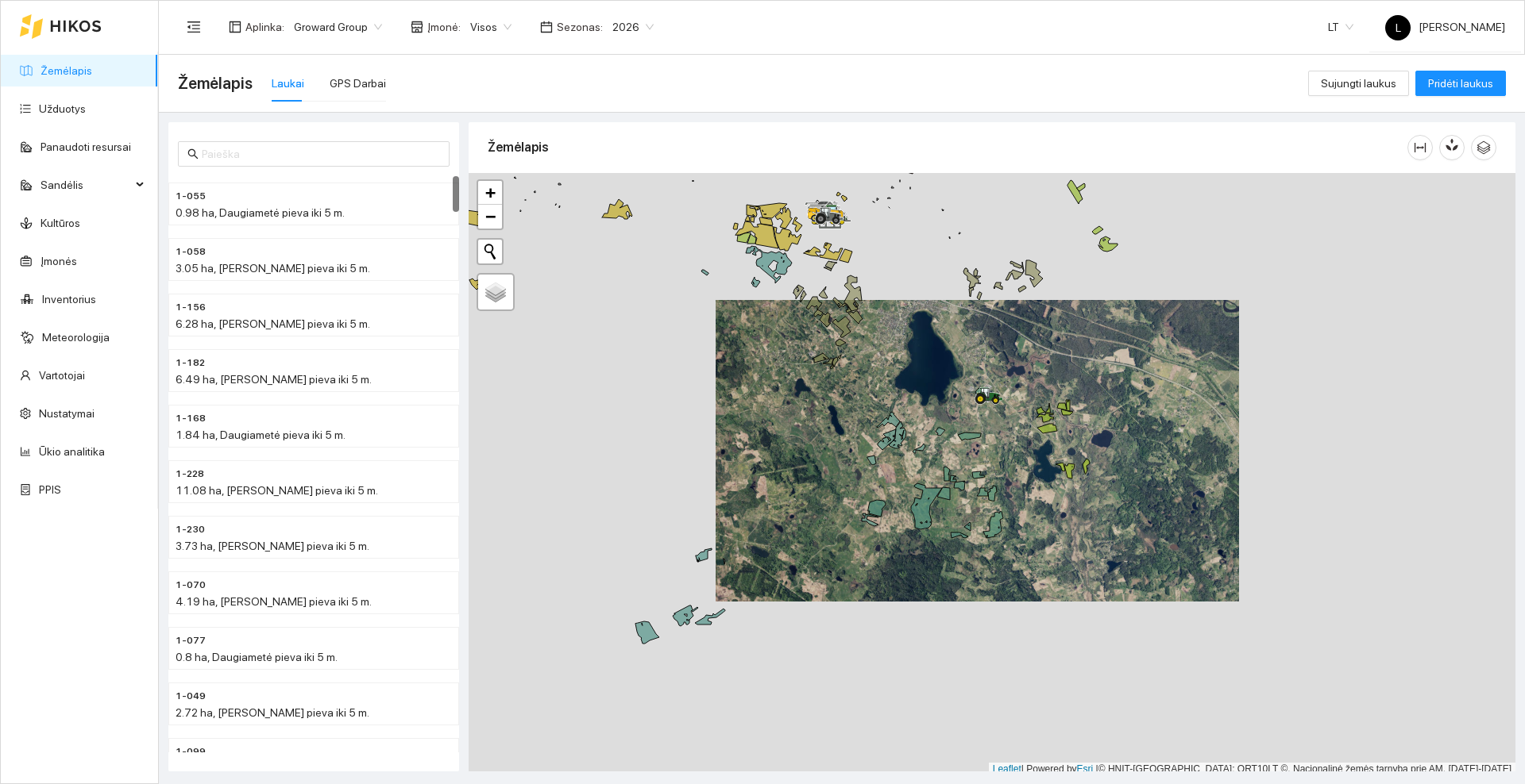
scroll to position [5, 0]
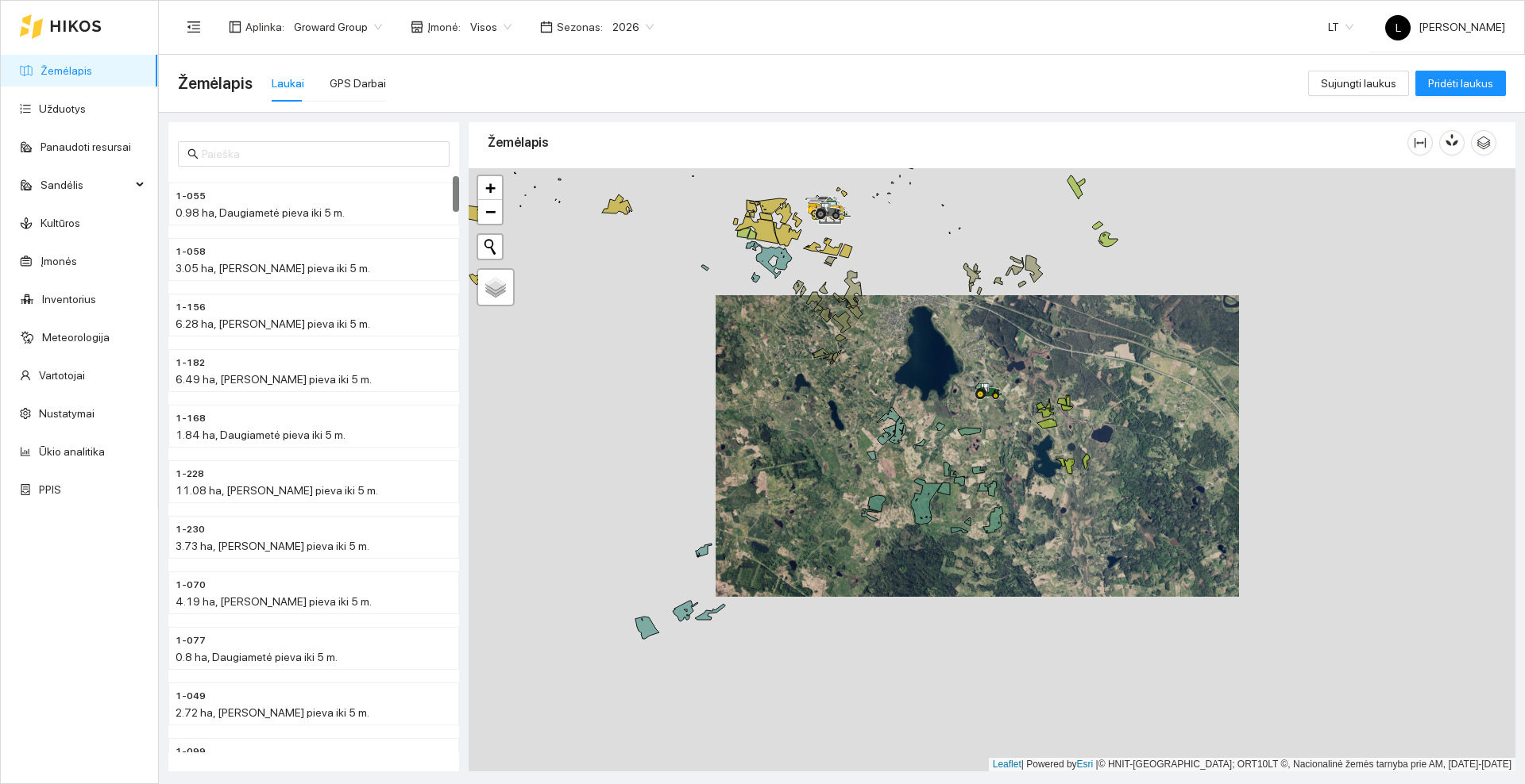
drag, startPoint x: 783, startPoint y: 394, endPoint x: 861, endPoint y: 512, distance: 141.4
click at [862, 512] on div at bounding box center [992, 470] width 1047 height 603
